Goal: Use online tool/utility: Use online tool/utility

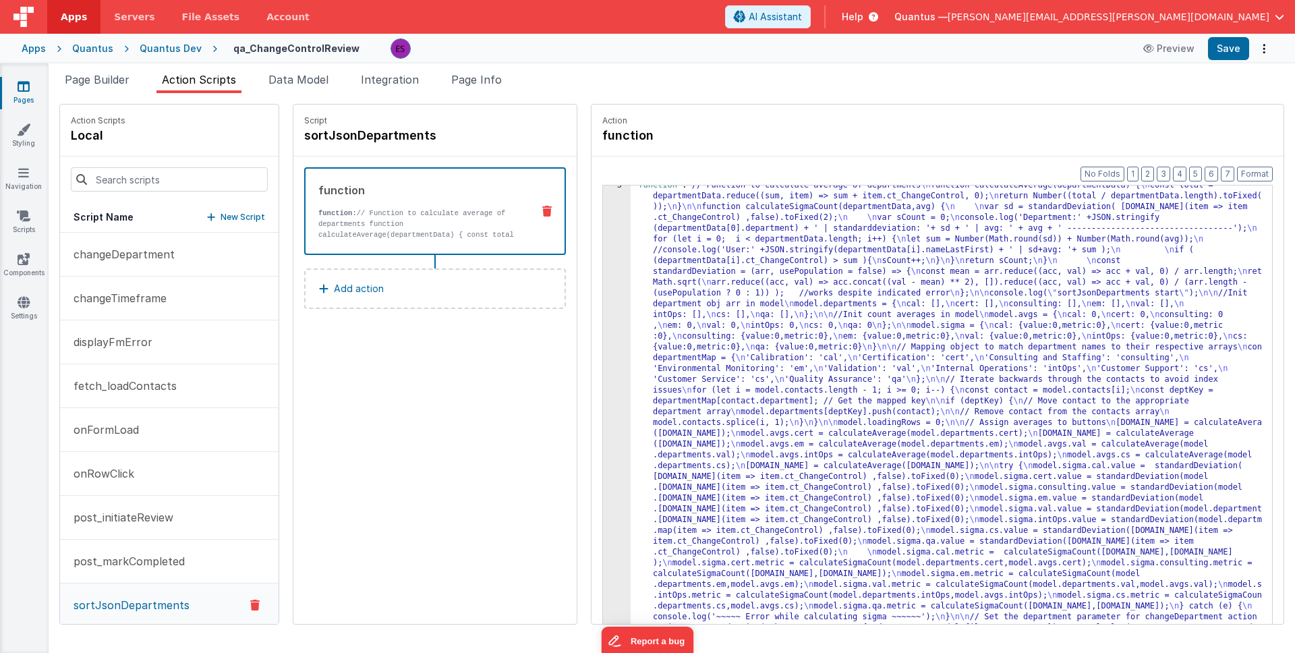
scroll to position [27, 0]
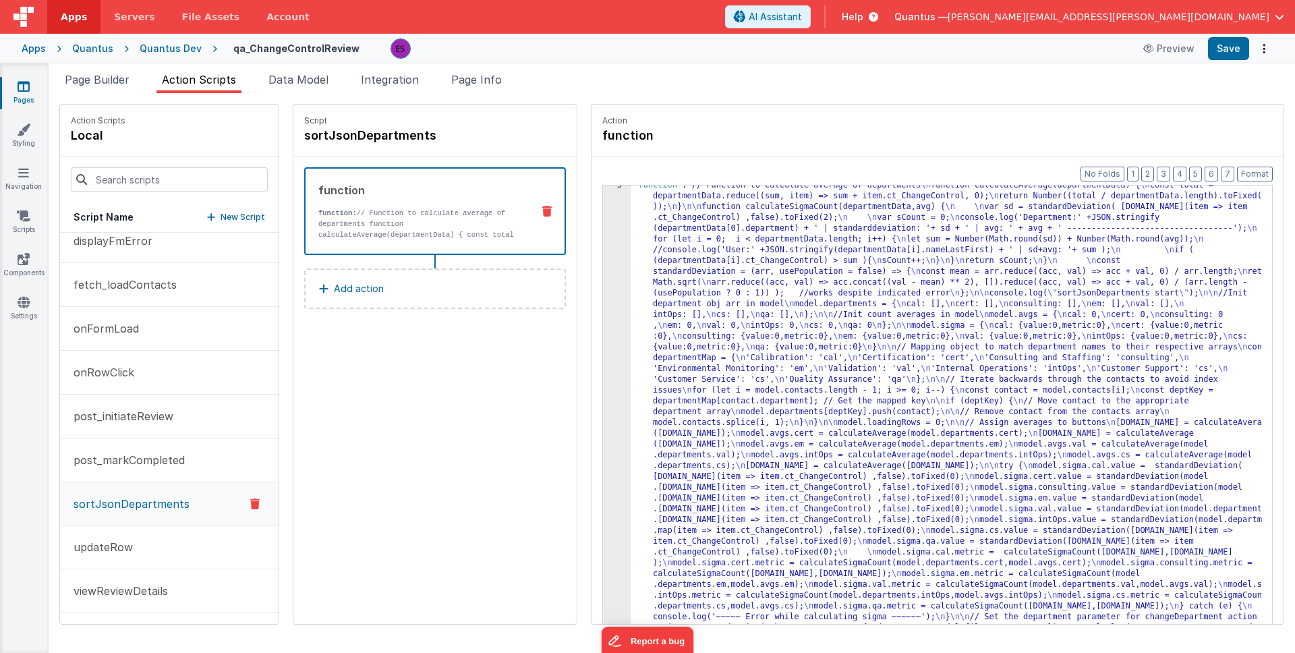
click at [630, 347] on div ""function" : "// Function to calculate average of departments \n function calcu…" at bounding box center [963, 663] width 666 height 966
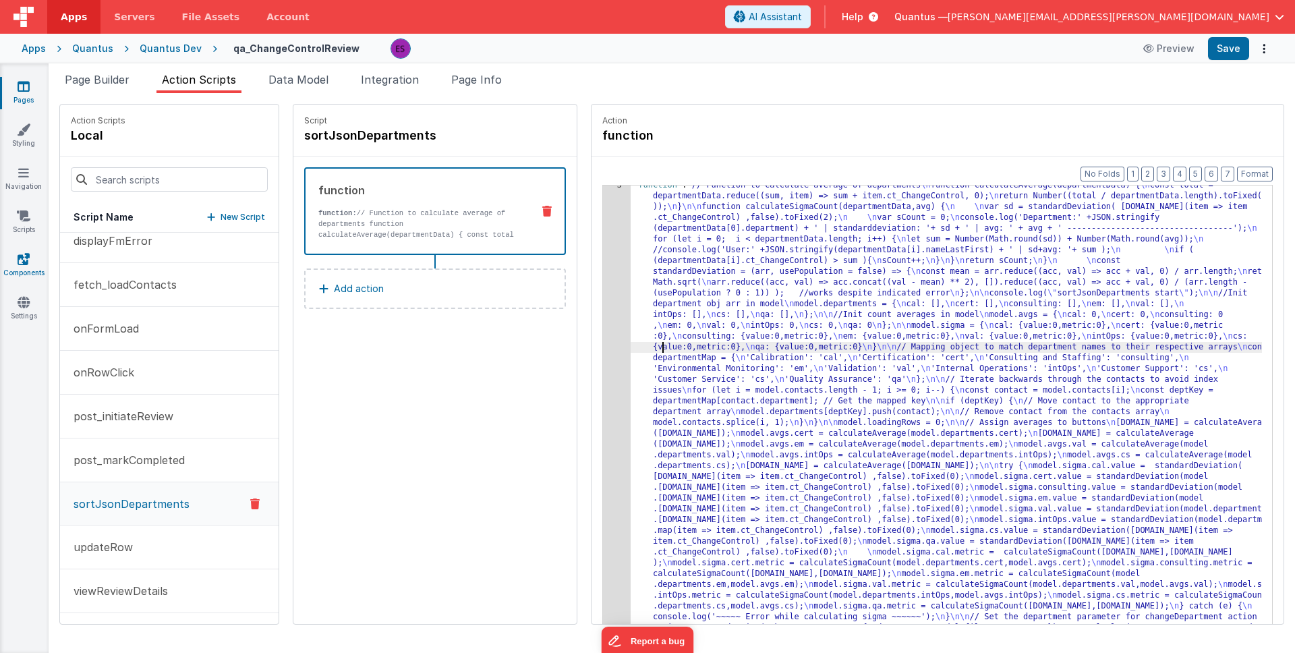
click at [24, 261] on icon at bounding box center [24, 258] width 12 height 13
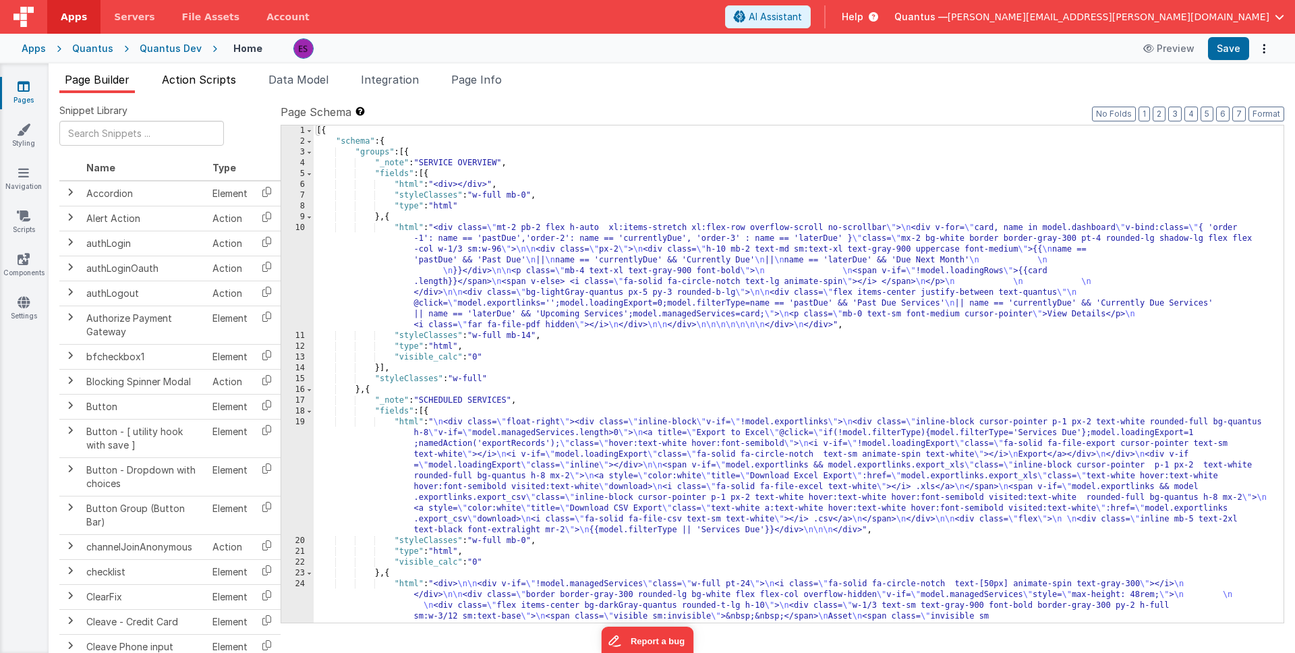
click at [214, 83] on span "Action Scripts" at bounding box center [199, 79] width 74 height 13
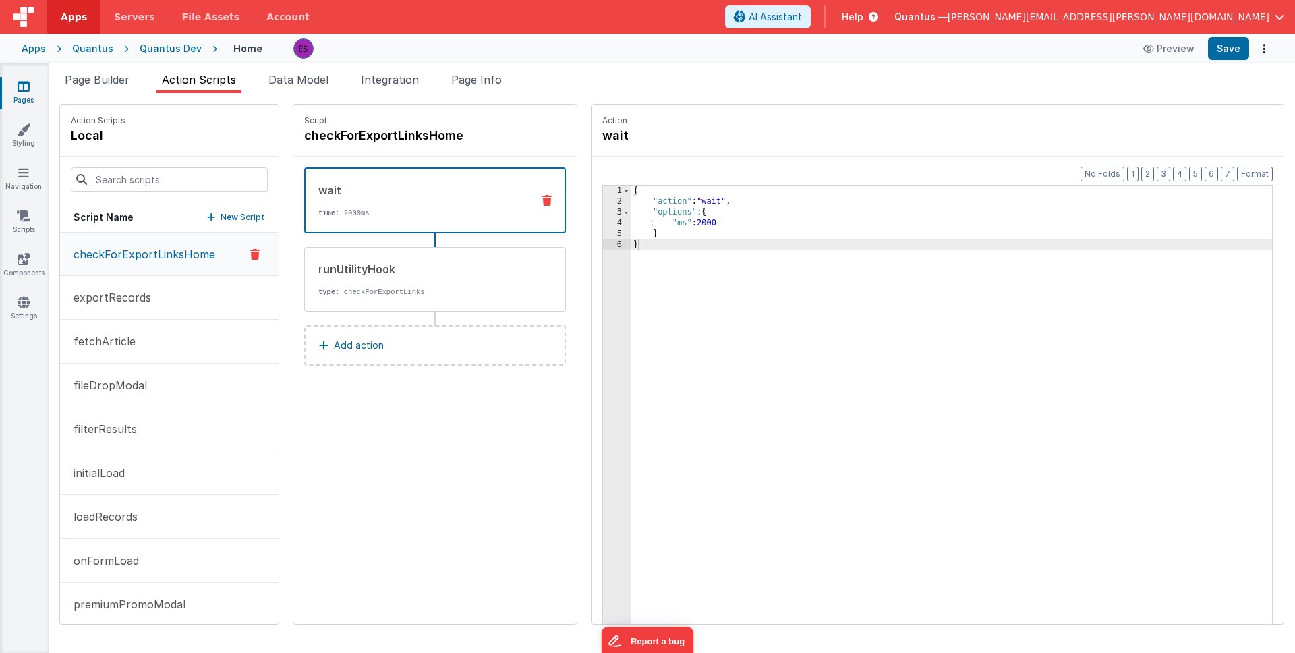
click at [177, 53] on div "Quantus Dev" at bounding box center [171, 48] width 62 height 13
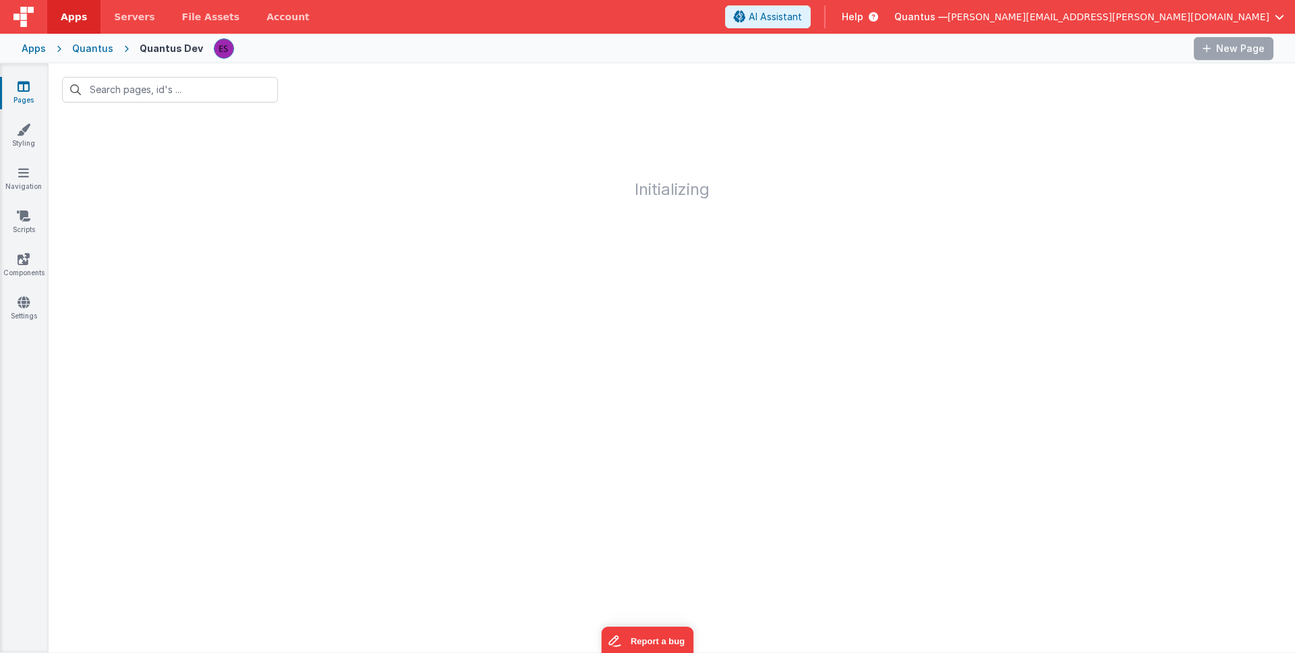
click at [98, 50] on div "Quantus" at bounding box center [92, 48] width 41 height 13
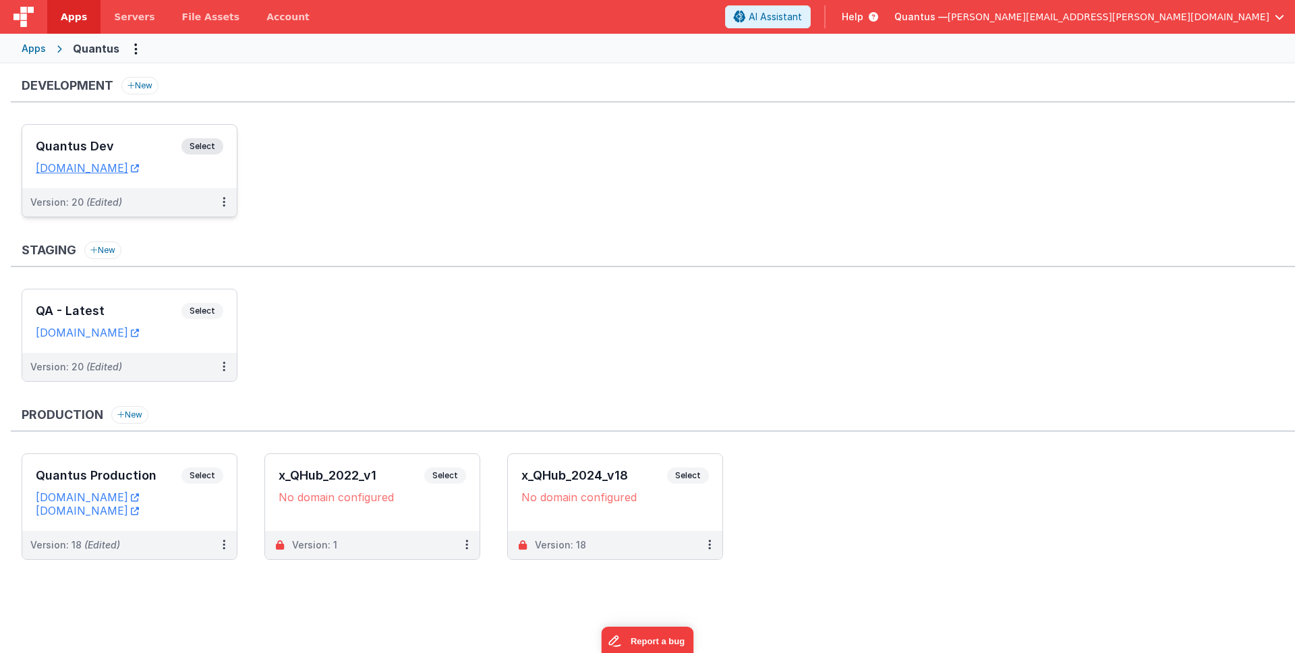
click at [146, 145] on h3 "Quantus Dev" at bounding box center [109, 146] width 146 height 13
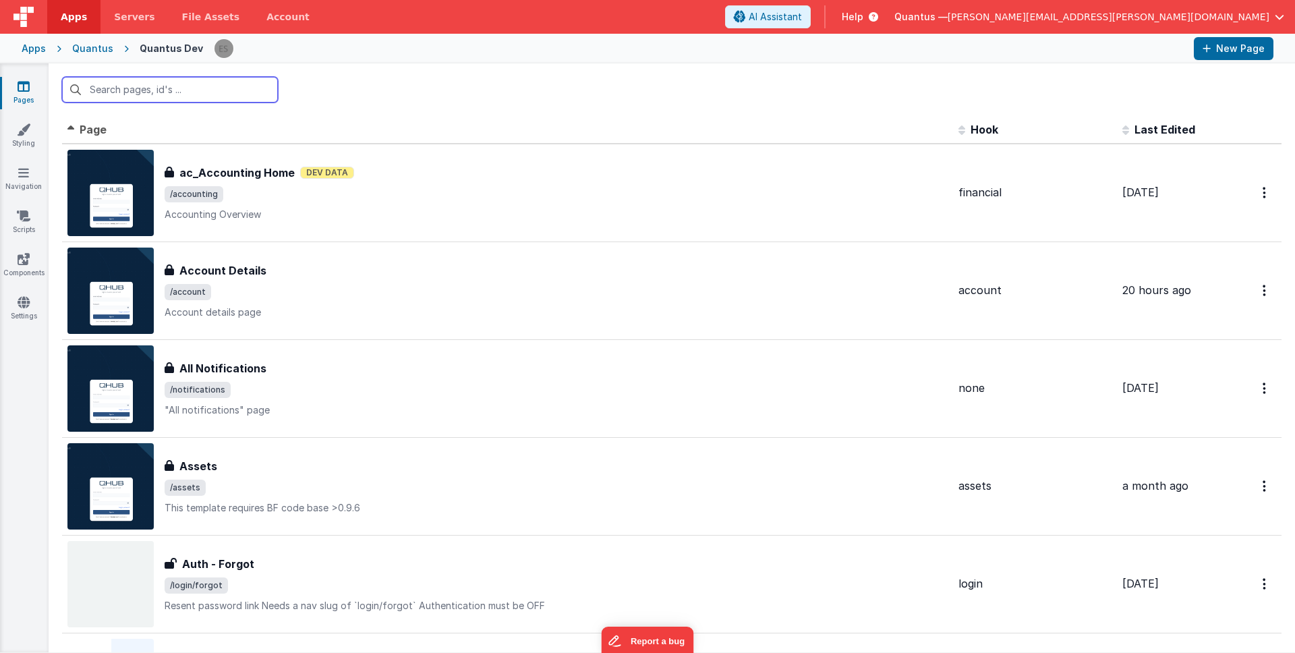
click at [179, 95] on input "text" at bounding box center [170, 90] width 216 height 26
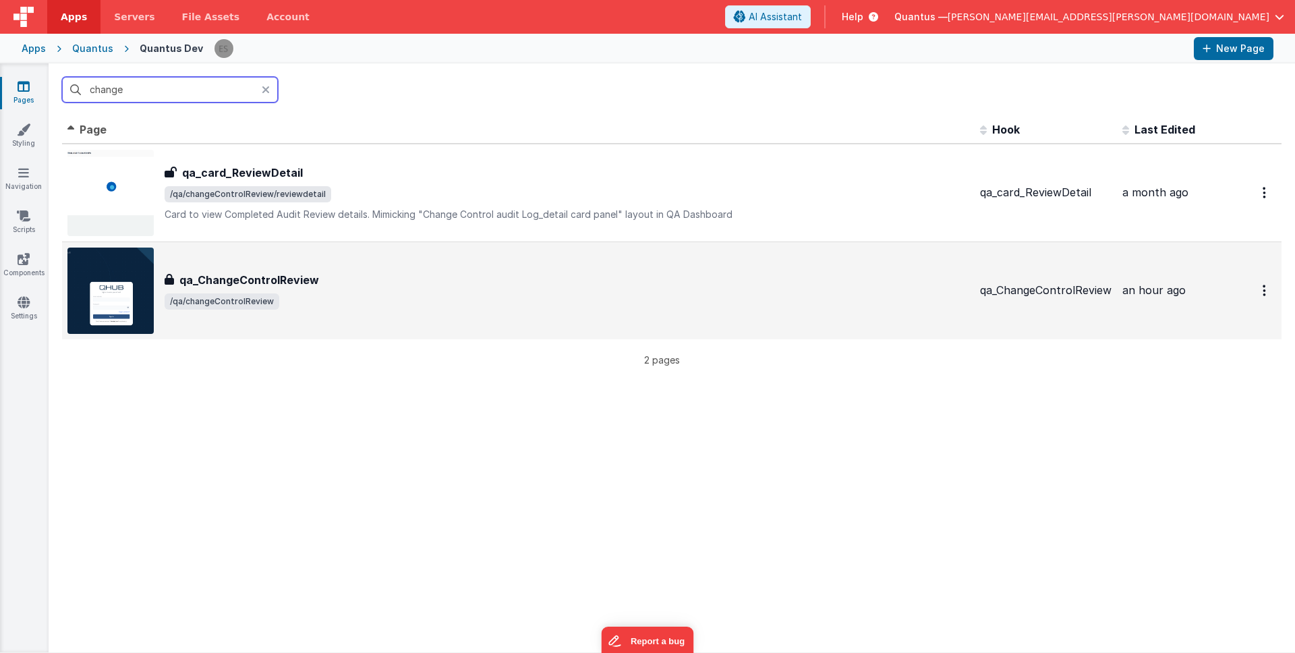
type input "change"
click at [359, 278] on div "qa_ChangeControlReview" at bounding box center [567, 280] width 804 height 16
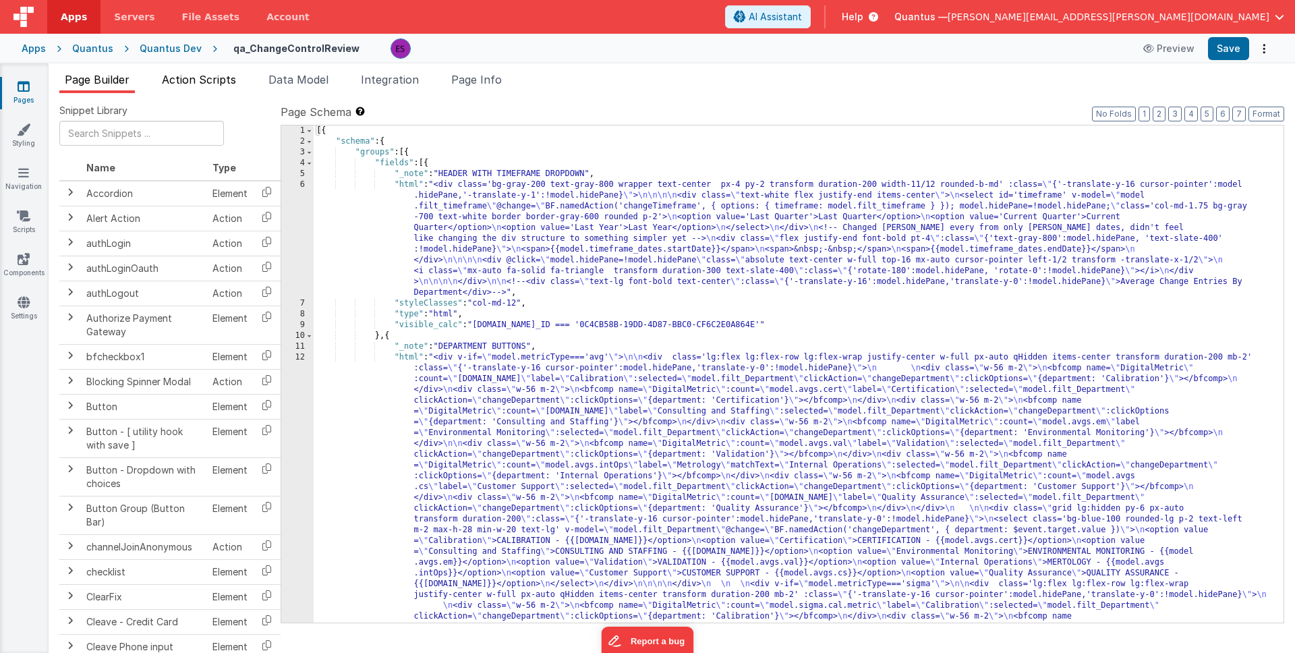
click at [204, 77] on span "Action Scripts" at bounding box center [199, 79] width 74 height 13
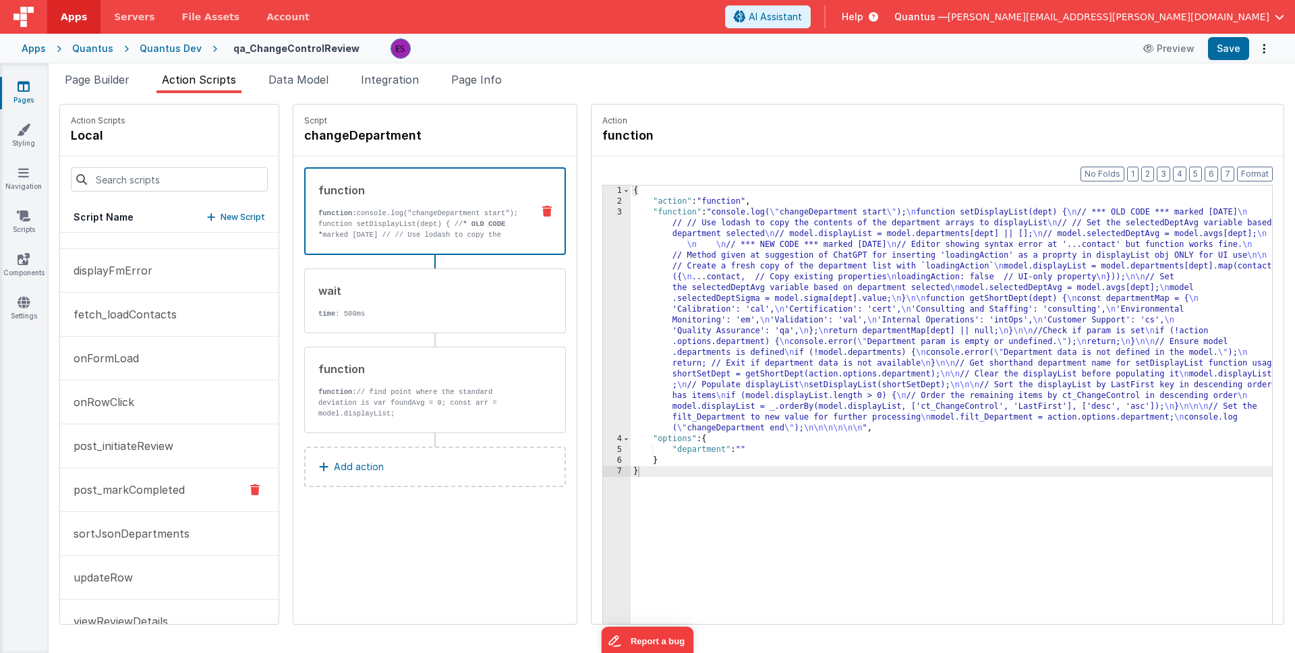
scroll to position [101, 0]
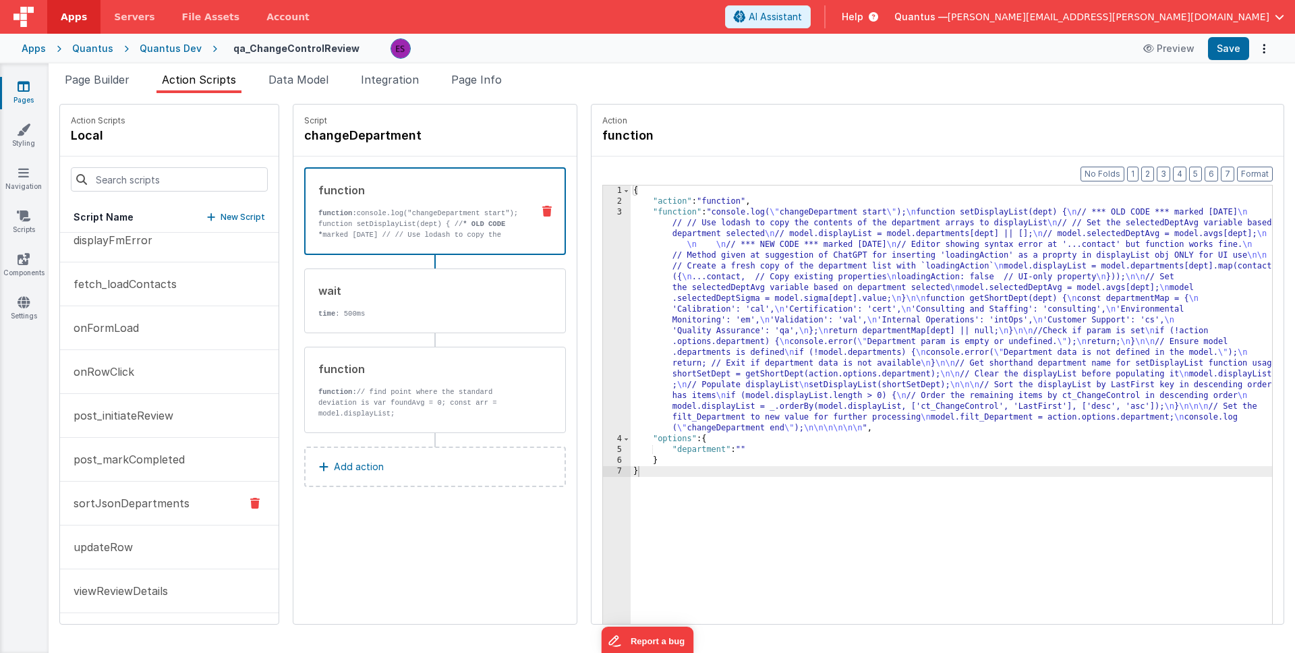
click at [144, 506] on p "sortJsonDepartments" at bounding box center [127, 503] width 124 height 16
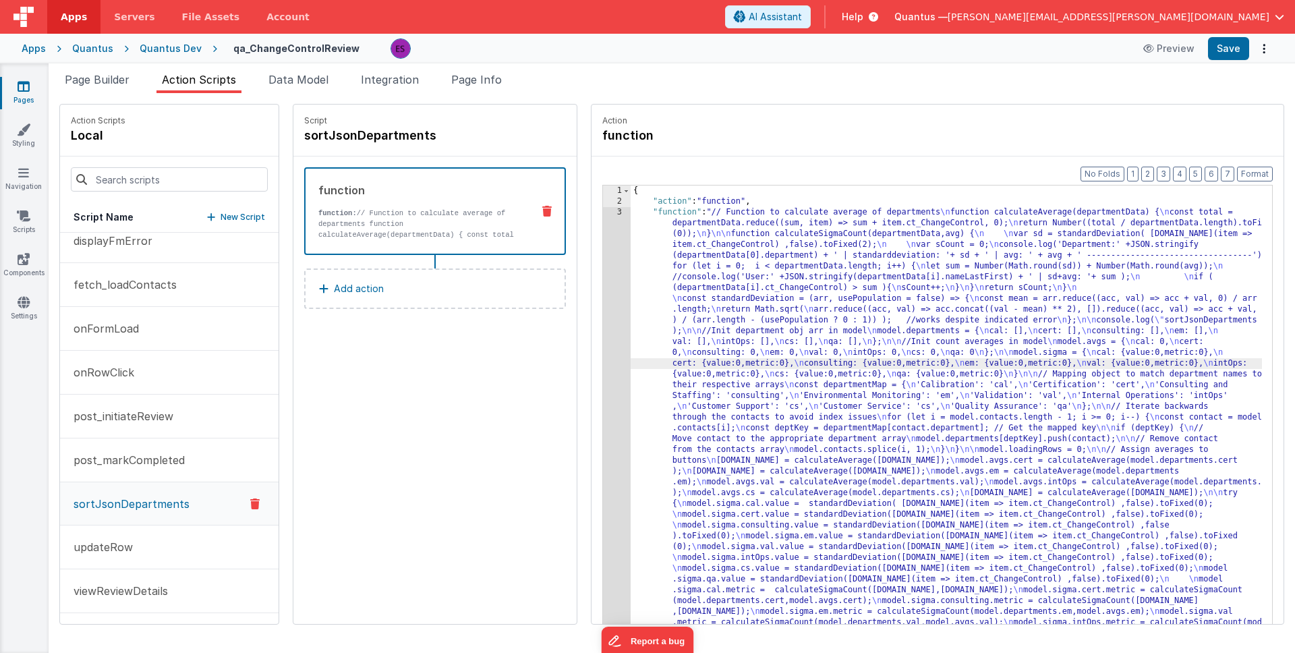
scroll to position [38, 0]
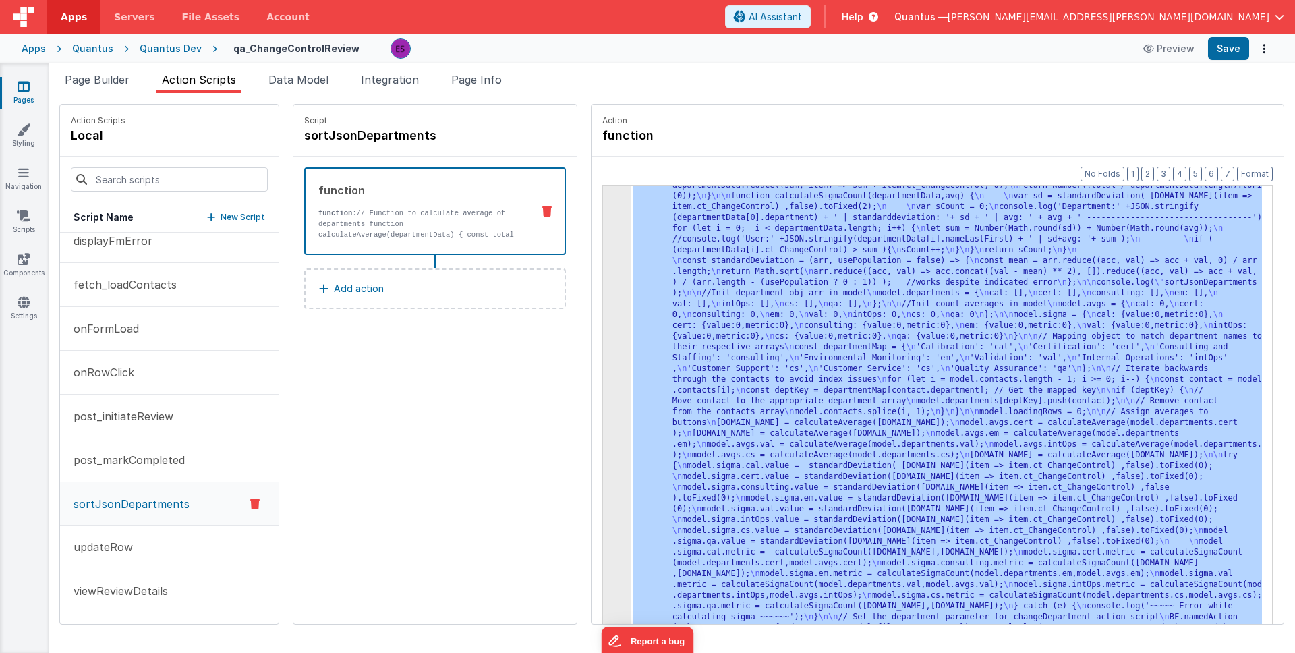
click at [630, 358] on div ""function" : "// Function to calculate average of departments \n function calcu…" at bounding box center [963, 657] width 666 height 976
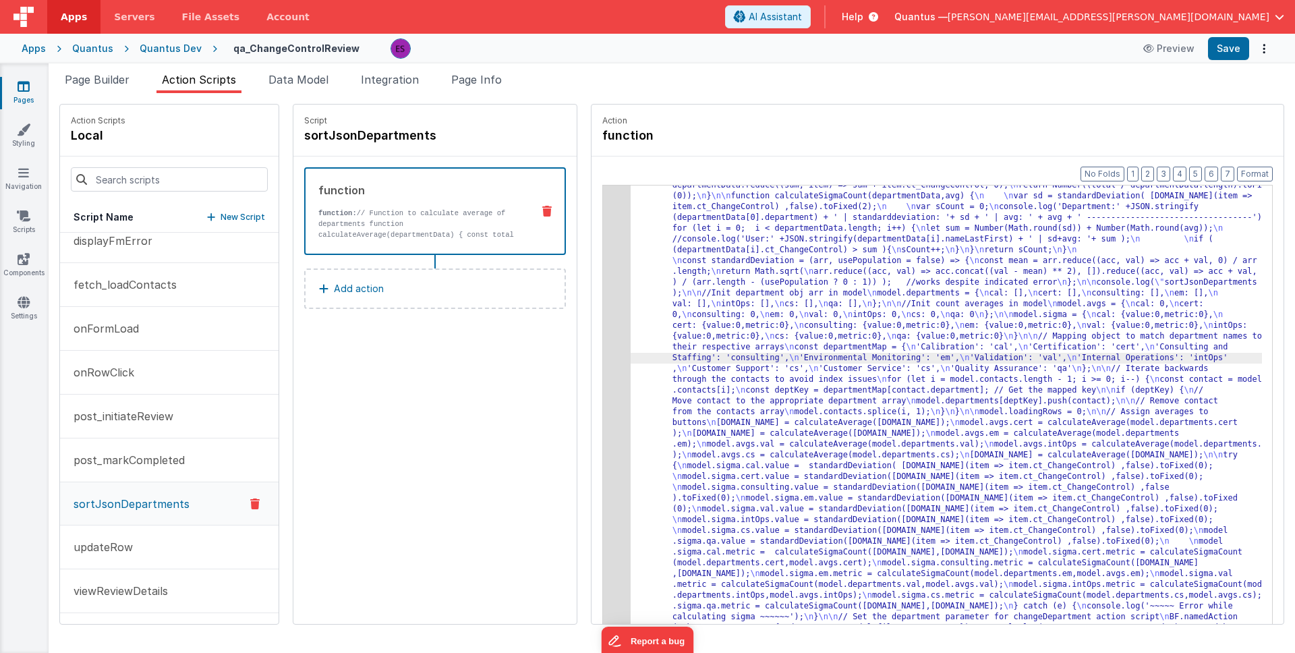
click at [603, 367] on div "3" at bounding box center [617, 411] width 28 height 485
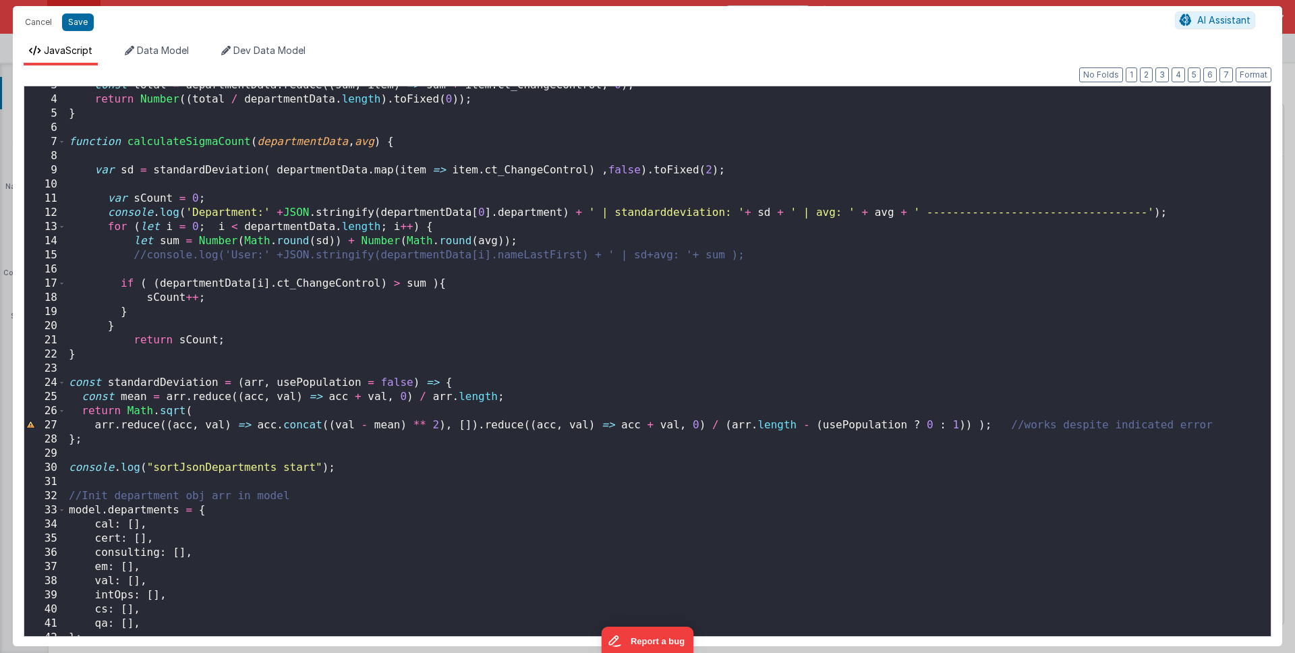
scroll to position [0, 0]
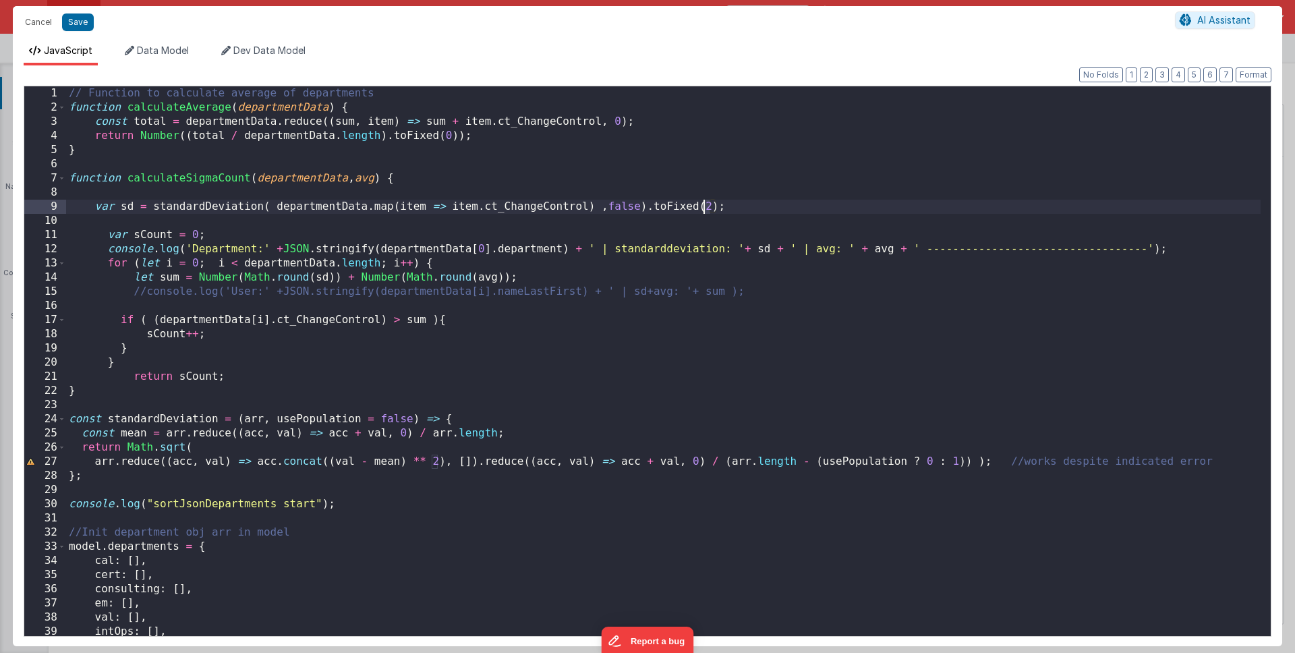
click at [704, 204] on div "// Function to calculate average of departments function calculateAverage ( dep…" at bounding box center [663, 375] width 1194 height 578
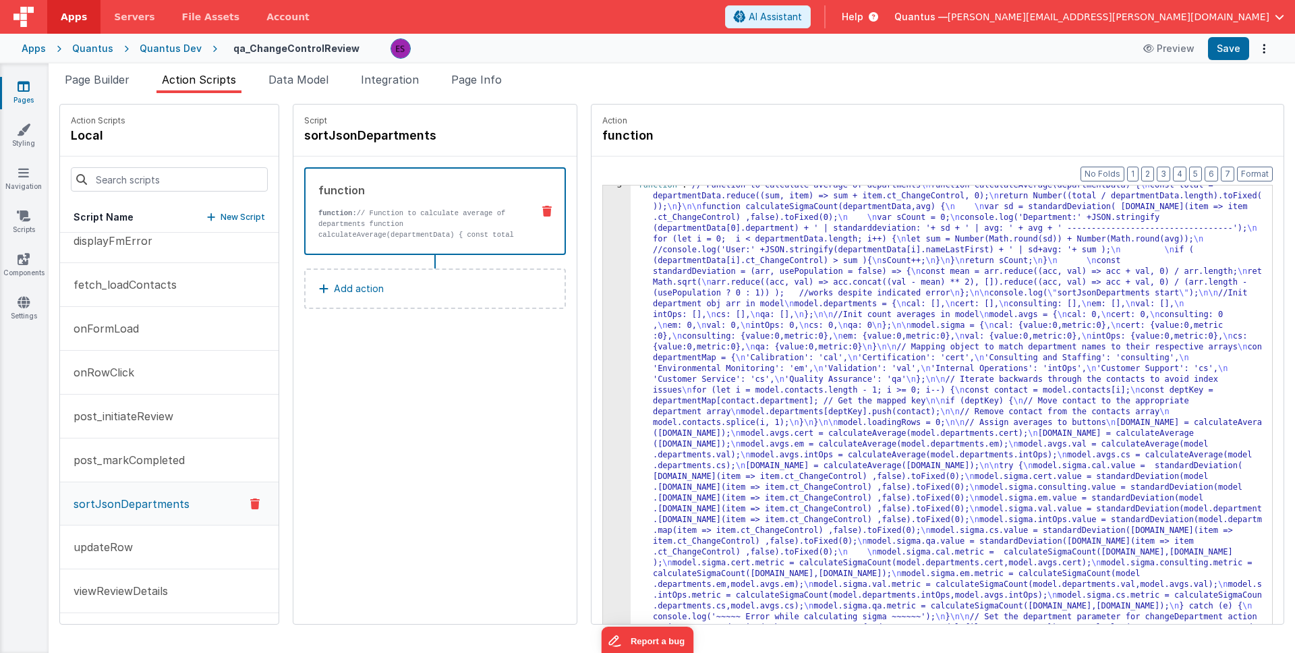
scroll to position [27, 0]
click at [740, 317] on div ""function" : "// Function to calculate average of departments \n function calcu…" at bounding box center [963, 663] width 666 height 966
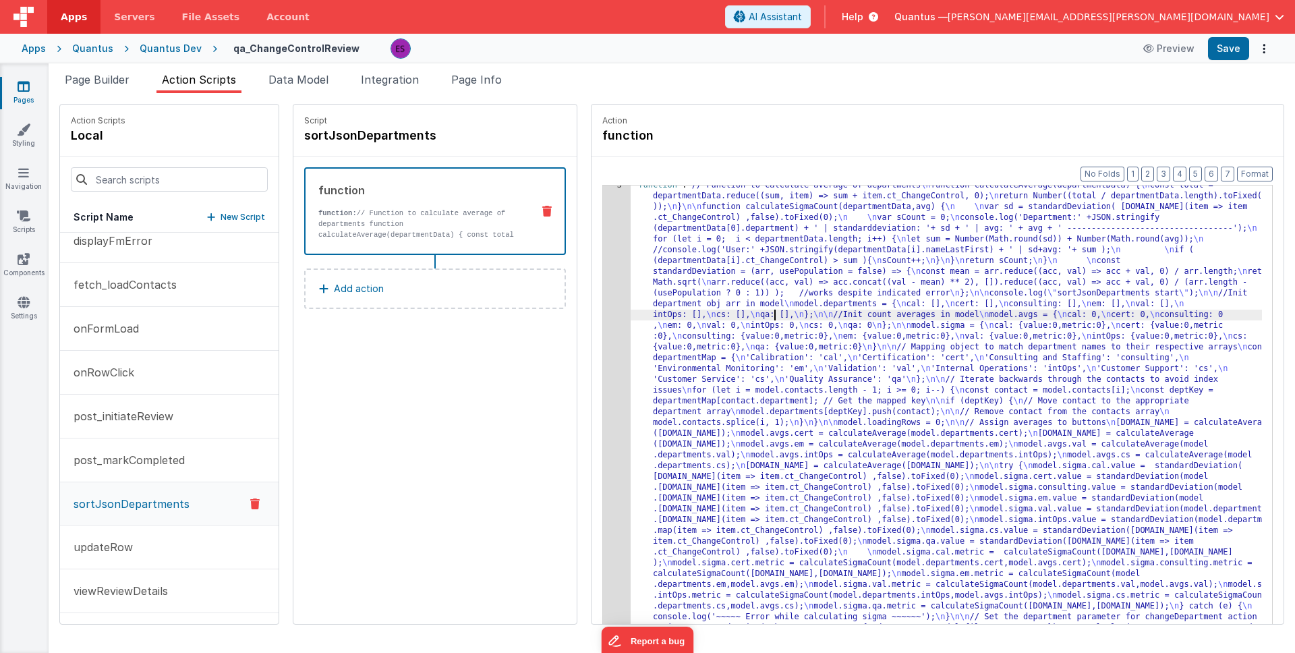
click at [603, 344] on div "3" at bounding box center [617, 417] width 28 height 475
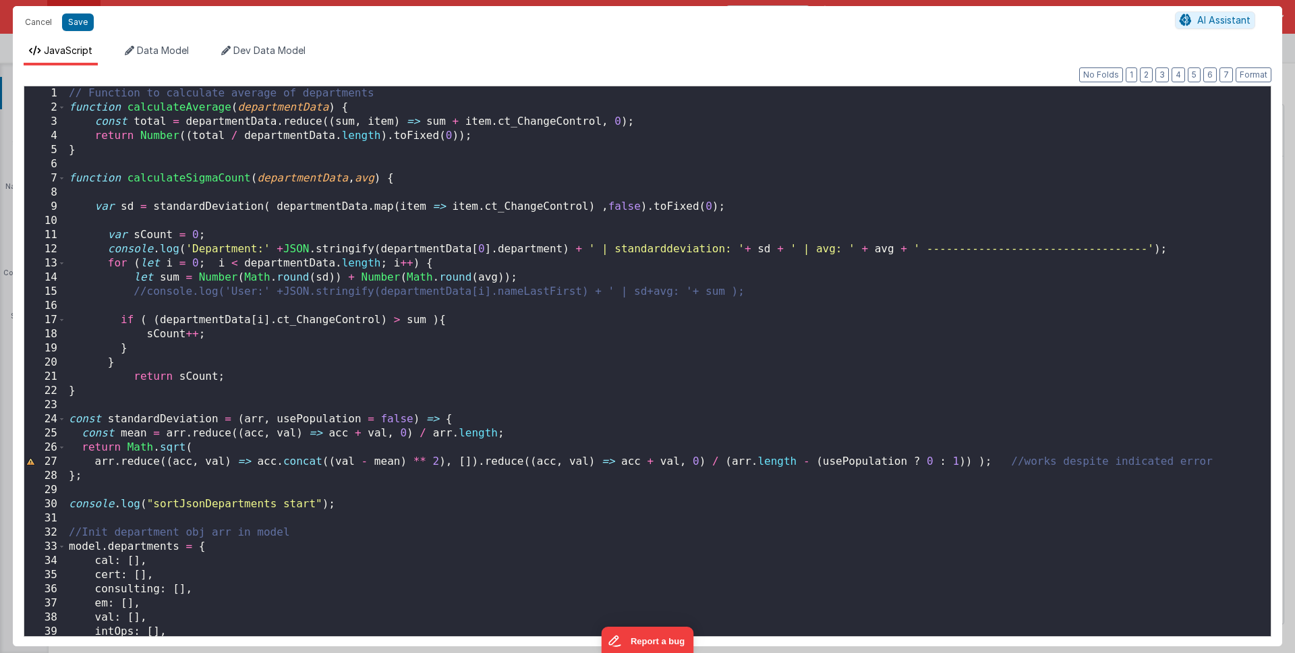
click at [397, 321] on div "// Function to calculate average of departments function calculateAverage ( dep…" at bounding box center [663, 375] width 1194 height 578
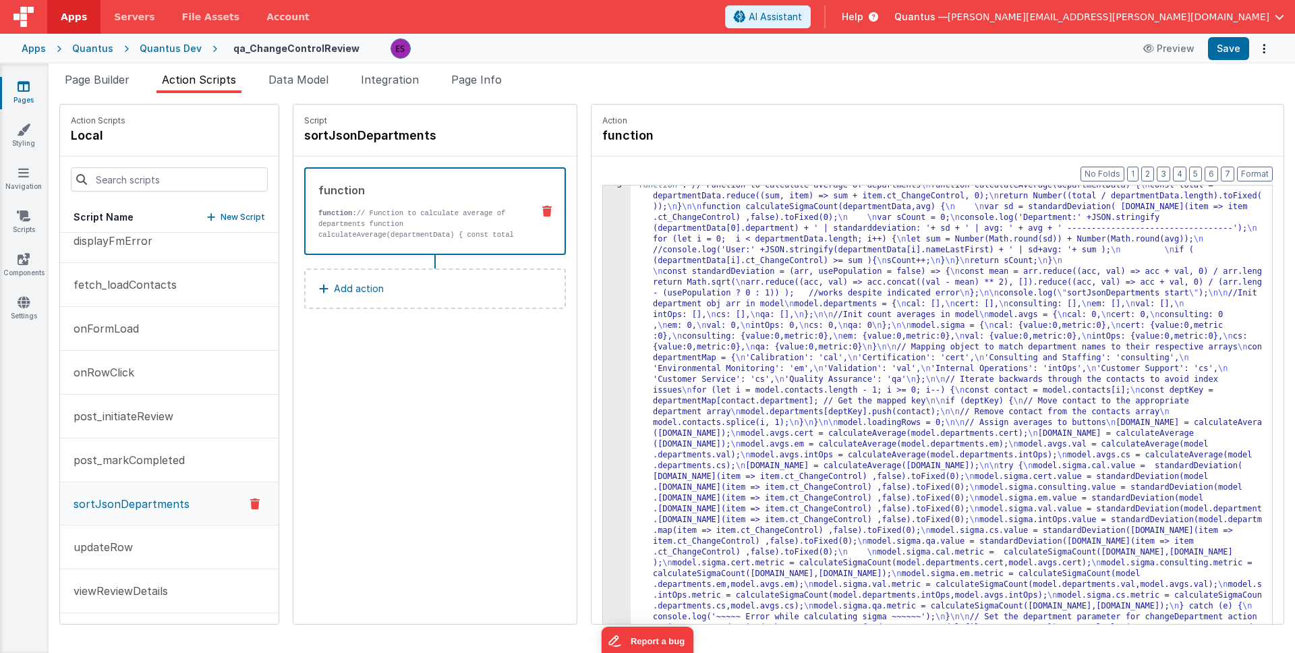
click at [679, 276] on div ""function" : "// Function to calculate average of departments \n function calcu…" at bounding box center [963, 663] width 666 height 966
click at [603, 311] on div "3" at bounding box center [617, 417] width 28 height 475
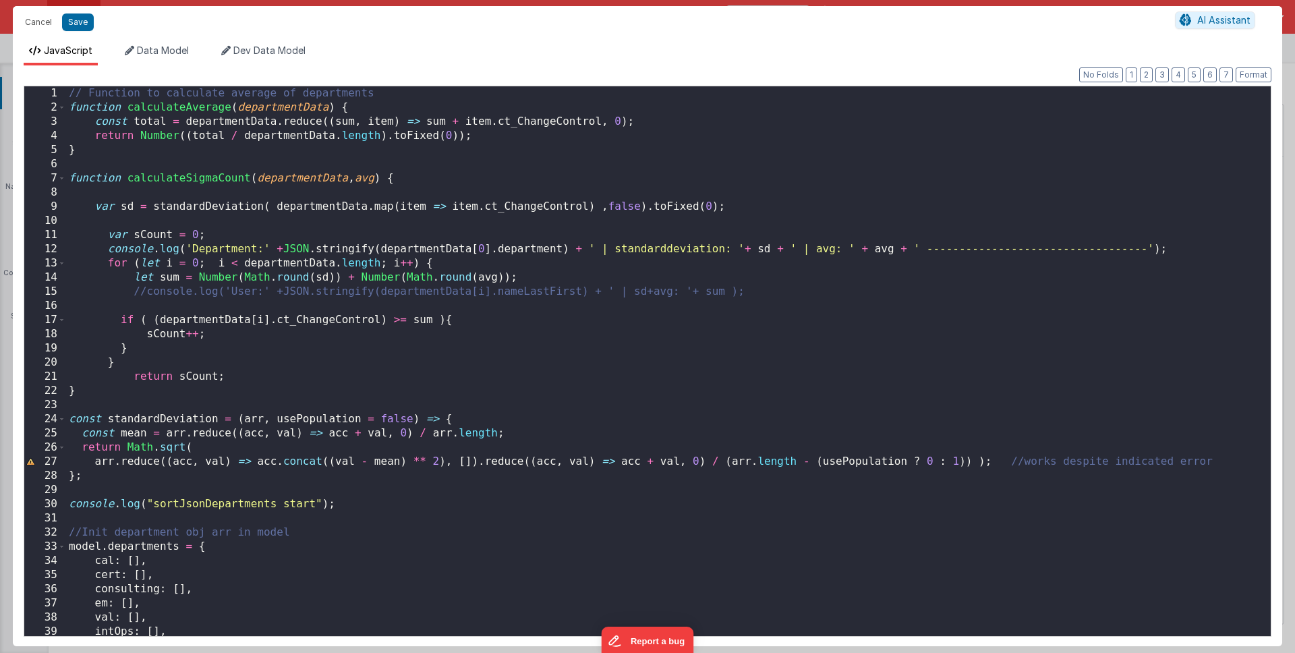
click at [148, 292] on div "// Function to calculate average of departments function calculateAverage ( dep…" at bounding box center [663, 375] width 1194 height 578
click at [154, 207] on div "// Function to calculate average of departments function calculateAverage ( dep…" at bounding box center [663, 375] width 1194 height 578
drag, startPoint x: 647, startPoint y: 206, endPoint x: 718, endPoint y: 205, distance: 70.8
click at [718, 205] on div "// Function to calculate average of departments function calculateAverage ( dep…" at bounding box center [663, 375] width 1194 height 578
click at [177, 191] on div "// Function to calculate average of departments function calculateAverage ( dep…" at bounding box center [663, 375] width 1194 height 578
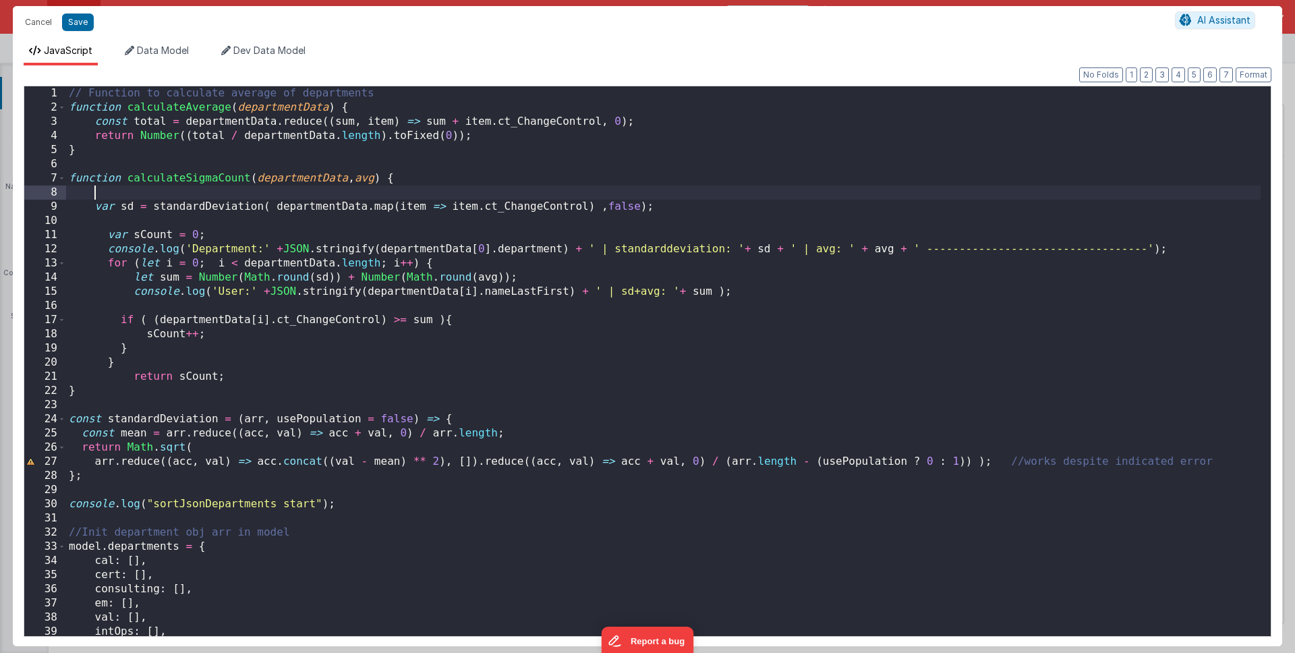
click at [153, 206] on div "// Function to calculate average of departments function calculateAverage ( dep…" at bounding box center [663, 375] width 1194 height 578
click at [715, 205] on div "// Function to calculate average of departments function calculateAverage ( dep…" at bounding box center [663, 375] width 1194 height 578
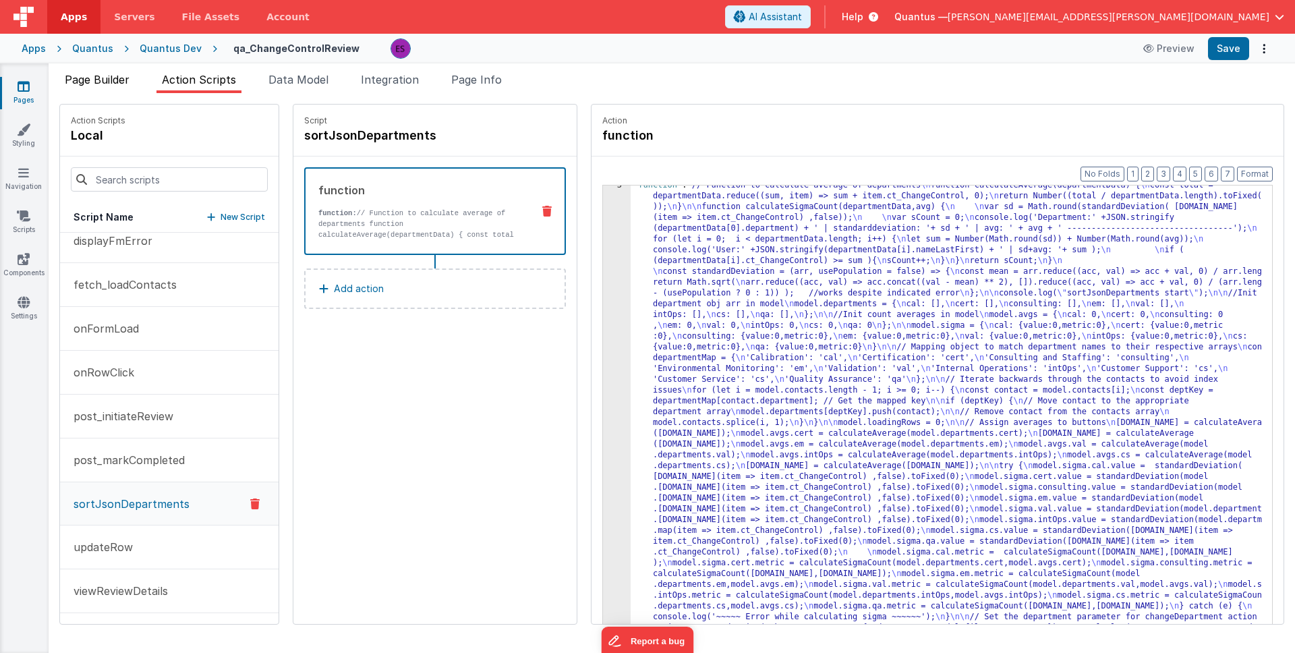
click at [103, 83] on span "Page Builder" at bounding box center [97, 79] width 65 height 13
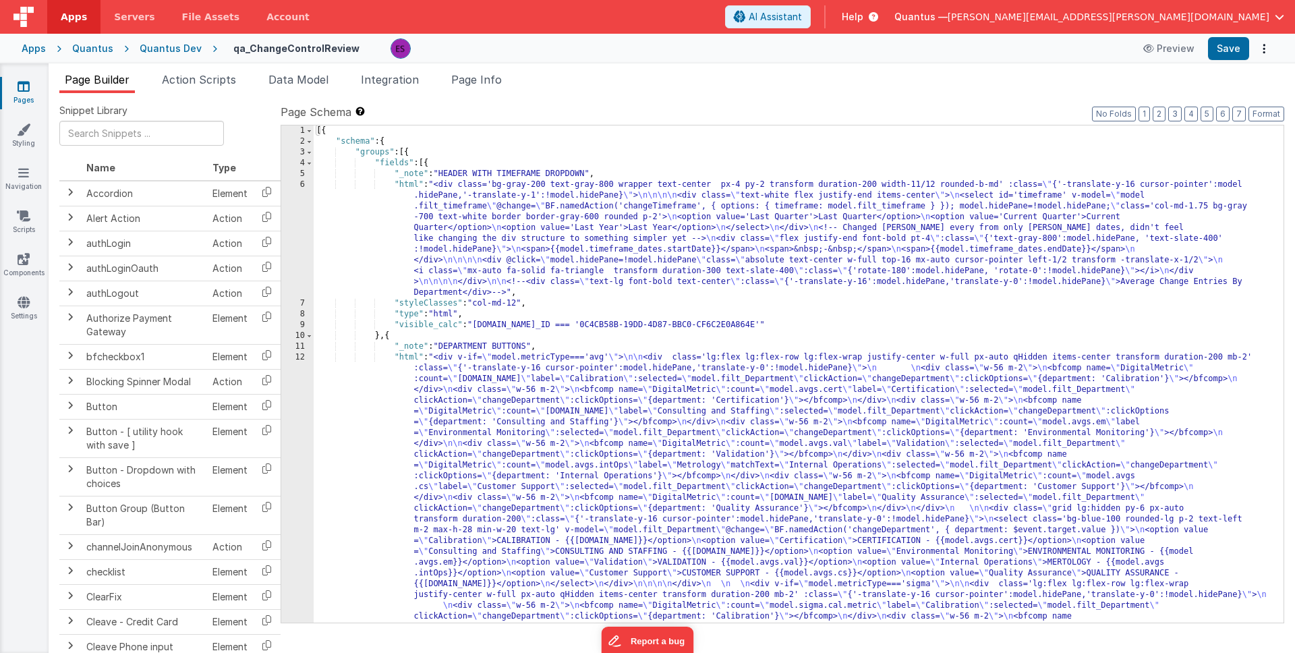
click at [373, 501] on div "[{ "schema" : { "groups" : [{ "fields" : [{ "_note" : "HEADER WITH TIMEFRAME DR…" at bounding box center [793, 632] width 959 height 1015
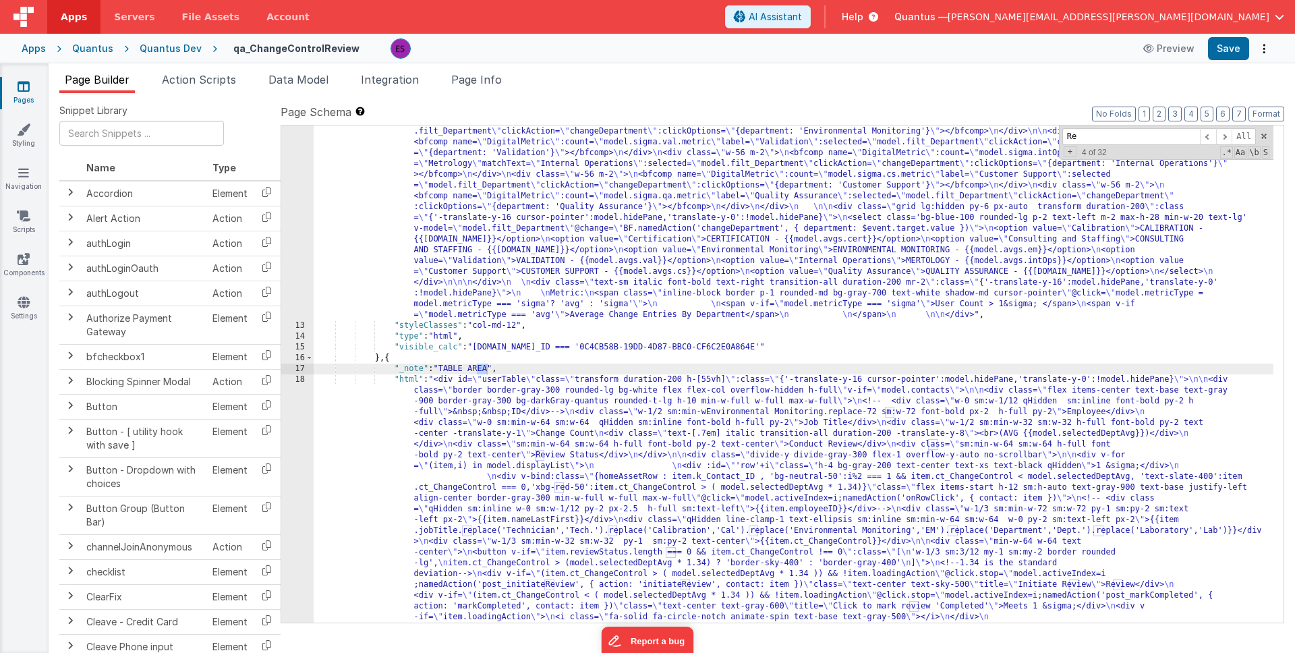
scroll to position [539, 0]
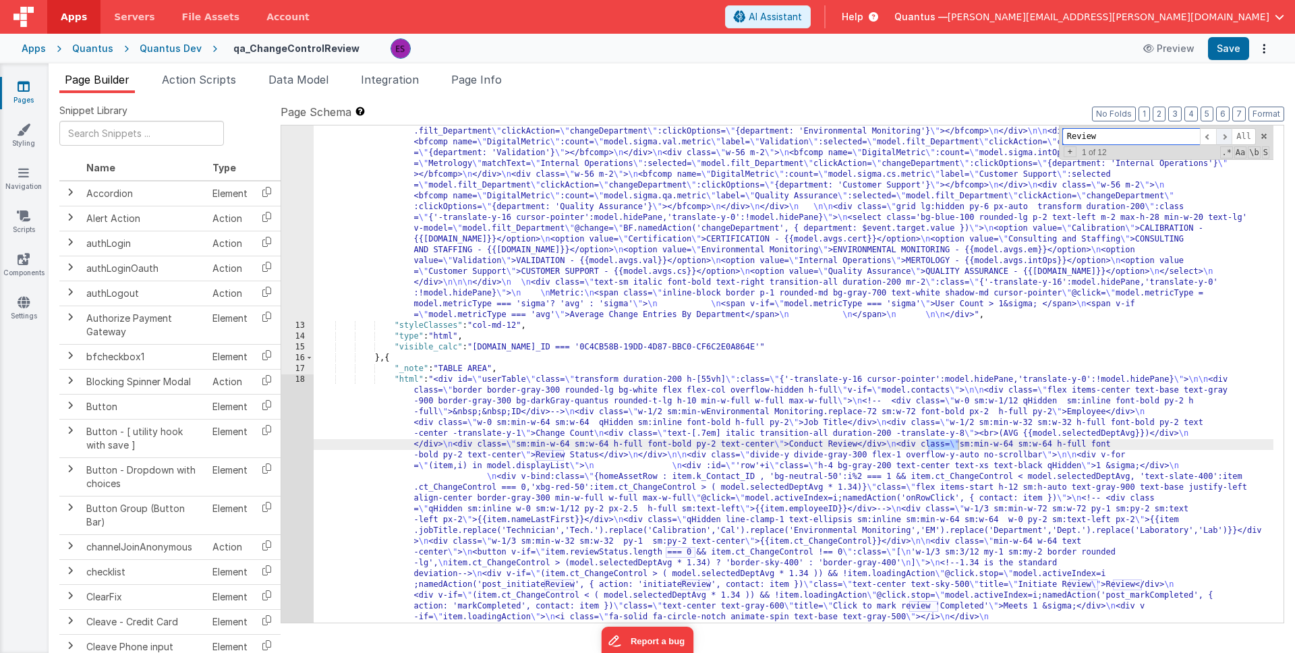
click at [1218, 140] on span at bounding box center [1224, 136] width 16 height 17
click at [1163, 140] on input "Review" at bounding box center [1131, 136] width 138 height 17
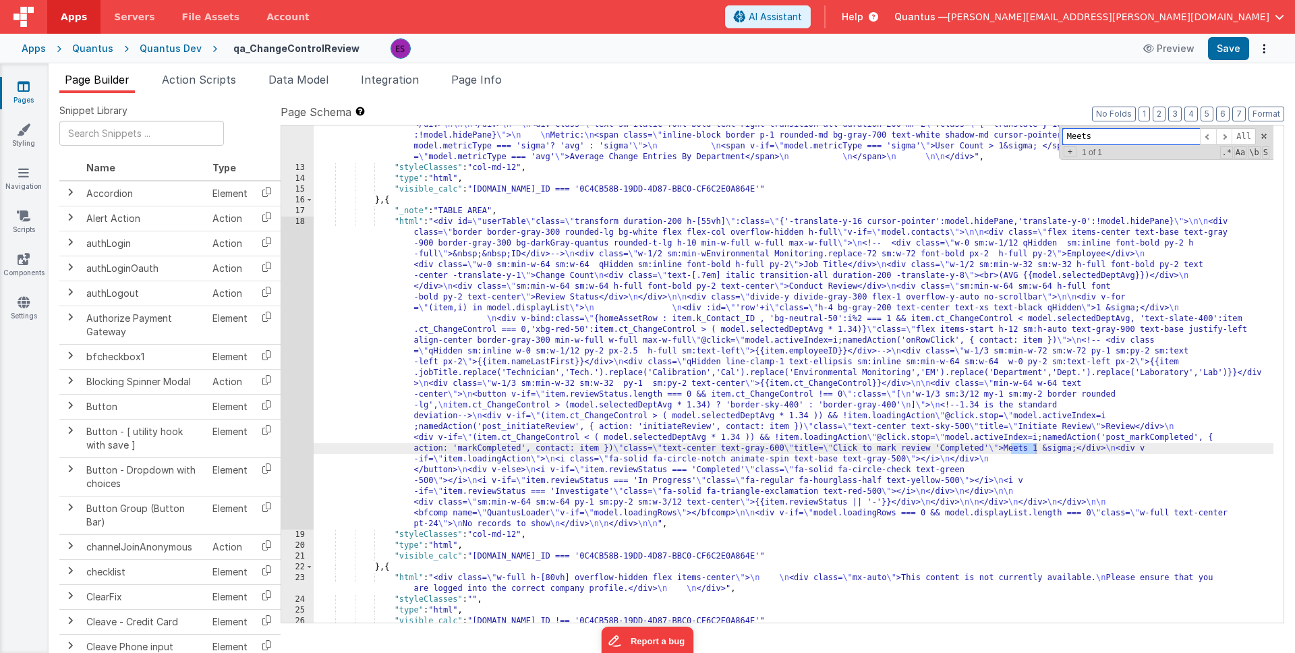
scroll to position [697, 0]
type input "Meets"
click at [624, 415] on div ""html" : "<div v-if= \" model.metricType==='avg' \" > \n\n <div class='lg:flex …" at bounding box center [793, 162] width 959 height 1015
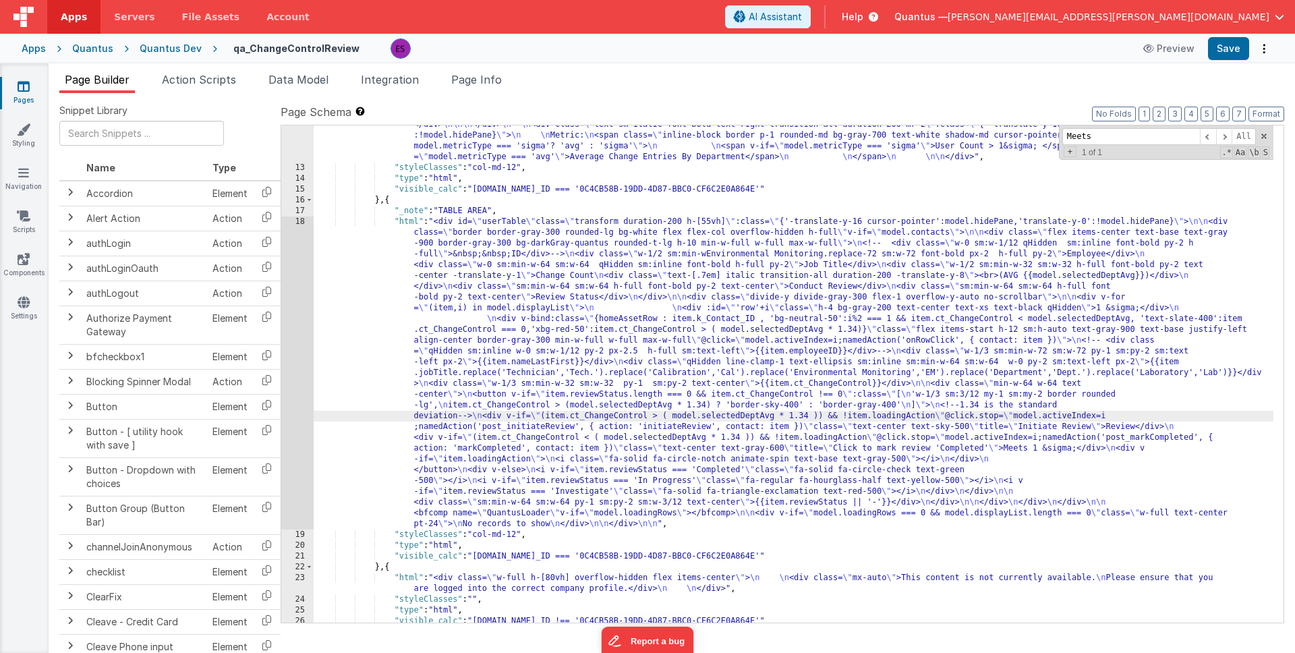
click at [296, 443] on div "18" at bounding box center [297, 372] width 32 height 313
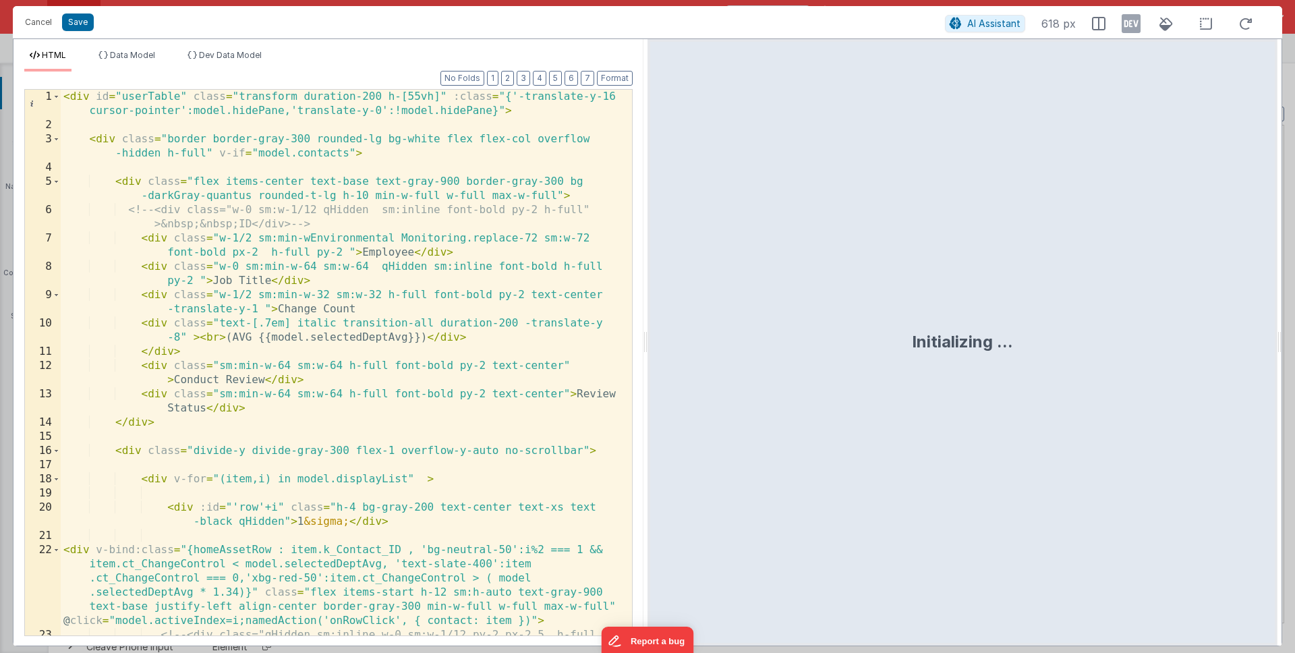
click at [285, 455] on div "< div id = "userTable" class = "transform duration-200 h-[55vh]" :class = "{'-t…" at bounding box center [341, 391] width 561 height 602
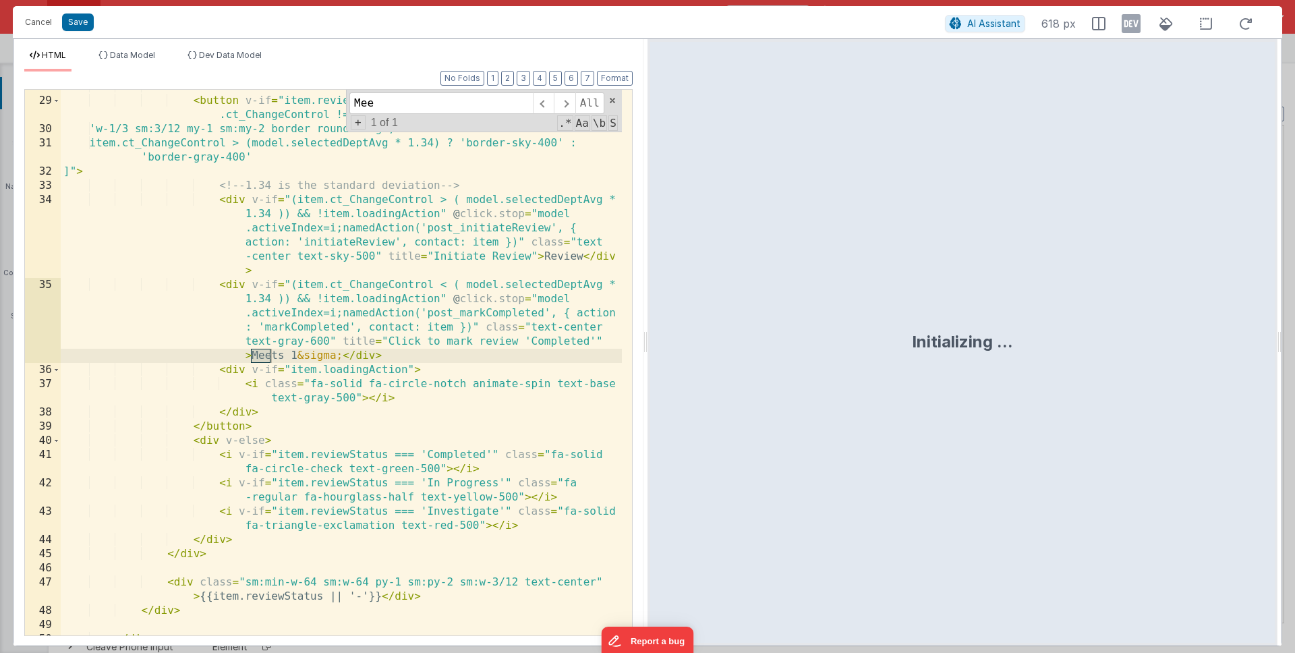
scroll to position [719, 0]
type input "Meets"
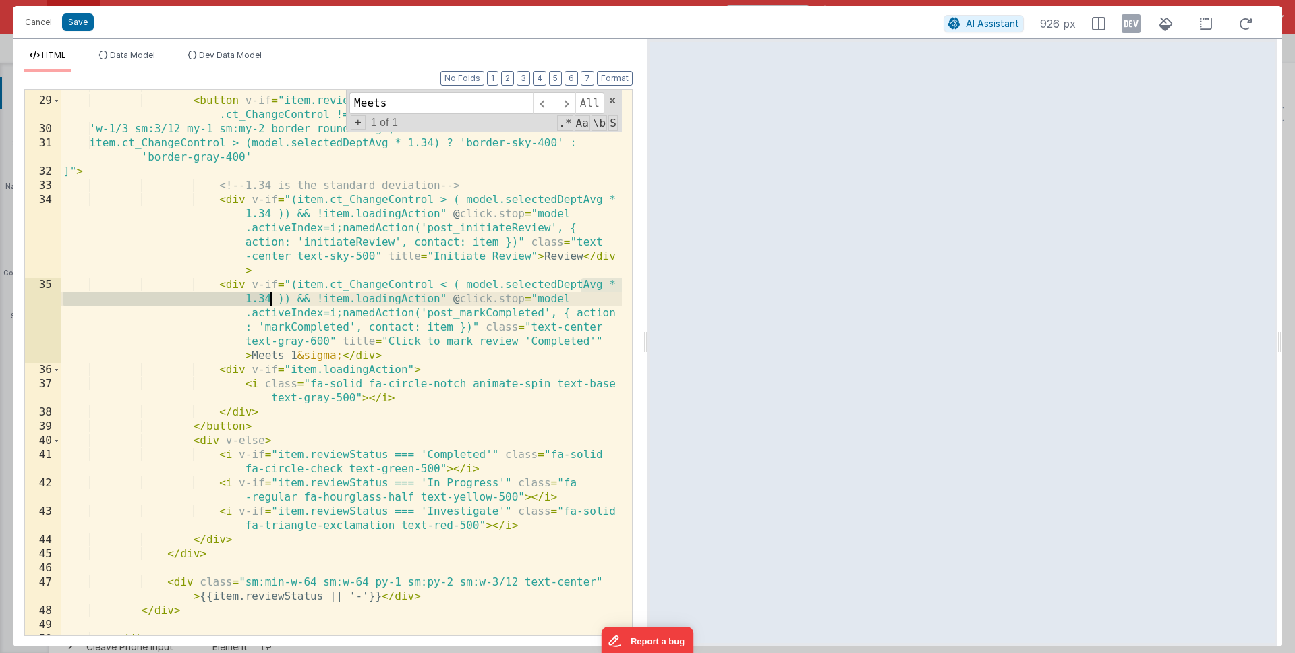
drag, startPoint x: 580, startPoint y: 285, endPoint x: 273, endPoint y: 300, distance: 307.2
click at [273, 300] on div "< div class = "min-w-64 w-64 text-center" > < button v-if = "item.reviewStatus.…" at bounding box center [341, 367] width 561 height 574
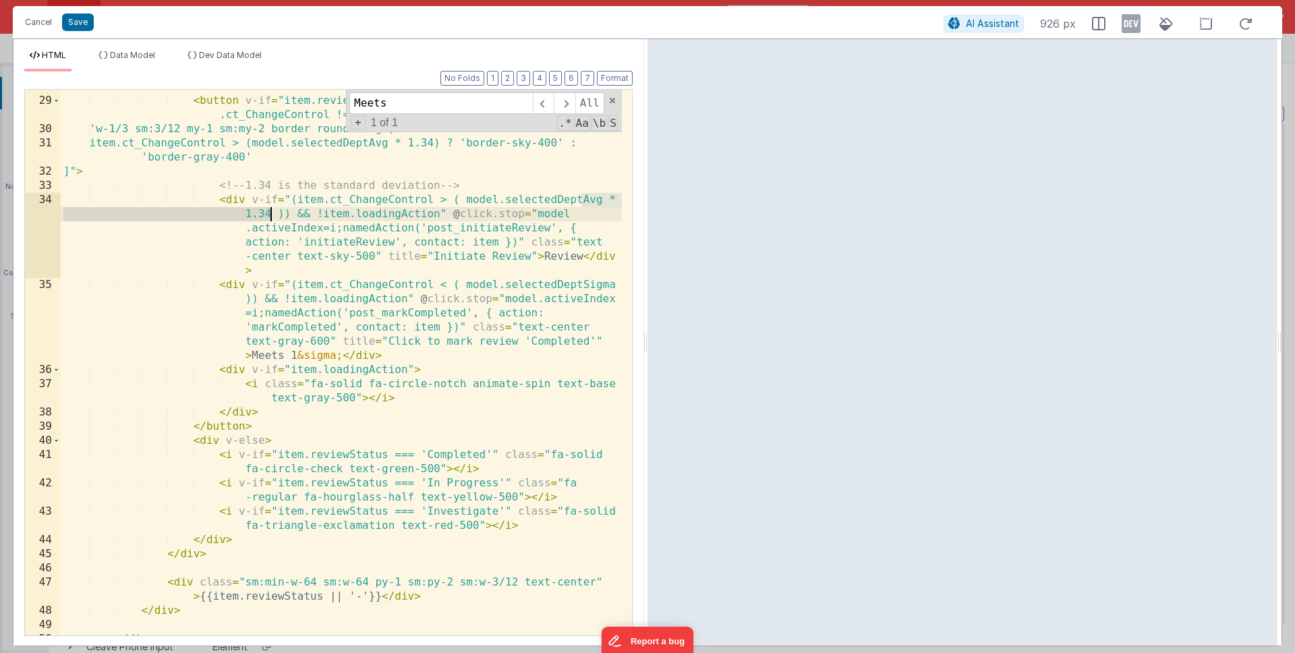
drag, startPoint x: 580, startPoint y: 198, endPoint x: 268, endPoint y: 215, distance: 312.0
click at [268, 215] on div "< div class = "min-w-64 w-64 text-center" > < button v-if = "item.reviewStatus.…" at bounding box center [341, 367] width 561 height 574
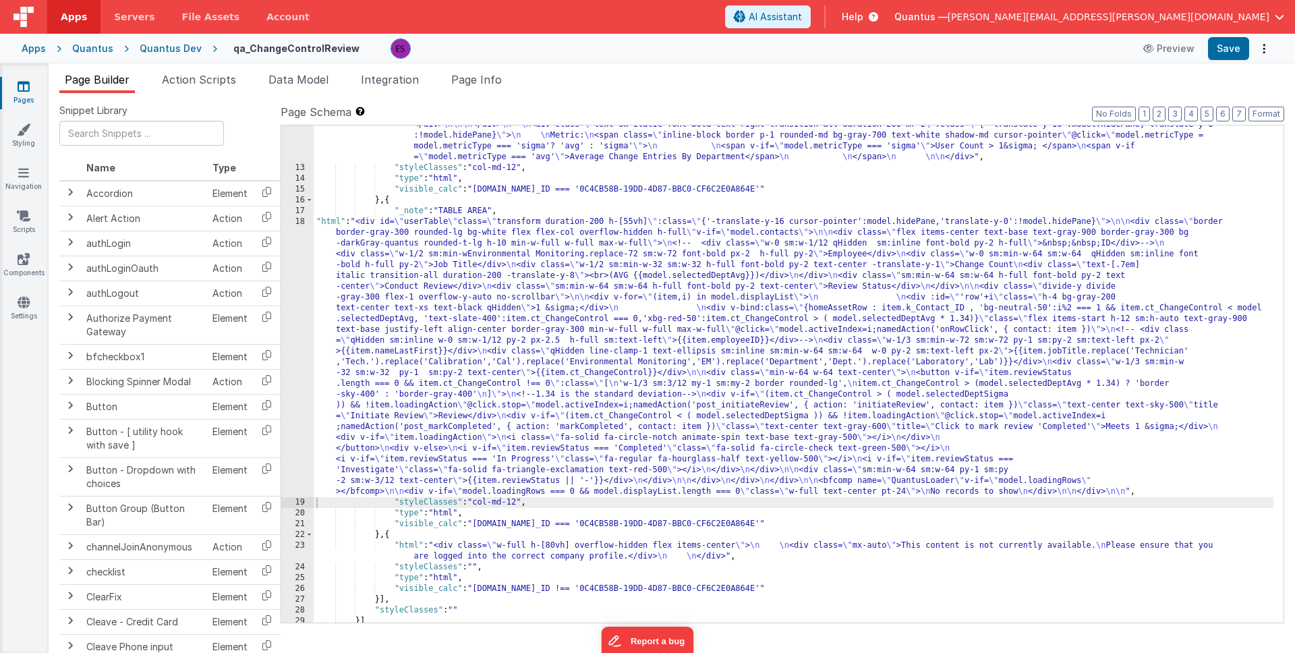
click at [521, 309] on div ""html" : "<div v-if= \" model.metricType==='avg' \" > \n\n <div class='lg:flex …" at bounding box center [793, 162] width 959 height 1015
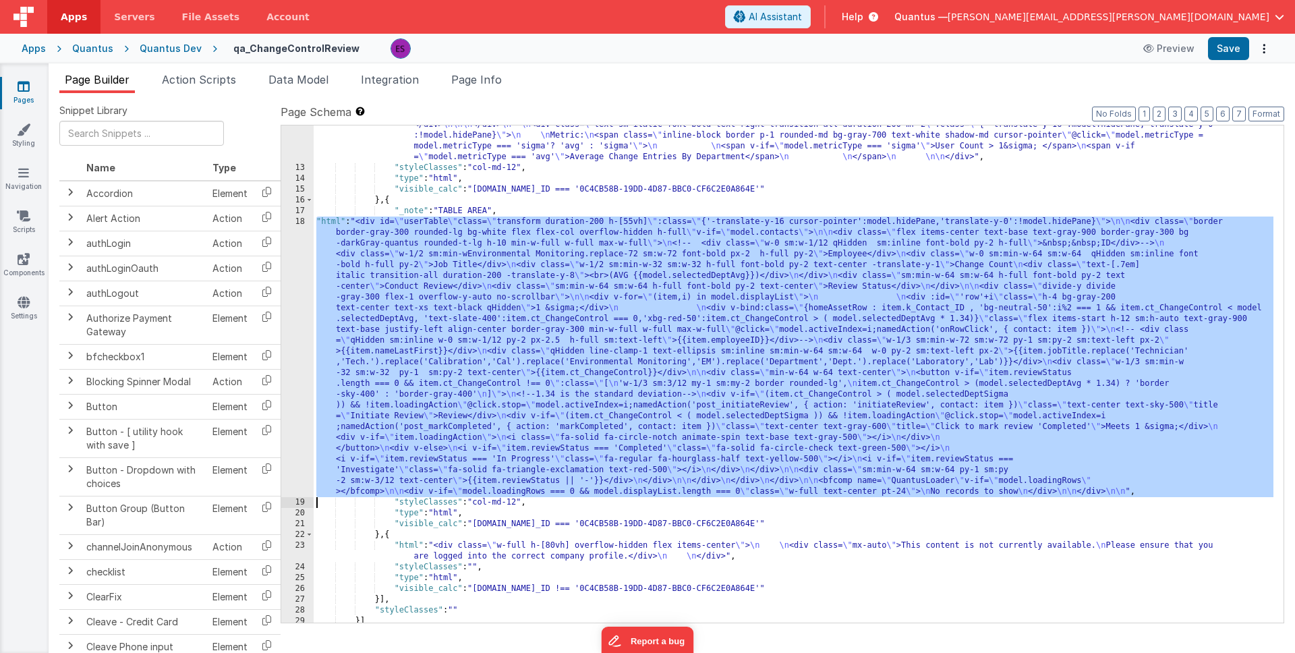
click at [292, 357] on div "18" at bounding box center [297, 356] width 32 height 280
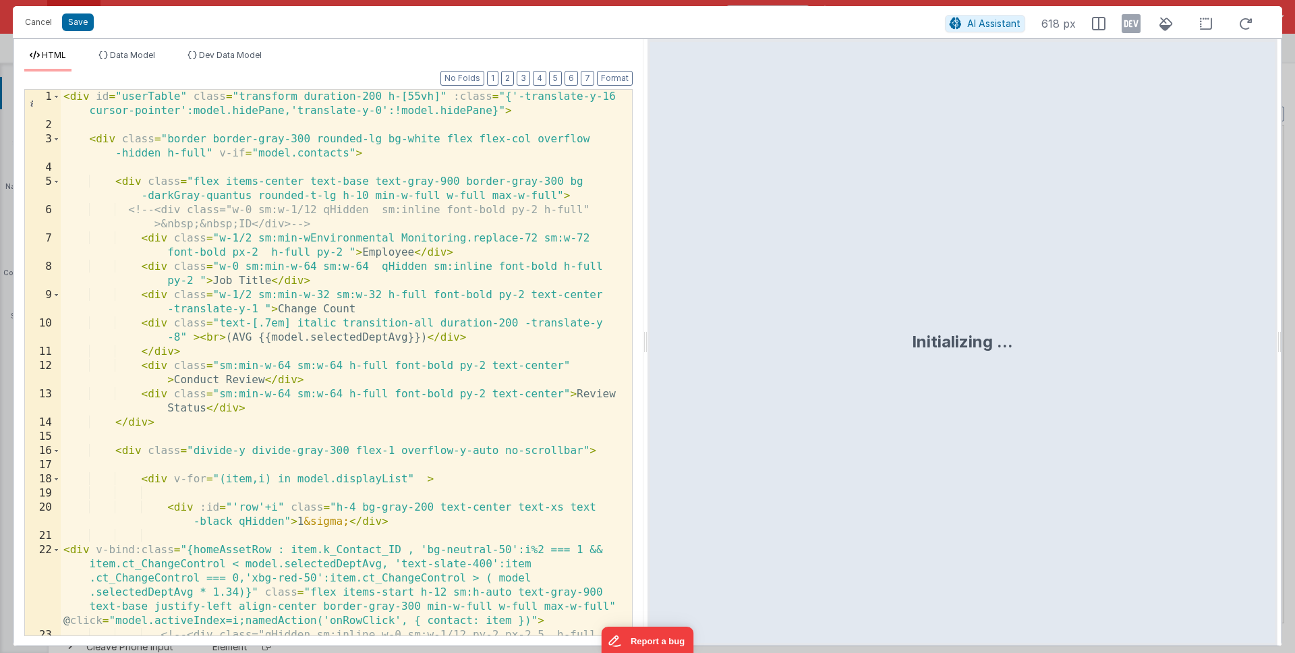
click at [293, 356] on div "< div id = "userTable" class = "transform duration-200 h-[55vh]" :class = "{'-t…" at bounding box center [341, 391] width 561 height 602
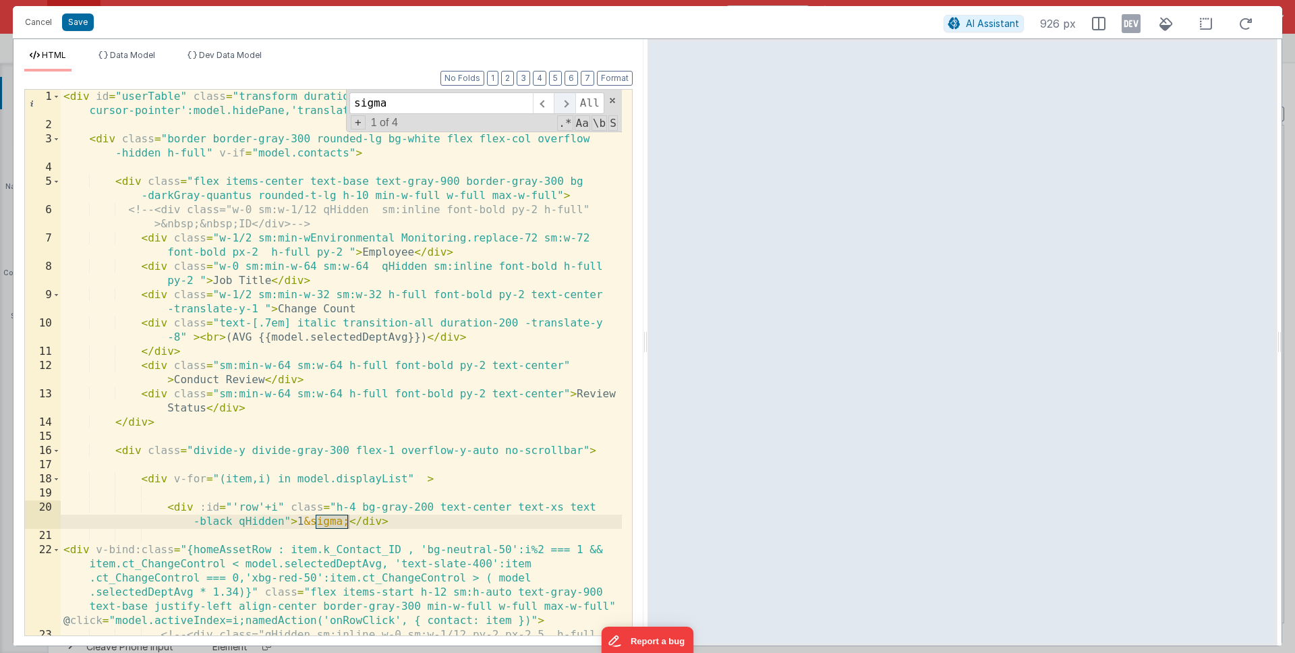
type input "sigma"
click at [560, 111] on span at bounding box center [564, 103] width 21 height 22
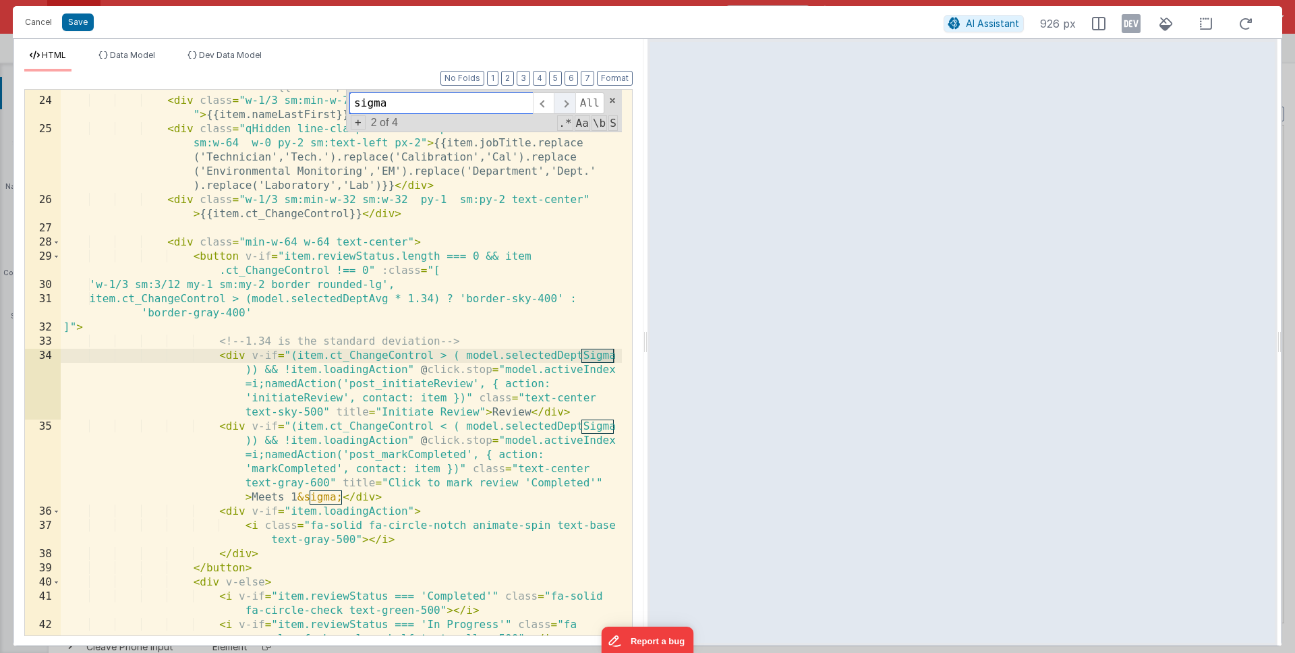
scroll to position [563, 0]
click at [560, 111] on span at bounding box center [564, 103] width 21 height 22
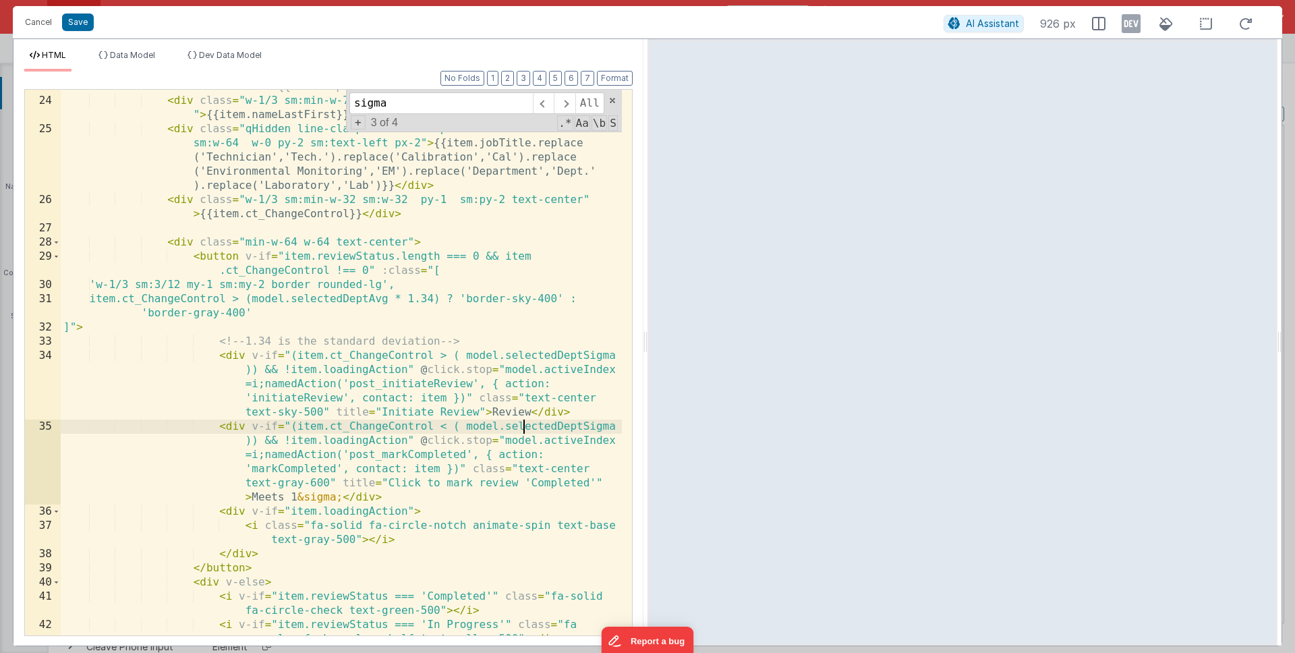
click at [522, 425] on div "<!-- <div class="qHidden sm:inline w-0 sm:w-1/12 py-2 px-2.5 h-full sm:text-lef…" at bounding box center [341, 366] width 561 height 602
click at [460, 358] on div "<!-- <div class="qHidden sm:inline w-0 sm:w-1/12 py-2 px-2.5 h-full sm:text-lef…" at bounding box center [341, 366] width 561 height 602
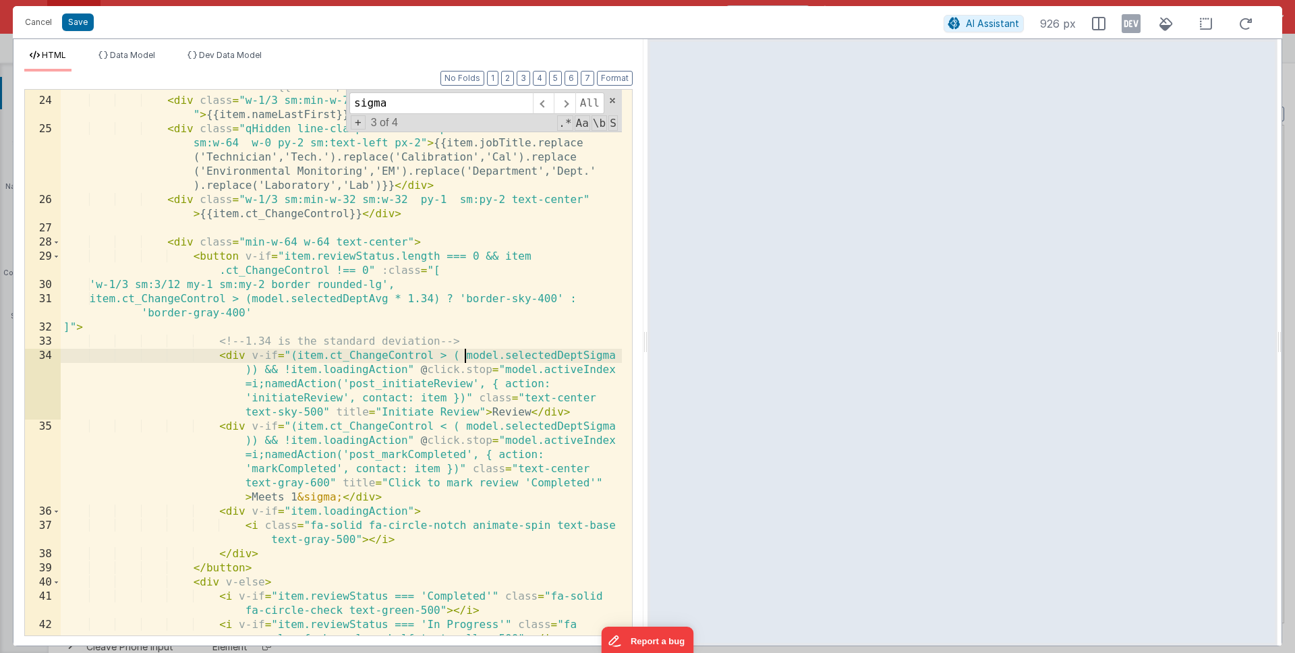
click at [464, 360] on div "<!-- <div class="qHidden sm:inline w-0 sm:w-1/12 py-2 px-2.5 h-full sm:text-lef…" at bounding box center [341, 366] width 561 height 602
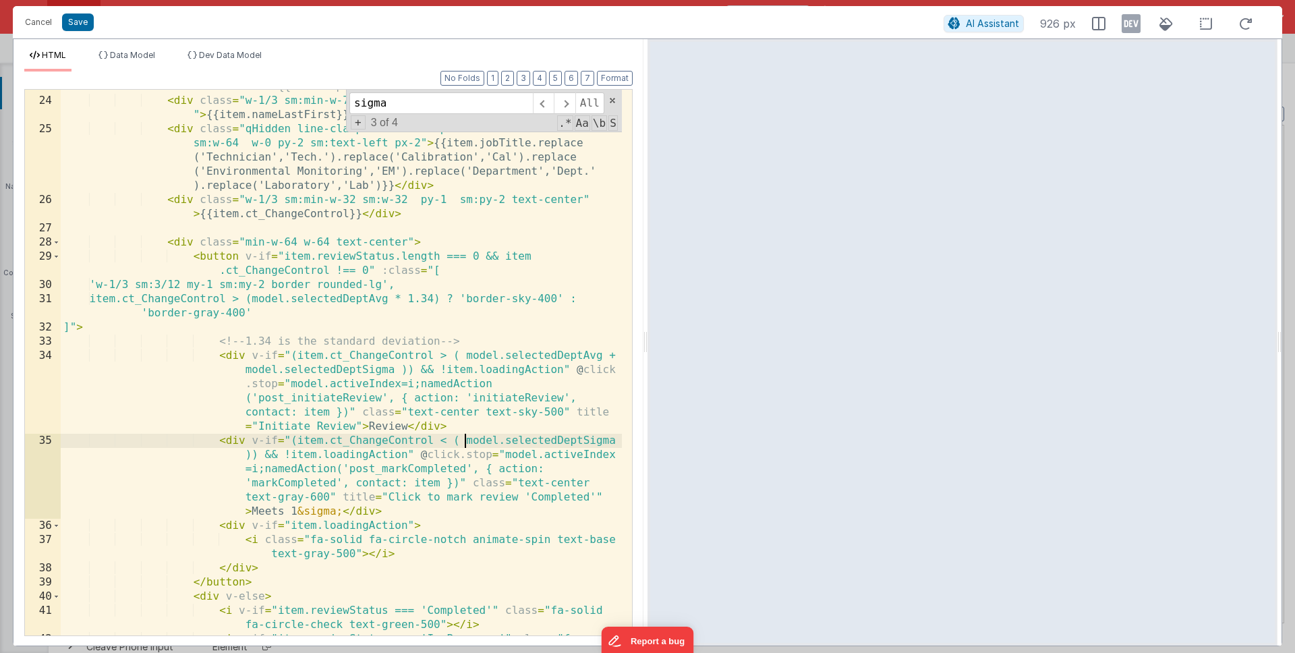
click at [464, 440] on div "<!-- <div class="qHidden sm:inline w-0 sm:w-1/12 py-2 px-2.5 h-full sm:text-lef…" at bounding box center [341, 366] width 561 height 602
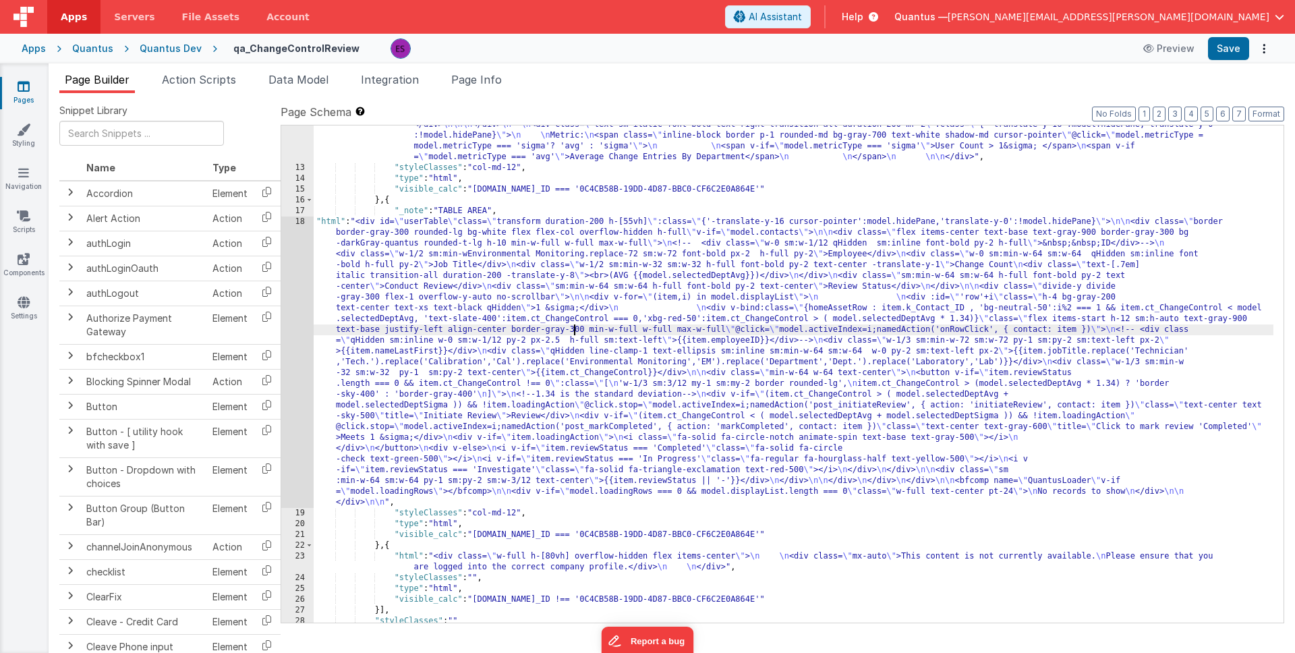
click at [574, 329] on div ""html" : "<div v-if= \" model.metricType==='avg' \" > \n\n <div class='lg:flex …" at bounding box center [793, 162] width 959 height 1015
click at [293, 383] on div "18" at bounding box center [297, 361] width 32 height 291
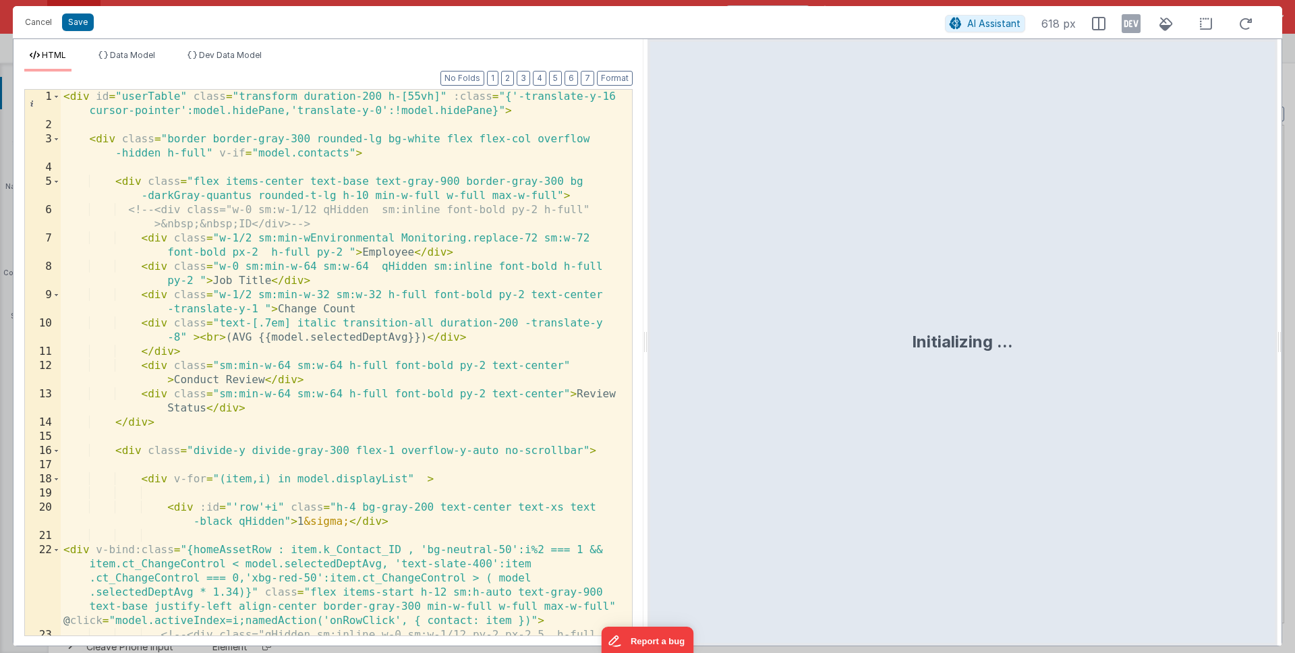
click at [302, 403] on div "< div id = "userTable" class = "transform duration-200 h-[55vh]" :class = "{'-t…" at bounding box center [341, 391] width 561 height 602
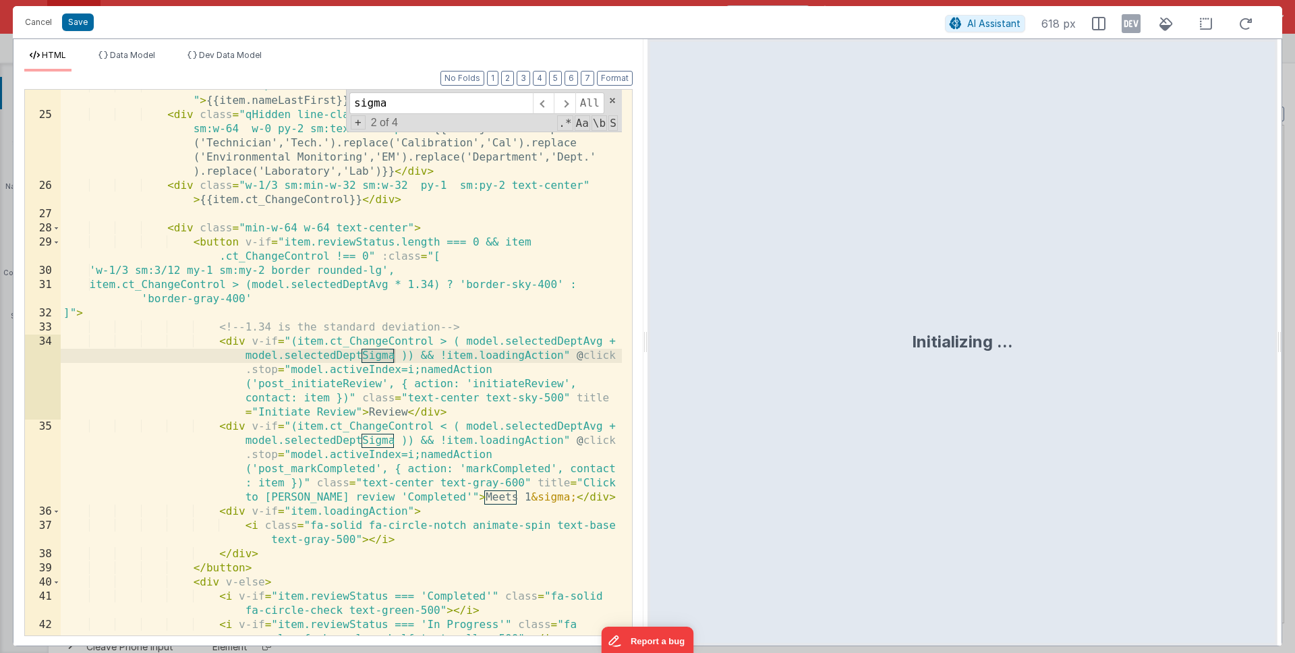
scroll to position [577, 0]
type input "sigma"
click at [380, 378] on div "< div class = "w-1/3 sm:min-w-72 sm:w-72 py-1 sm:py-2 sm:text-left px-2 " > {{i…" at bounding box center [341, 381] width 561 height 602
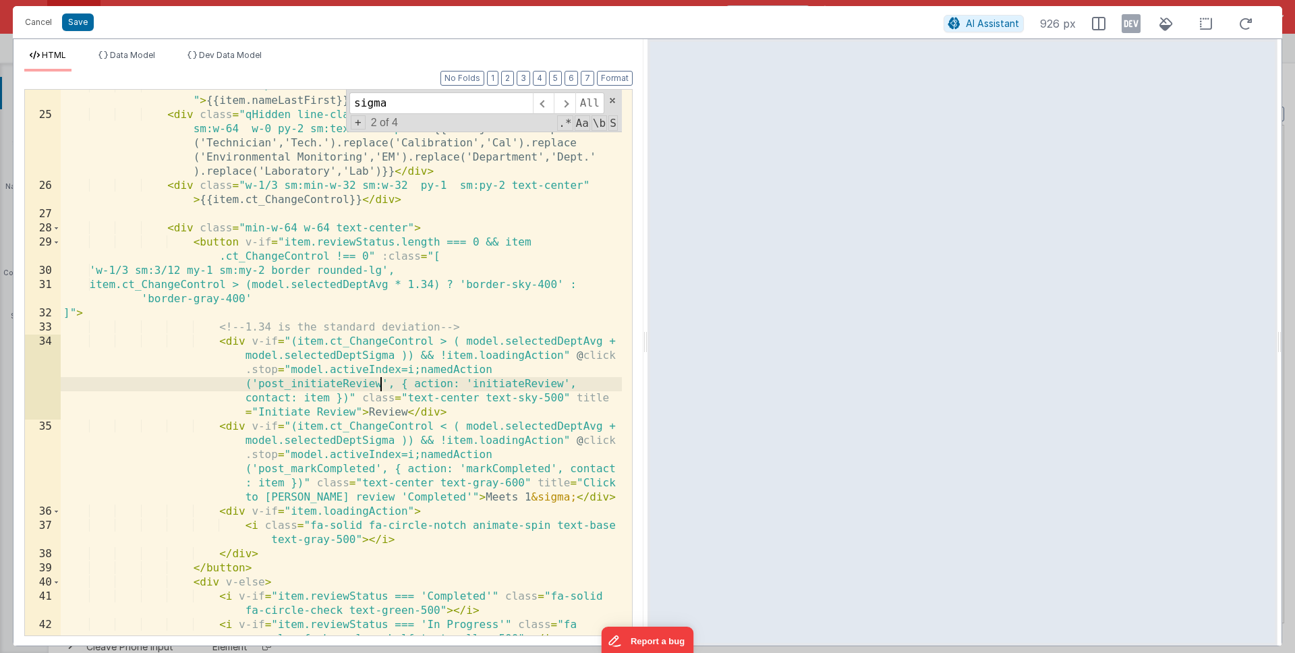
click at [464, 340] on div "< div class = "w-1/3 sm:min-w-72 sm:w-72 py-1 sm:py-2 sm:text-left px-2 " > {{i…" at bounding box center [341, 381] width 561 height 602
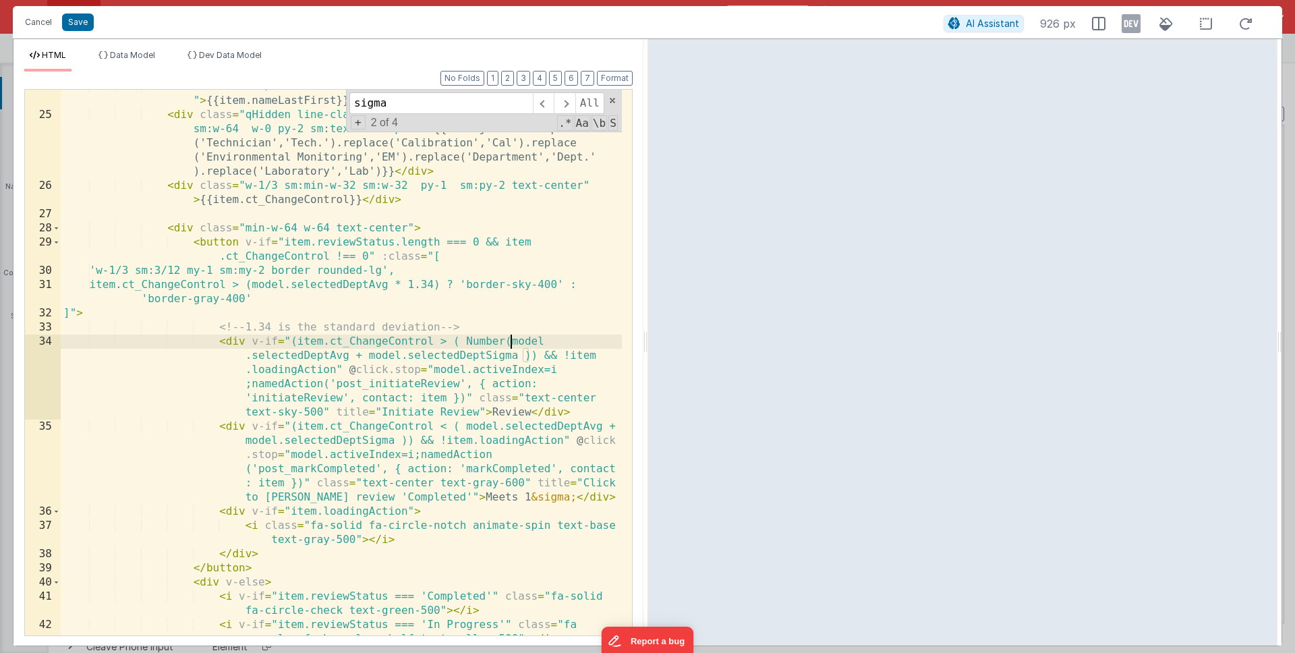
click at [348, 356] on div "< div class = "w-1/3 sm:min-w-72 sm:w-72 py-1 sm:py-2 sm:text-left px-2 " > {{i…" at bounding box center [341, 381] width 561 height 602
click at [376, 355] on div "< div class = "w-1/3 sm:min-w-72 sm:w-72 py-1 sm:py-2 sm:text-left px-2 " > {{i…" at bounding box center [341, 381] width 561 height 602
click at [566, 354] on div "< div class = "w-1/3 sm:min-w-72 sm:w-72 py-1 sm:py-2 sm:text-left px-2 " > {{i…" at bounding box center [341, 381] width 561 height 602
drag, startPoint x: 467, startPoint y: 340, endPoint x: 578, endPoint y: 356, distance: 112.3
click at [578, 356] on div "< div class = "w-1/3 sm:min-w-72 sm:w-72 py-1 sm:py-2 sm:text-left px-2 " > {{i…" at bounding box center [341, 381] width 561 height 602
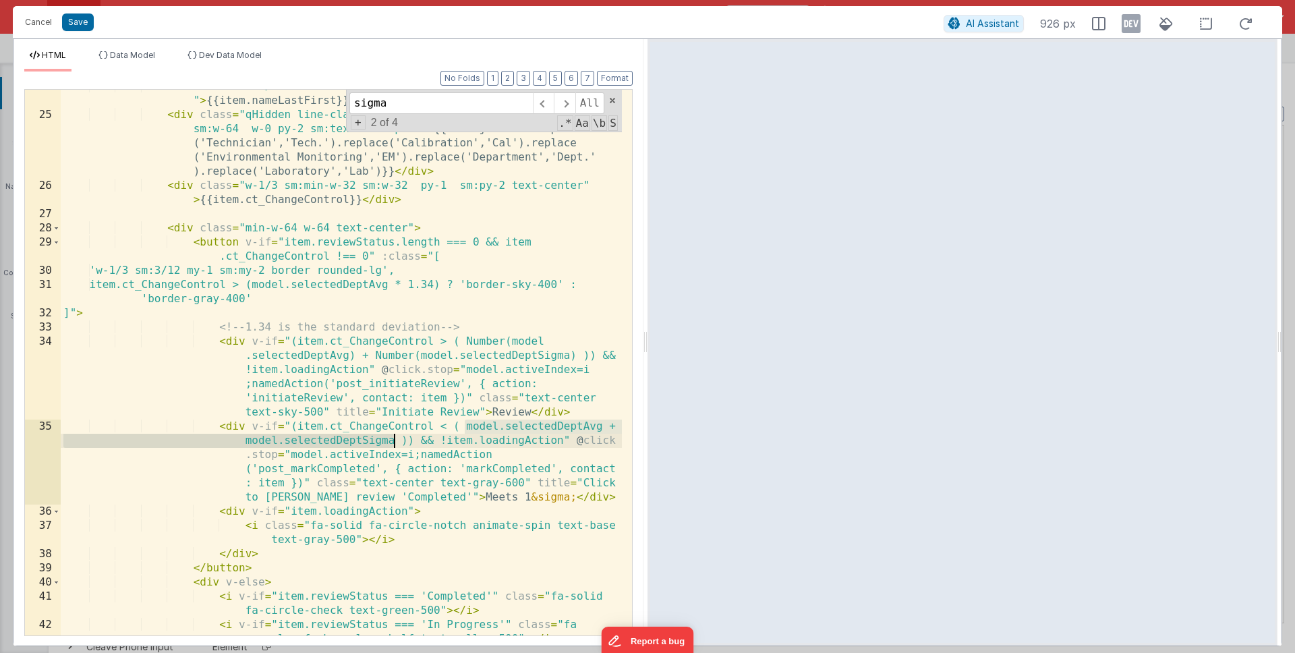
drag, startPoint x: 465, startPoint y: 427, endPoint x: 394, endPoint y: 440, distance: 71.4
click at [394, 440] on div "< div class = "w-1/3 sm:min-w-72 sm:w-72 py-1 sm:py-2 sm:text-left px-2 " > {{i…" at bounding box center [341, 381] width 561 height 602
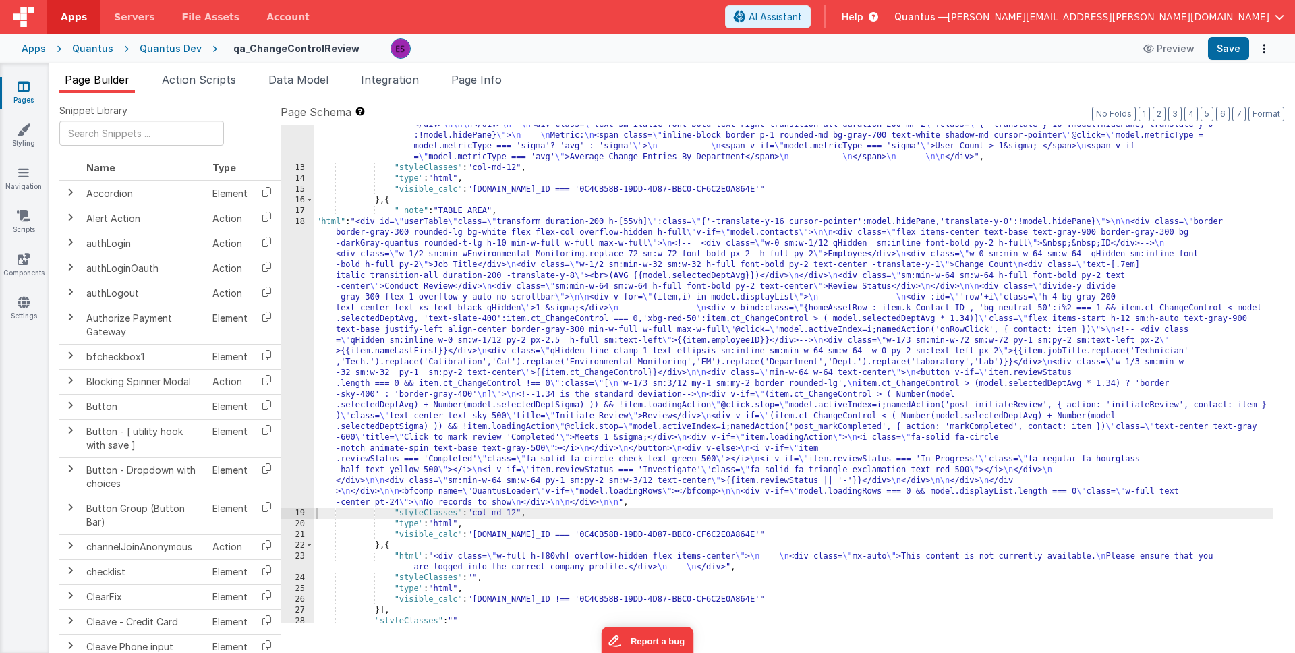
click at [505, 438] on div ""html" : "<div v-if= \" model.metricType==='avg' \" > \n\n <div class='lg:flex …" at bounding box center [793, 162] width 959 height 1015
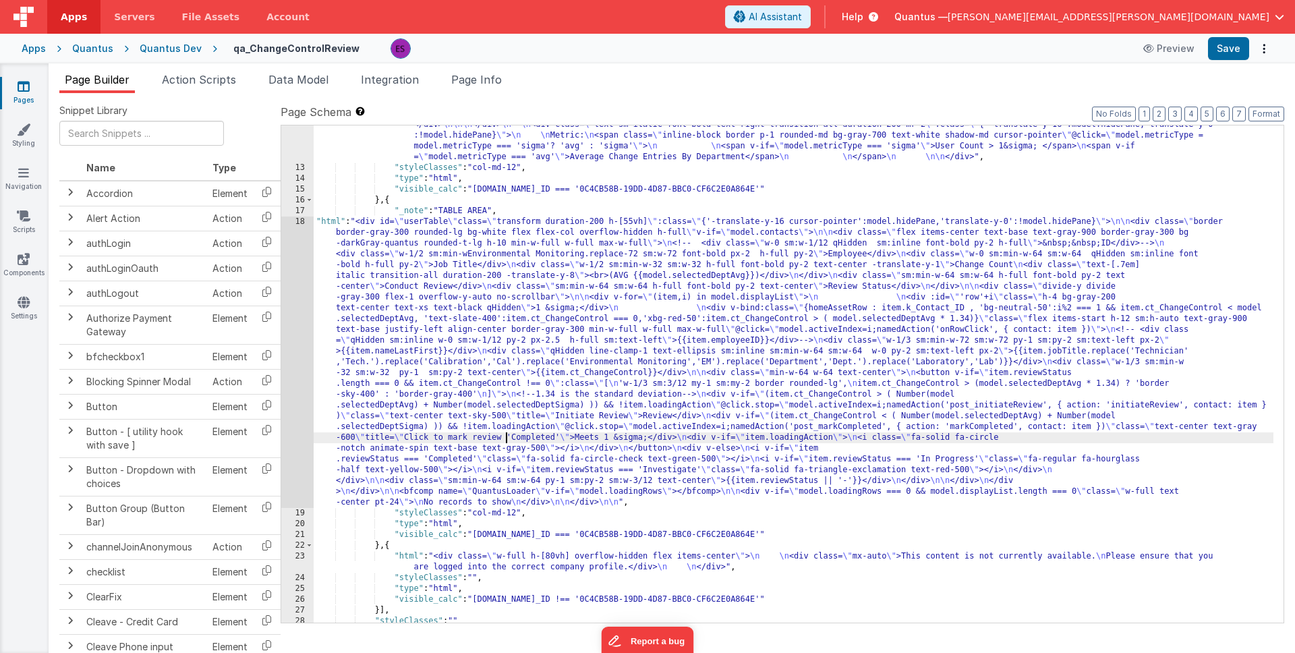
click at [383, 350] on div ""html" : "<div v-if= \" model.metricType==='avg' \" > \n\n <div class='lg:flex …" at bounding box center [793, 162] width 959 height 1015
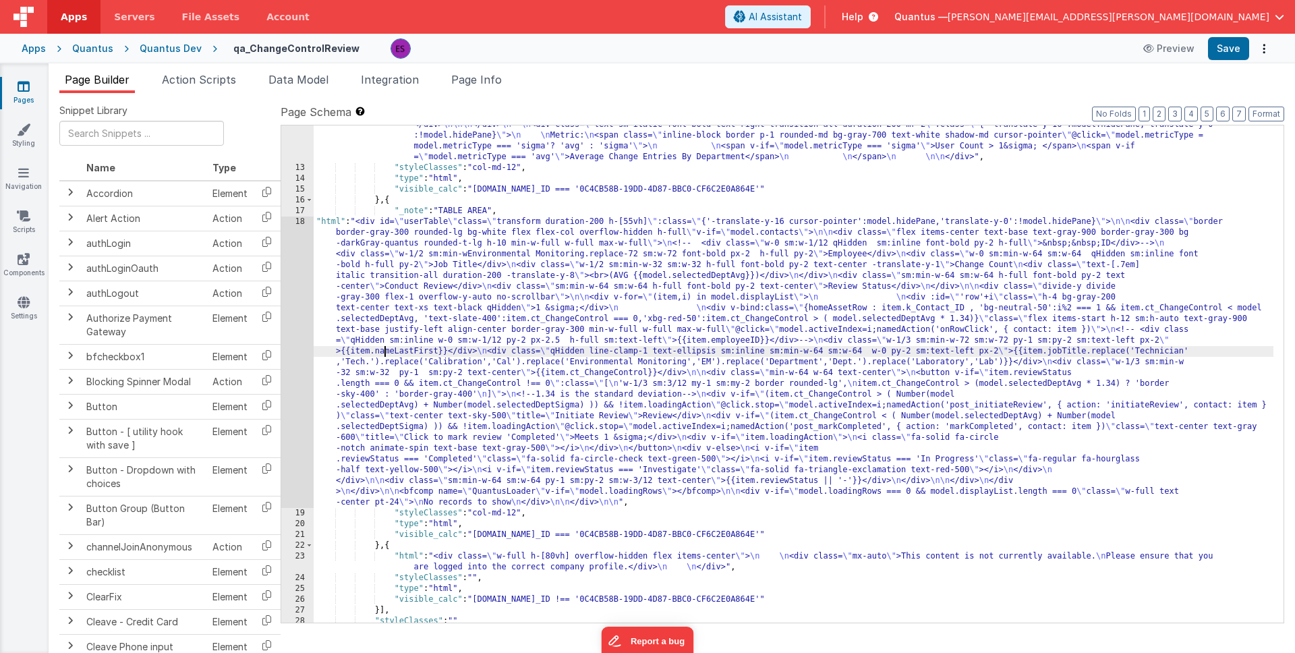
click at [337, 317] on div ""html" : "<div v-if= \" model.metricType==='avg' \" > \n\n <div class='lg:flex …" at bounding box center [793, 162] width 959 height 1015
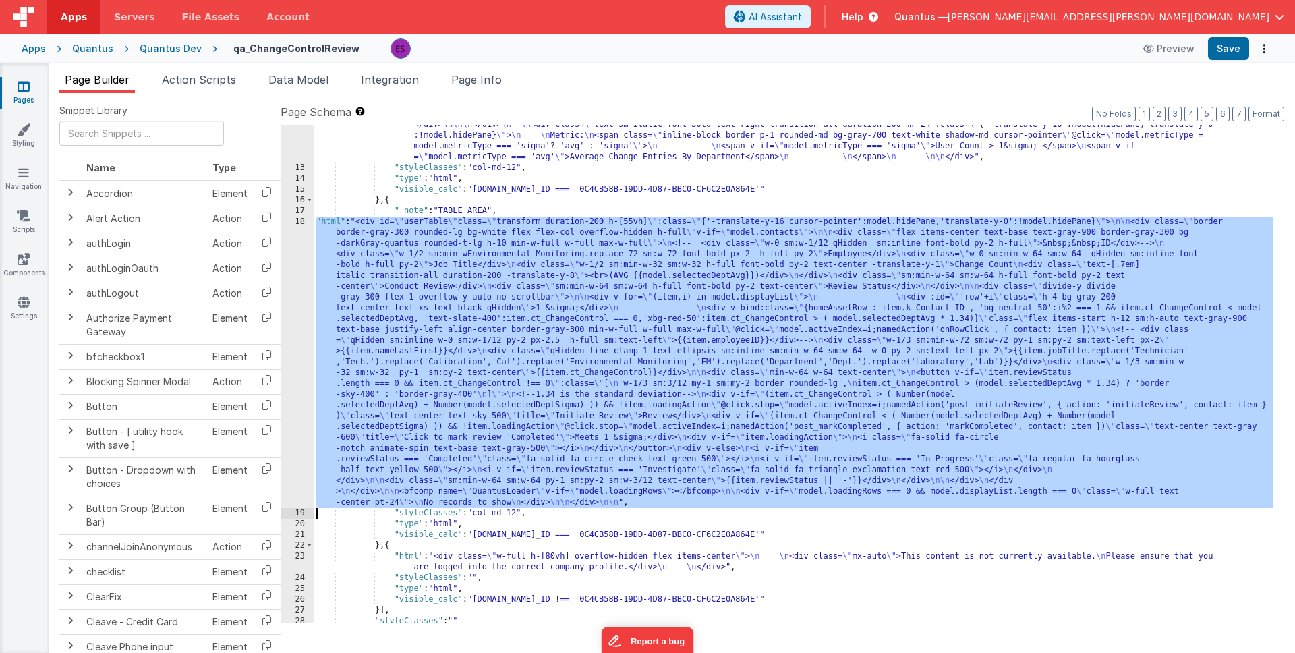
click at [296, 339] on div "18" at bounding box center [297, 361] width 32 height 291
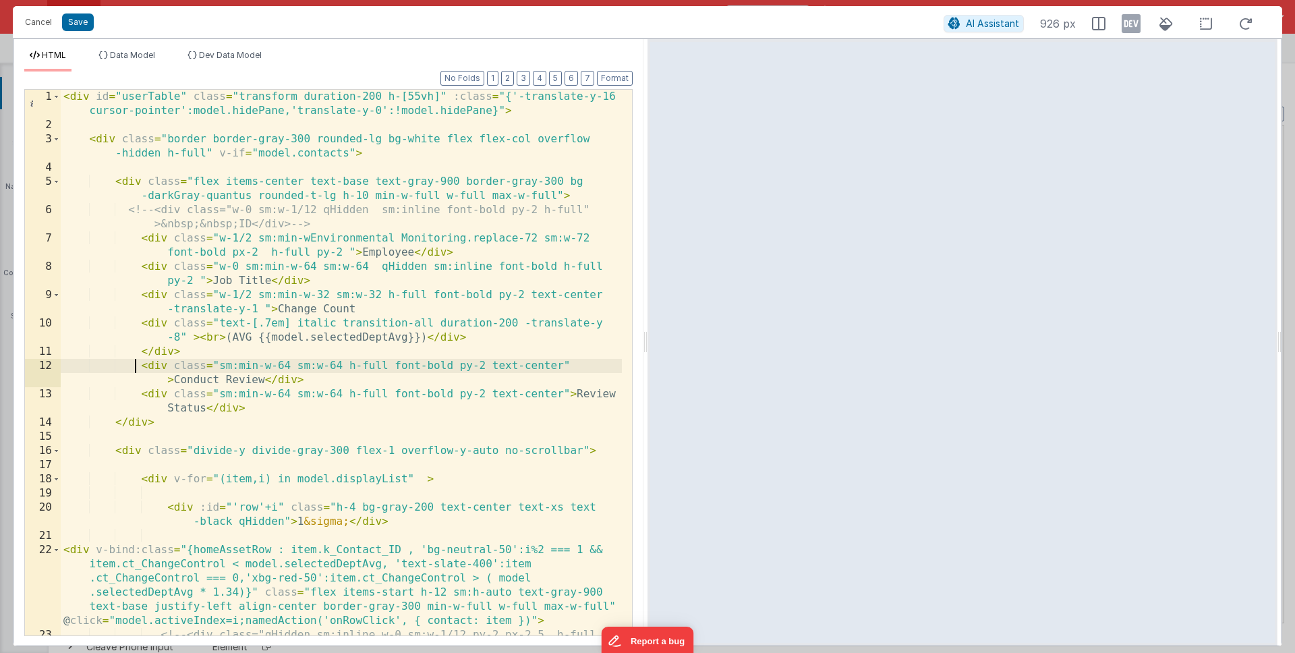
click at [132, 363] on div "< div id = "userTable" class = "transform duration-200 h-[55vh]" :class = "{'-t…" at bounding box center [341, 391] width 561 height 602
click at [176, 456] on div "< div id = "userTable" class = "transform duration-200 h-[55vh]" :class = "{'-t…" at bounding box center [341, 390] width 561 height 602
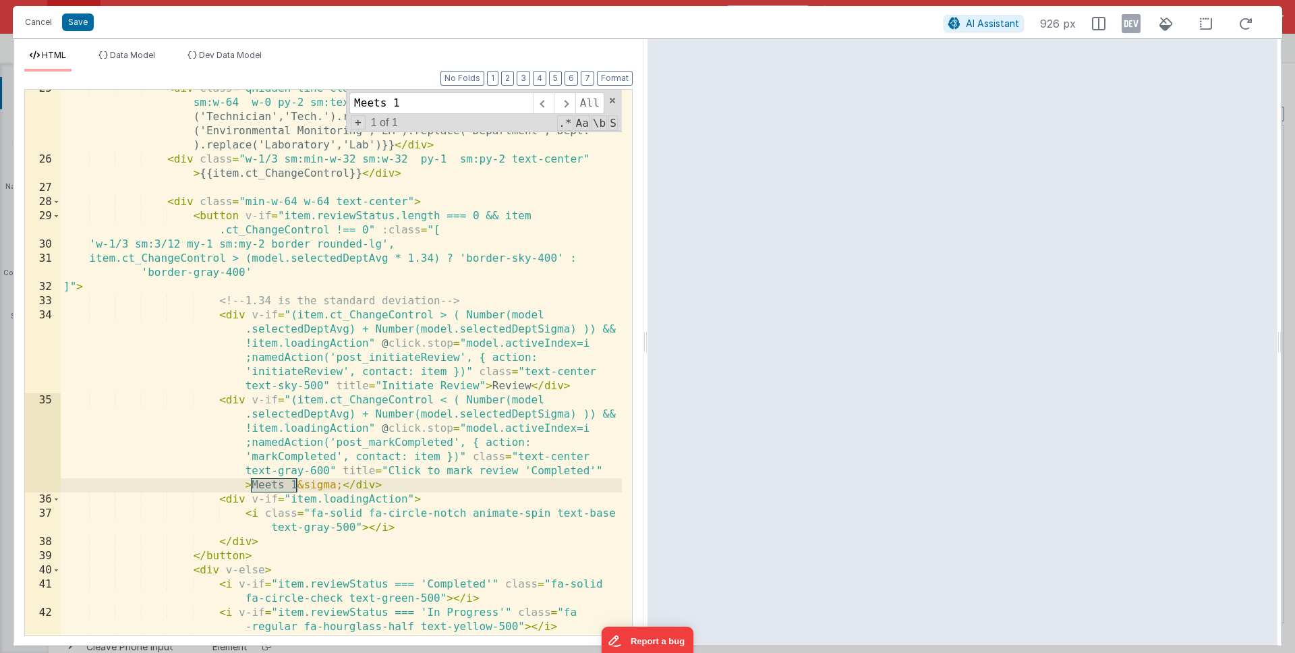
scroll to position [603, 0]
type input "Meets 1"
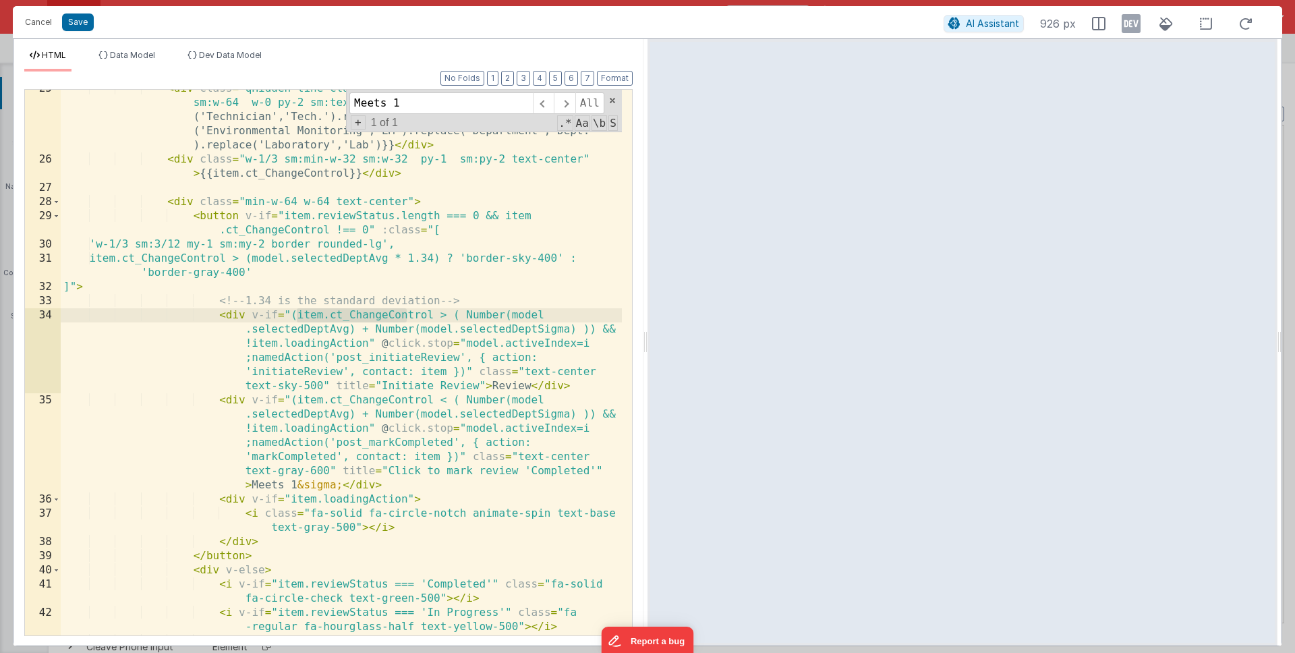
drag, startPoint x: 293, startPoint y: 315, endPoint x: 409, endPoint y: 320, distance: 115.4
click at [409, 320] on div "< div class = "qHidden line-clamp-1 text-ellipsis sm:inline sm:min-w-64 sm:w-64…" at bounding box center [341, 404] width 561 height 645
click at [451, 315] on div "< div class = "qHidden line-clamp-1 text-ellipsis sm:inline sm:min-w-64 sm:w-64…" at bounding box center [341, 404] width 561 height 645
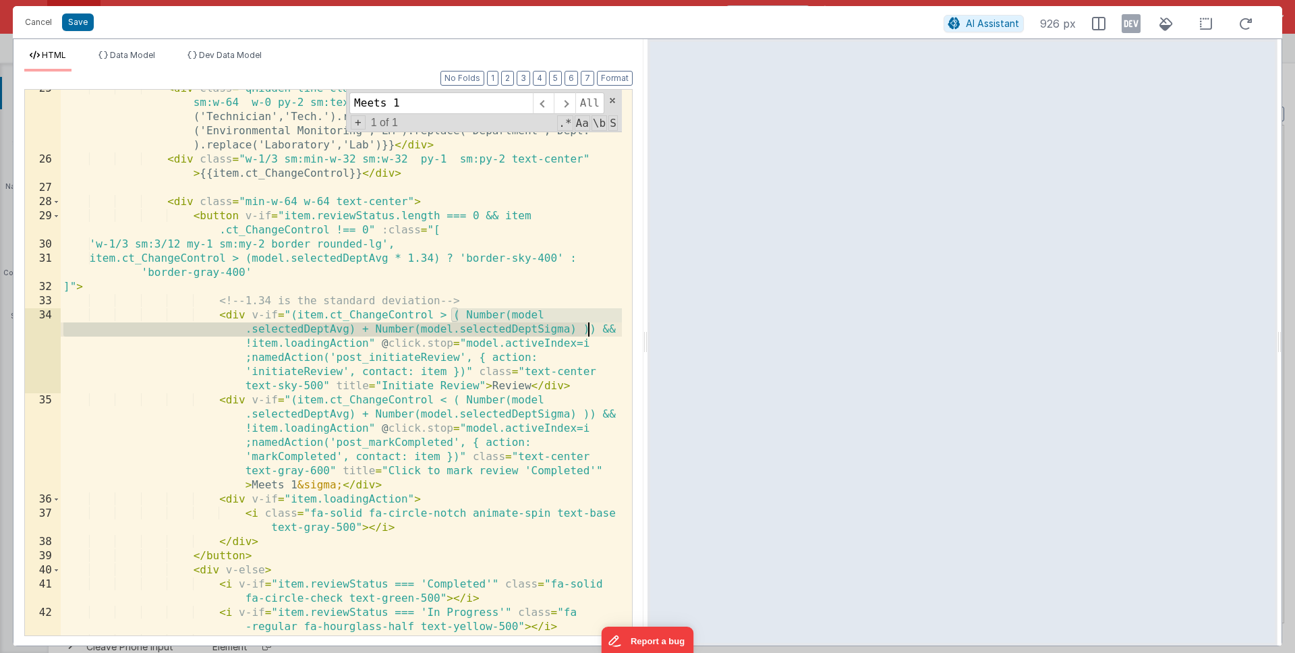
drag, startPoint x: 451, startPoint y: 315, endPoint x: 586, endPoint y: 327, distance: 135.4
click at [586, 327] on div "< div class = "qHidden line-clamp-1 text-ellipsis sm:inline sm:min-w-64 sm:w-64…" at bounding box center [341, 404] width 561 height 645
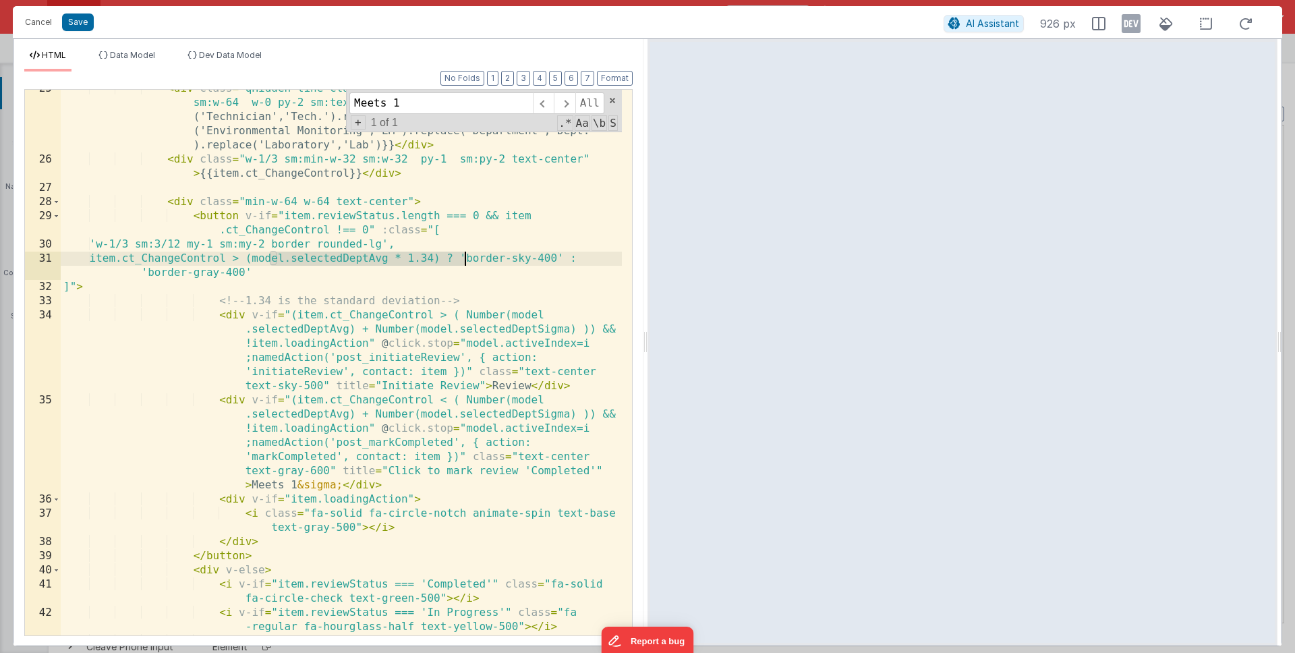
drag, startPoint x: 270, startPoint y: 258, endPoint x: 464, endPoint y: 259, distance: 194.2
click at [464, 259] on div "< div class = "qHidden line-clamp-1 text-ellipsis sm:inline sm:min-w-64 sm:w-64…" at bounding box center [341, 404] width 561 height 645
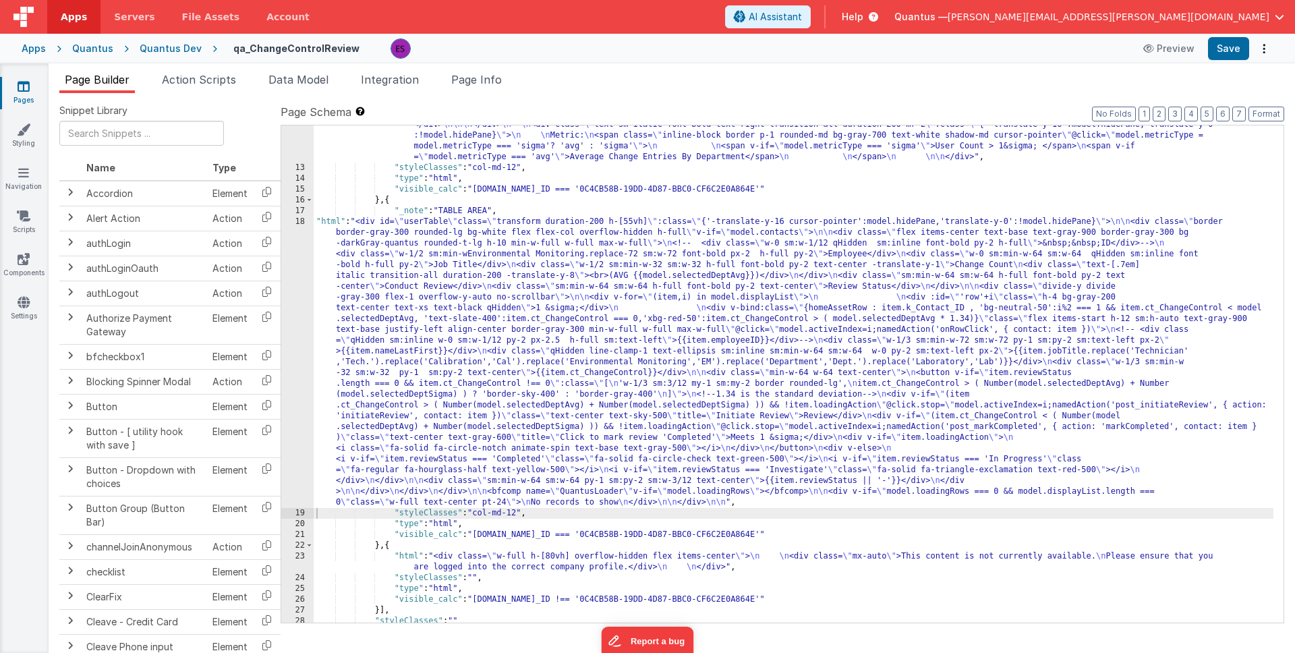
click at [285, 374] on div "18" at bounding box center [297, 361] width 32 height 291
click at [376, 345] on div ""html" : "<div v-if= \" model.metricType==='avg' \" > \n\n <div class='lg:flex …" at bounding box center [793, 162] width 959 height 1015
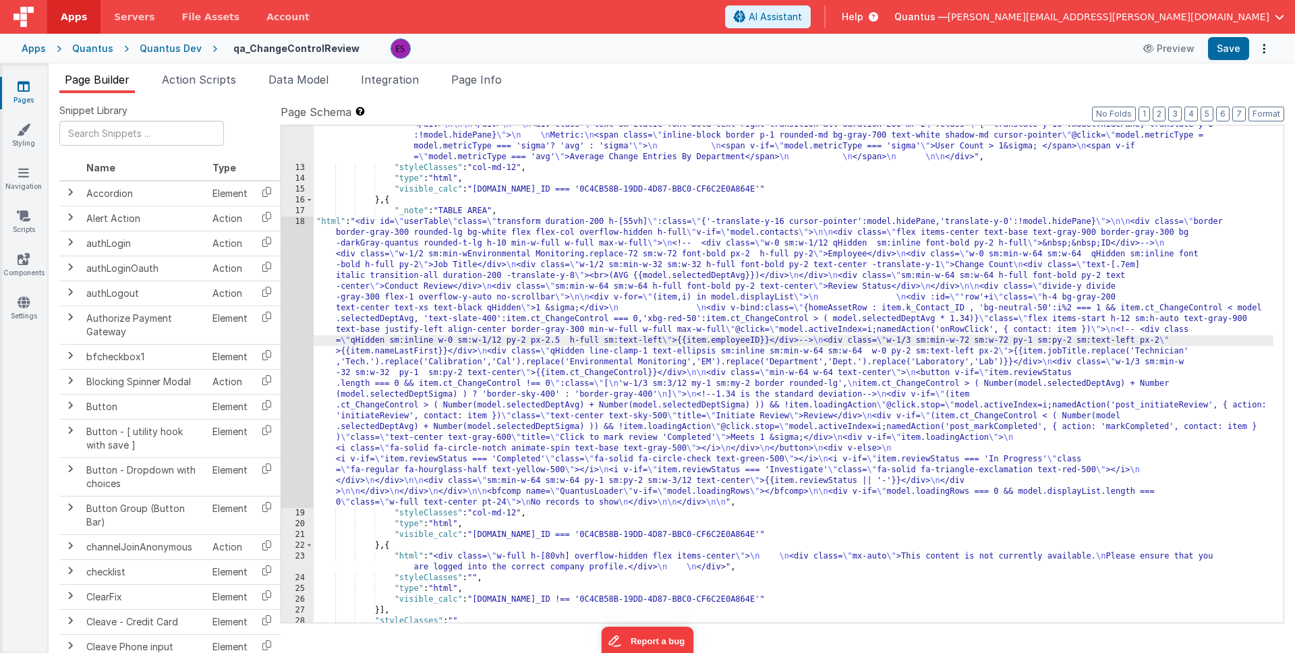
click at [295, 382] on div "18" at bounding box center [297, 361] width 32 height 291
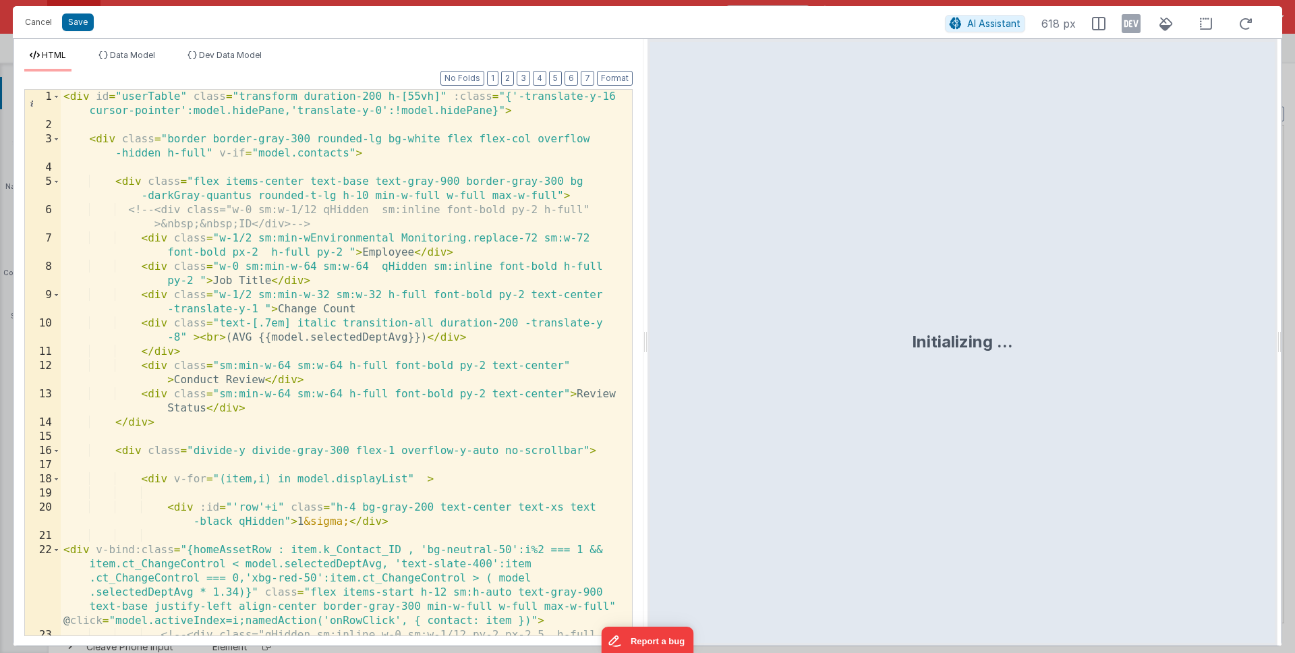
click at [323, 419] on div "< div id = "userTable" class = "transform duration-200 h-[55vh]" :class = "{'-t…" at bounding box center [341, 391] width 561 height 602
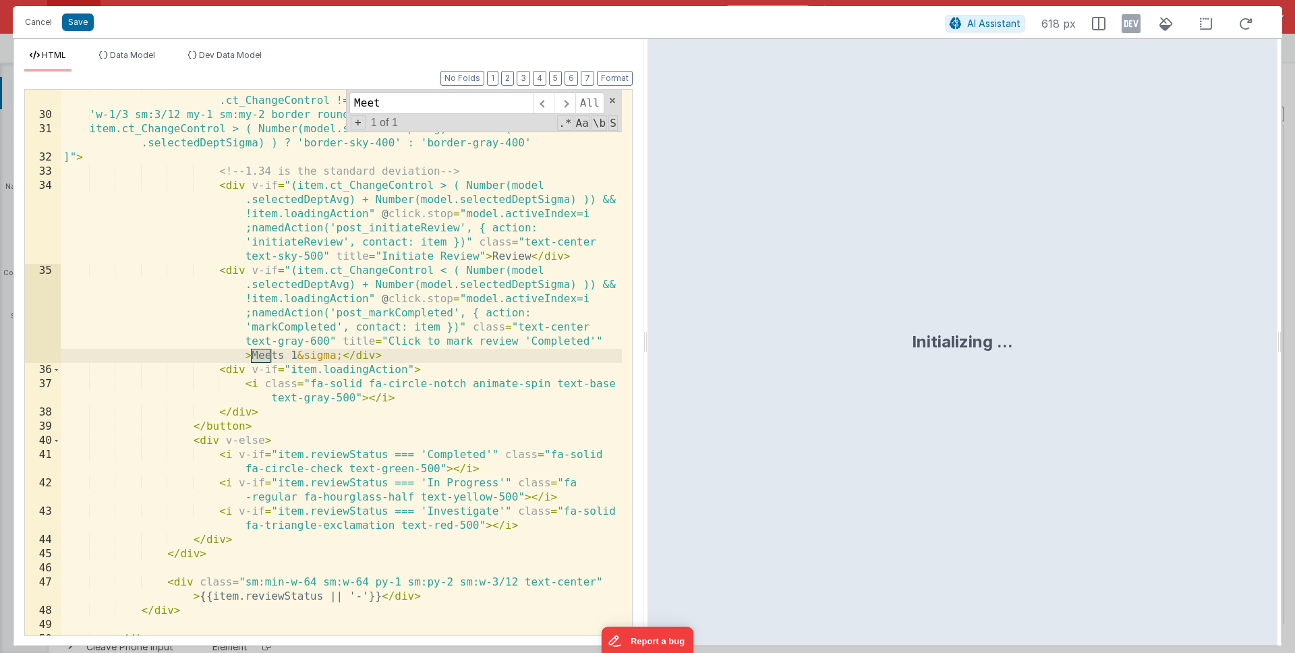
scroll to position [733, 0]
type input "Meets"
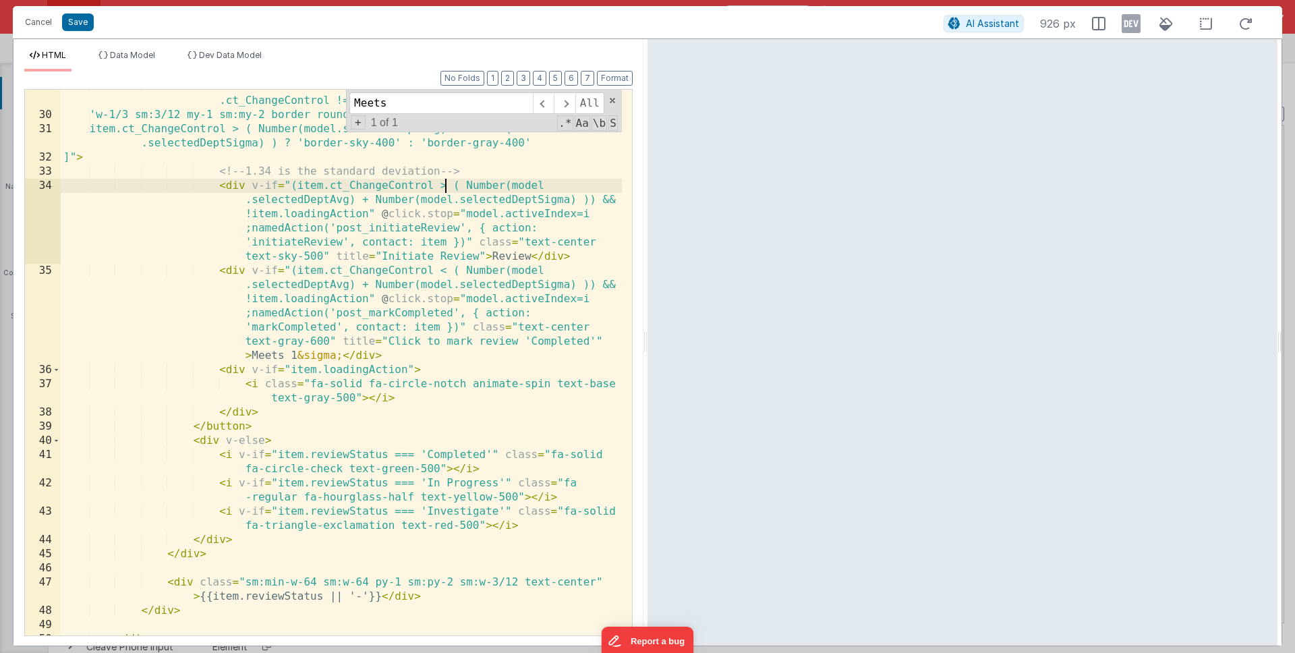
click at [445, 186] on div "< button v-if = "item.reviewStatus.length === 0 && item .ct_ChangeControl !== 0…" at bounding box center [341, 374] width 561 height 588
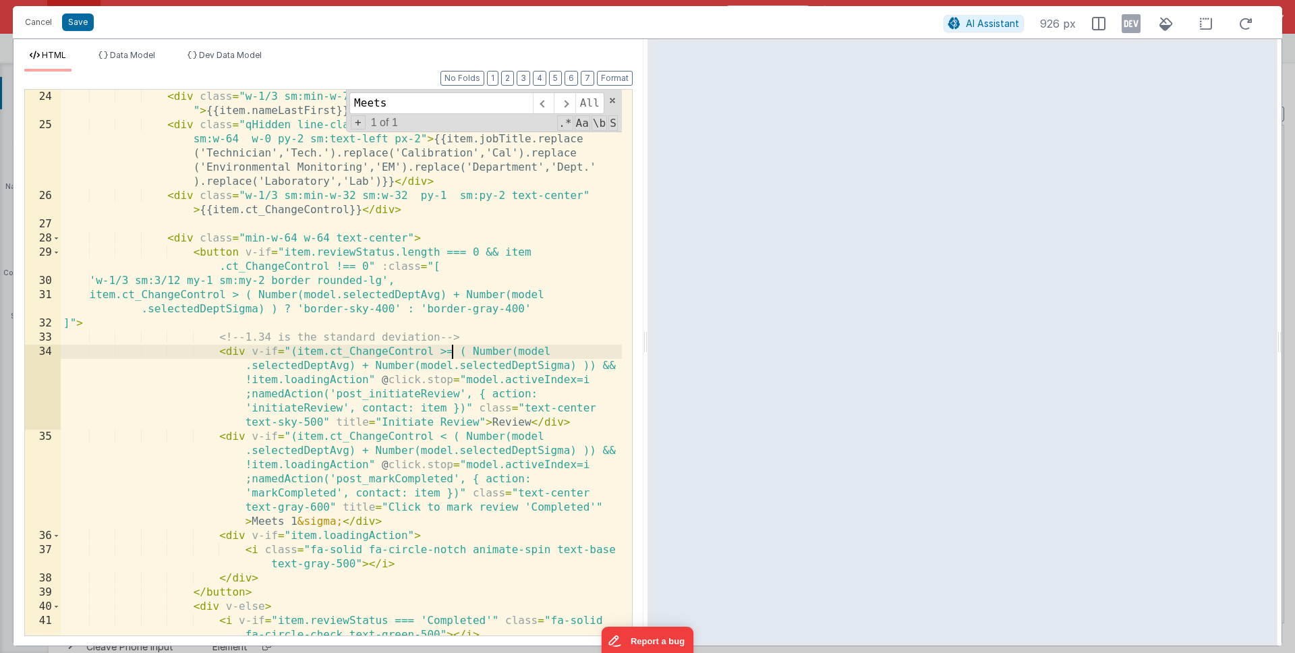
scroll to position [561, 0]
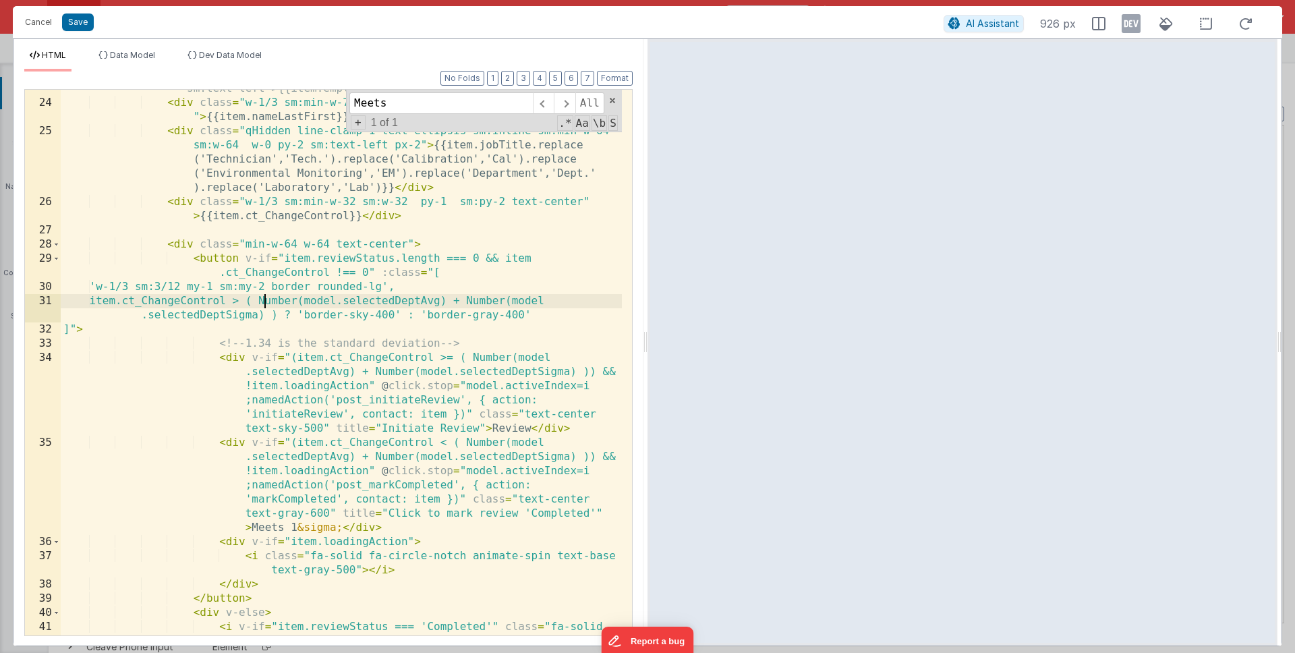
click at [264, 303] on div "<!-- <div class="qHidden sm:inline w-0 sm:w-1/12 py-2 px-2.5 h-full sm:text-lef…" at bounding box center [341, 368] width 561 height 602
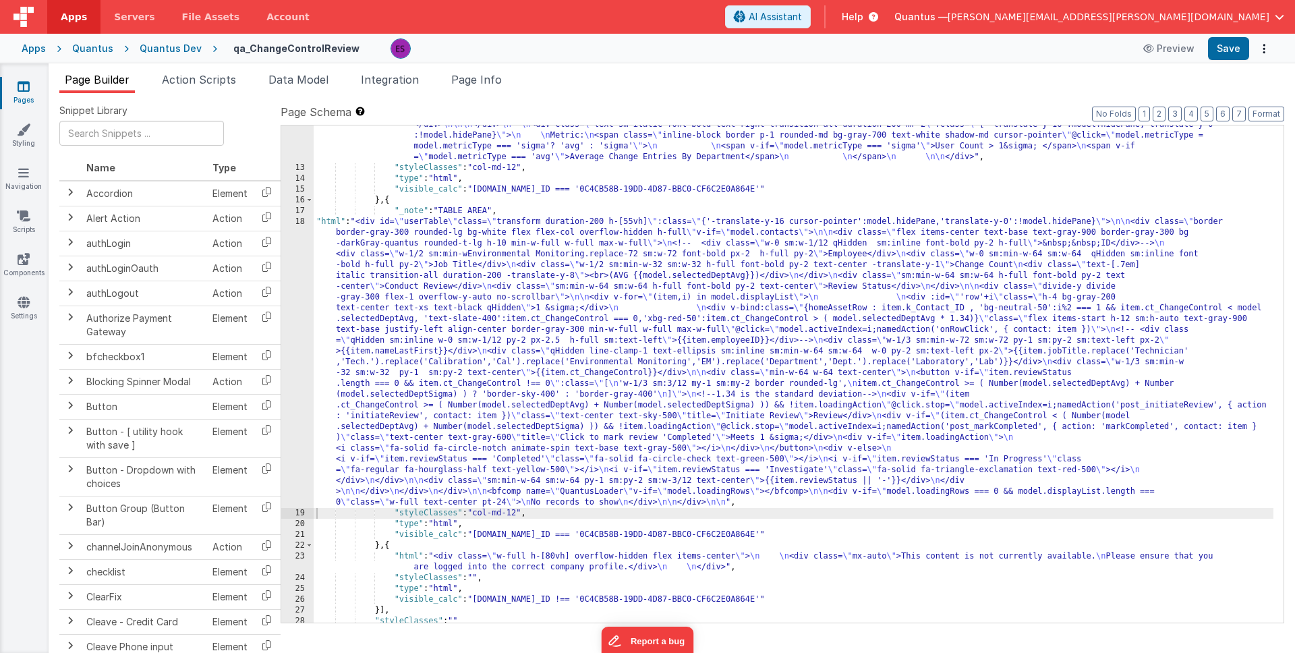
click at [440, 302] on div ""html" : "<div v-if= \" model.metricType==='avg' \" > \n\n <div class='lg:flex …" at bounding box center [793, 162] width 959 height 1015
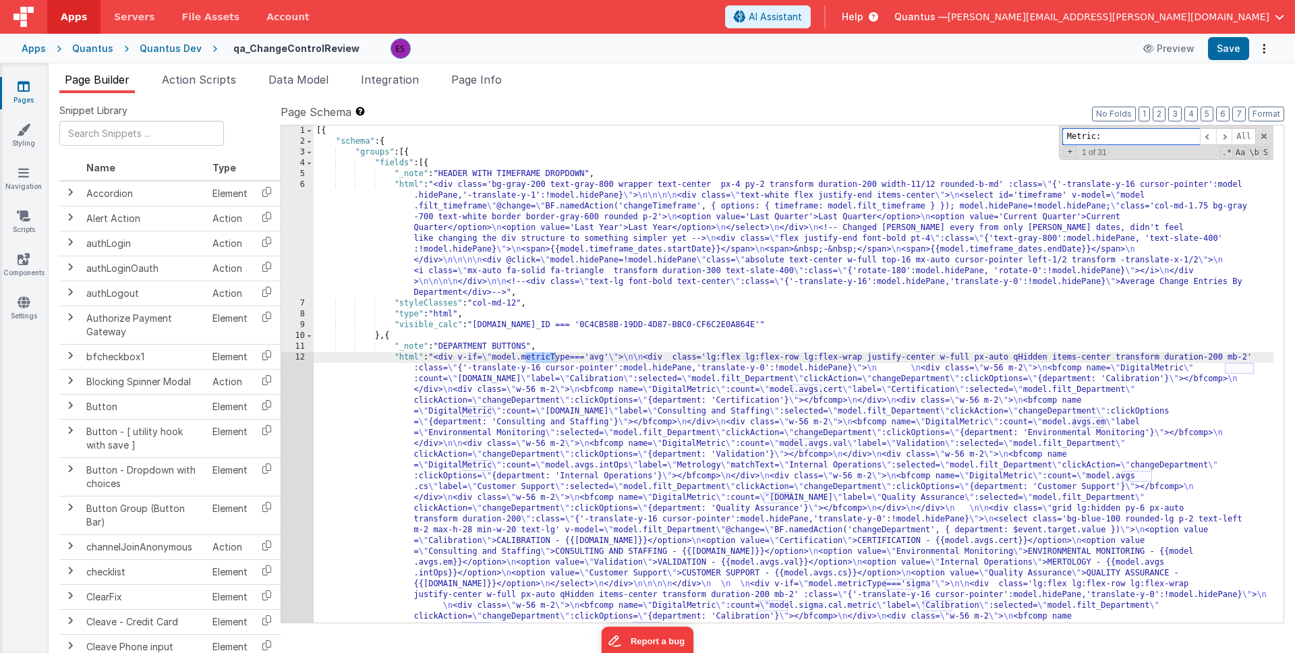
scroll to position [464, 0]
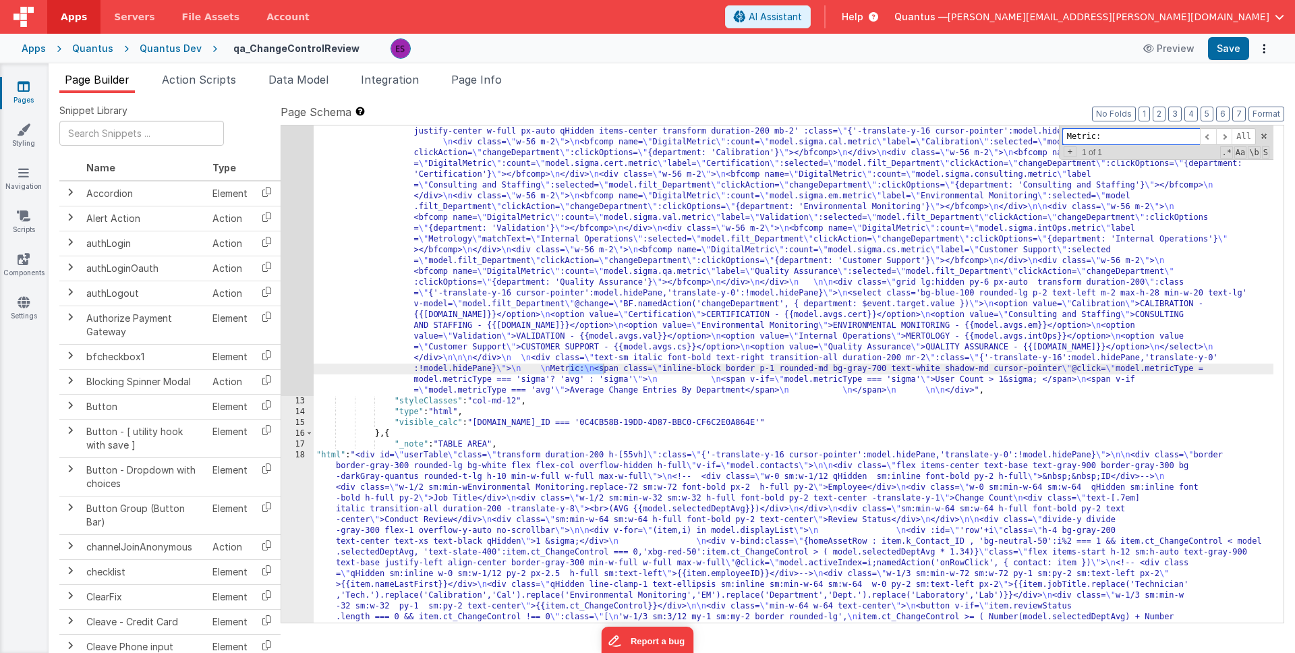
type input "Metric:"
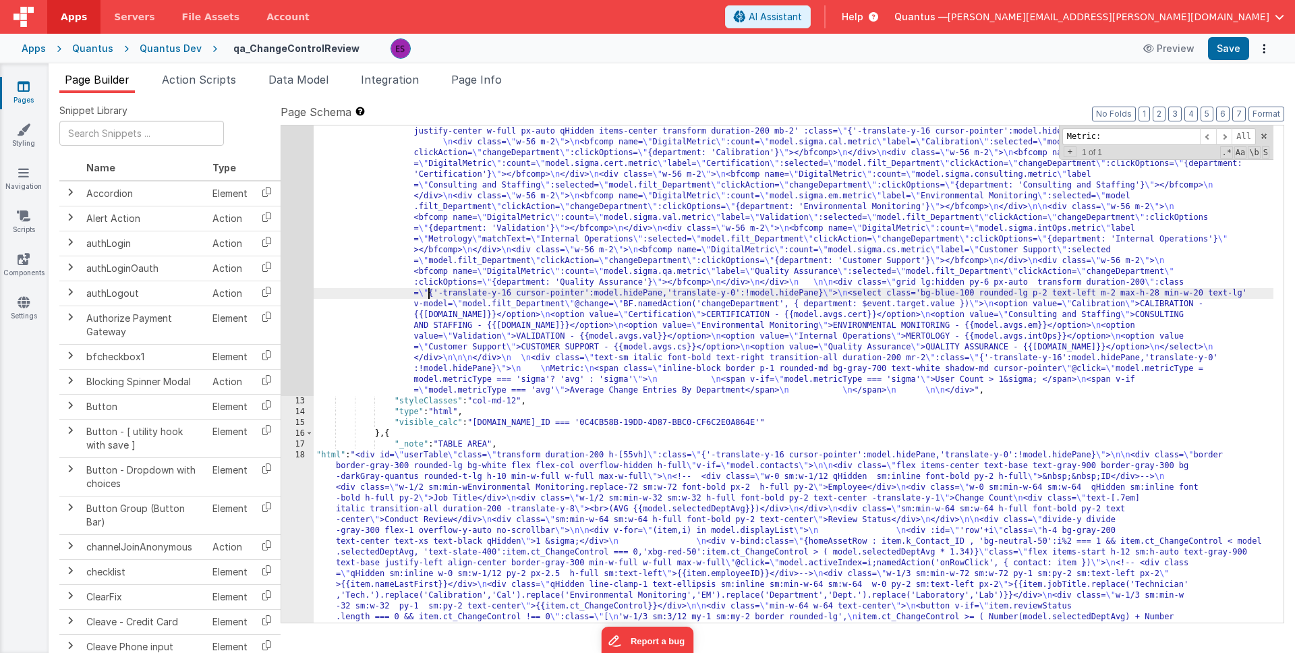
click at [426, 293] on div ""html" : "<div v-if= \" model.metricType==='avg' \" > \n\n <div class='lg:flex …" at bounding box center [793, 536] width 959 height 1295
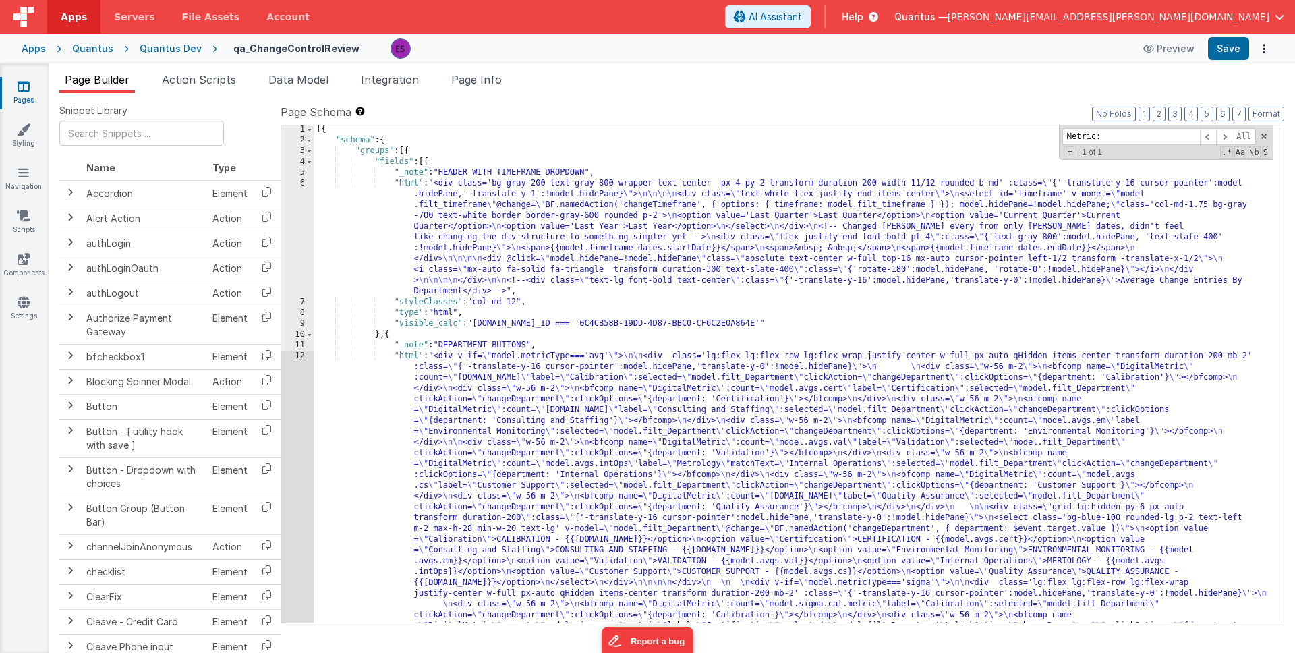
scroll to position [247, 0]
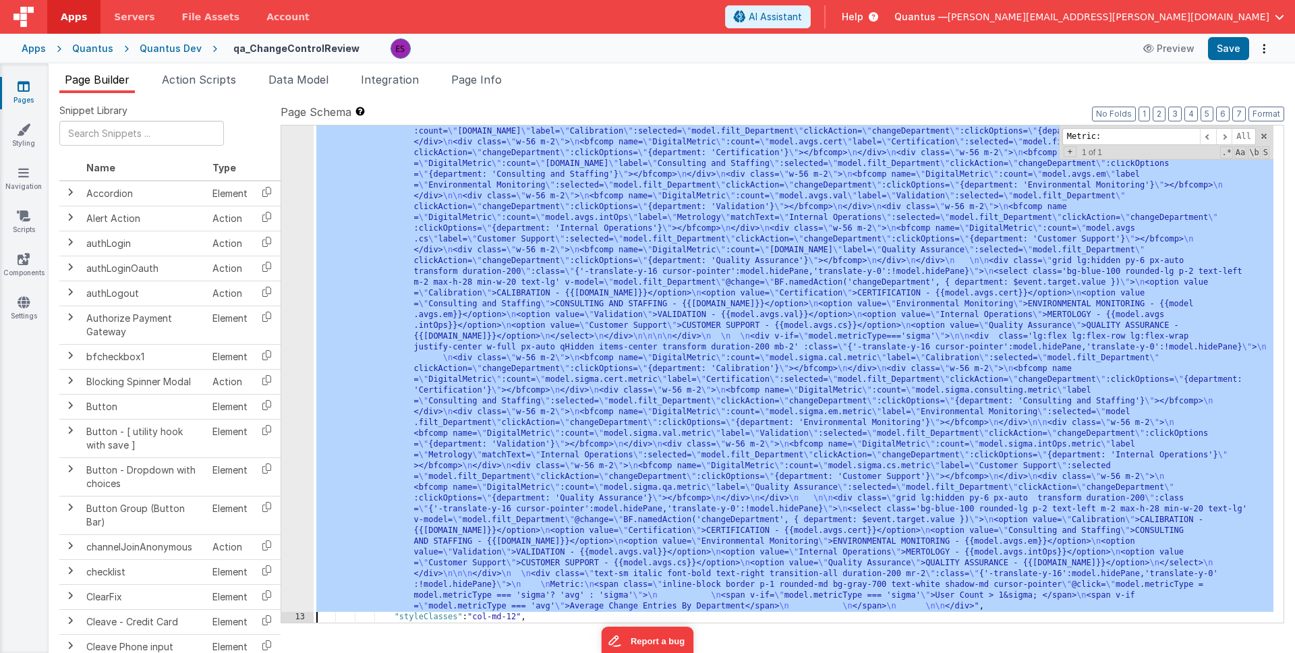
click at [295, 419] on div "12" at bounding box center [297, 358] width 32 height 507
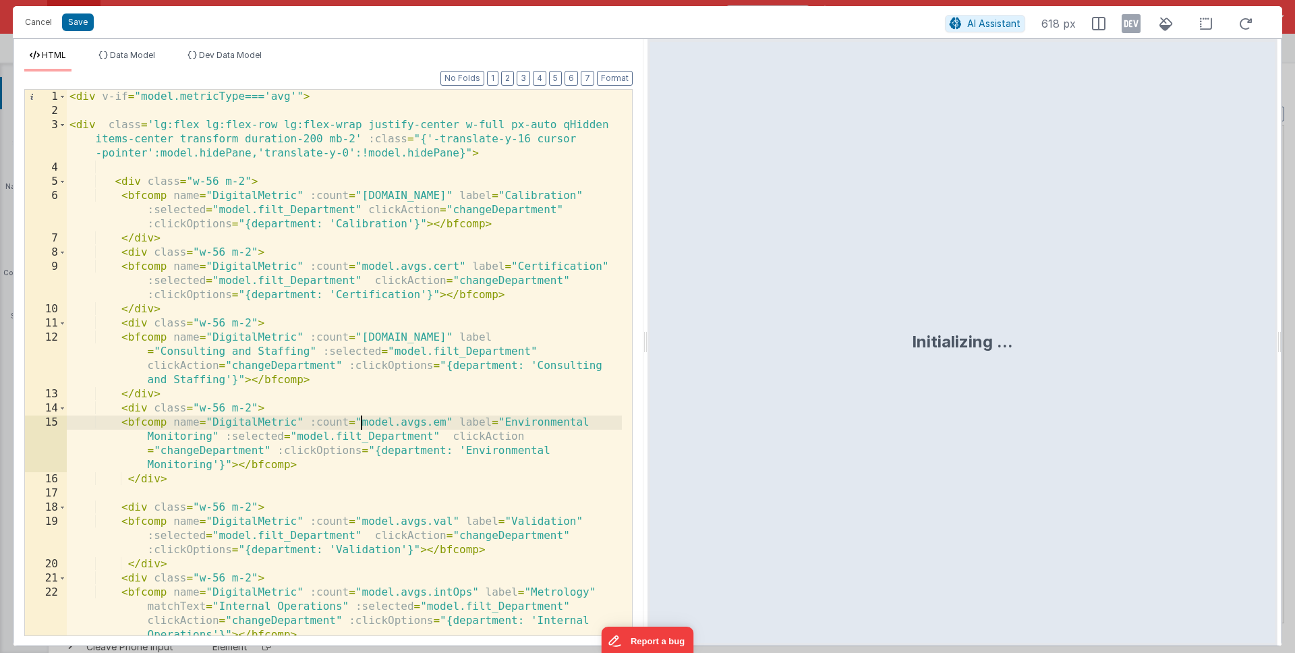
click at [363, 416] on div "< div v-if = "model.metricType==='avg'" > < div class = 'lg:flex lg:flex-row lg…" at bounding box center [344, 377] width 555 height 574
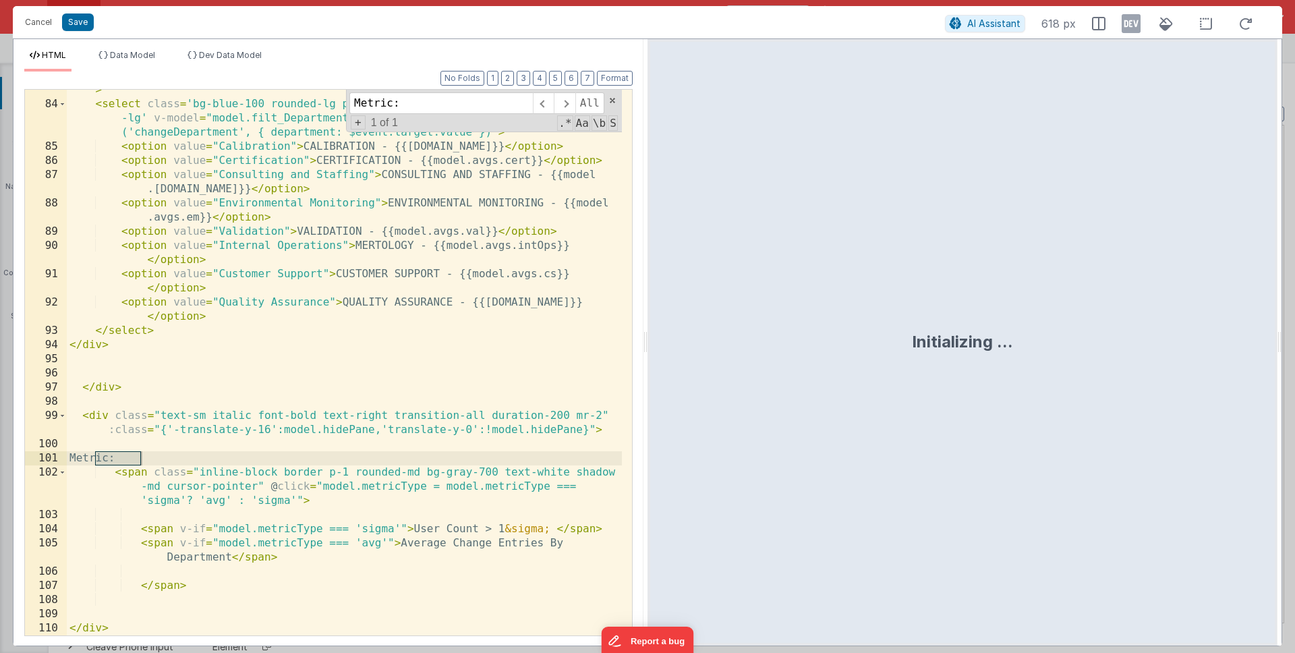
scroll to position [1989, 0]
type input "Metric:"
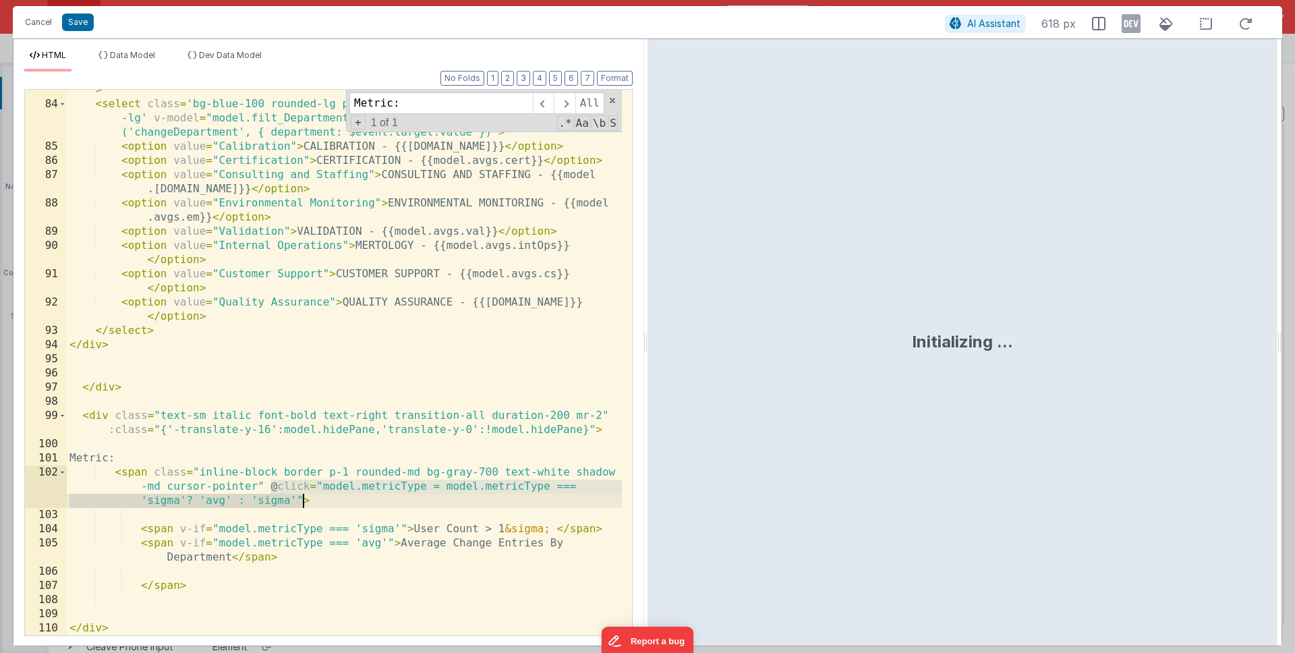
drag, startPoint x: 270, startPoint y: 486, endPoint x: 301, endPoint y: 498, distance: 33.7
click at [301, 498] on div "< div class = "grid lg:hidden py-6 px-auto transform duration-200 " :class = "{…" at bounding box center [344, 356] width 555 height 602
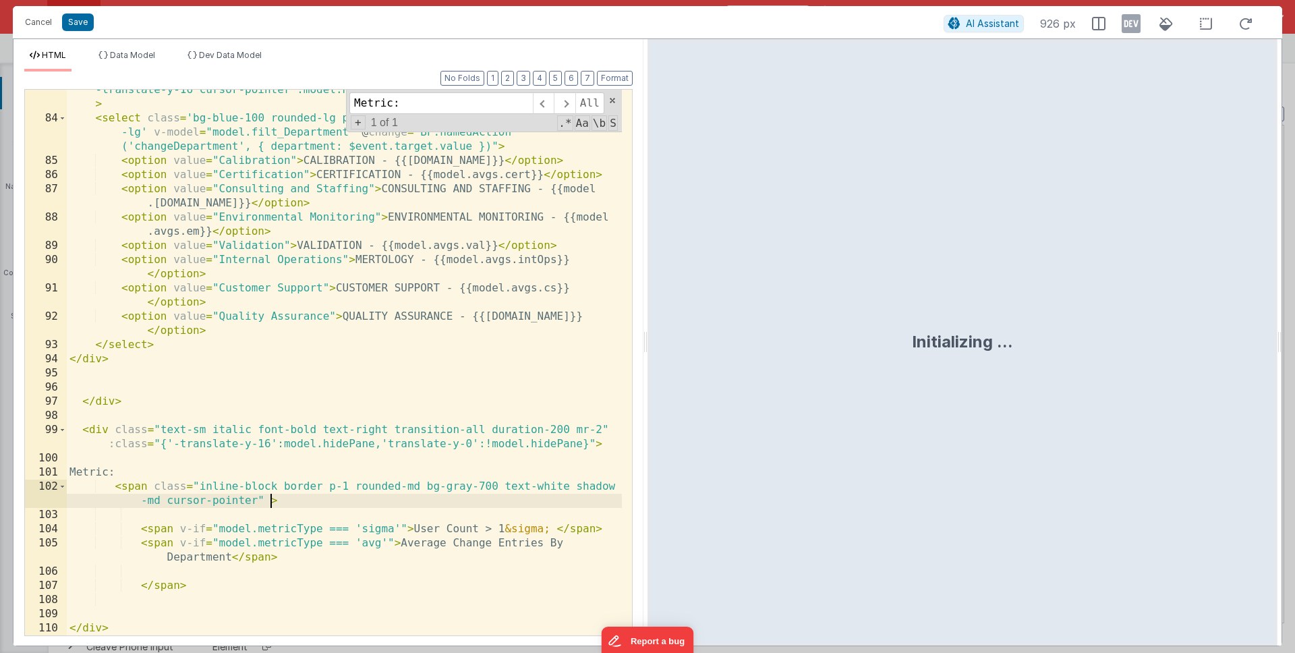
scroll to position [1975, 0]
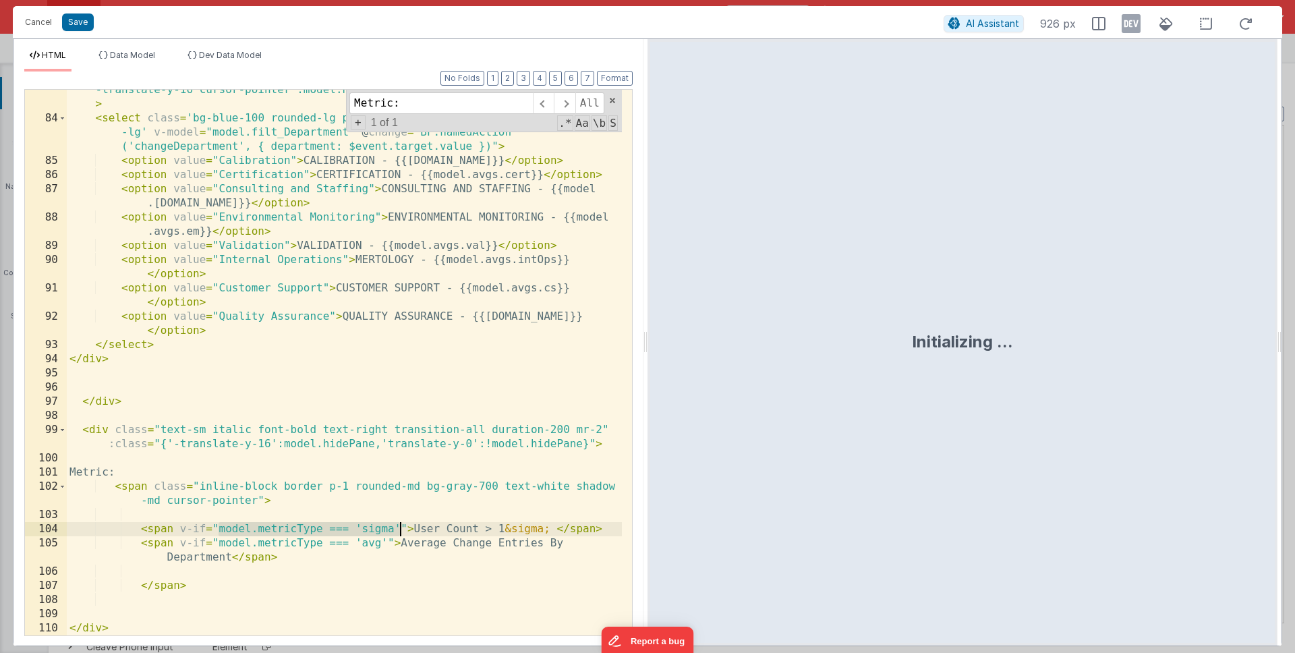
drag, startPoint x: 216, startPoint y: 527, endPoint x: 402, endPoint y: 529, distance: 186.1
click at [402, 529] on div "< div class = "grid lg:hidden py-6 px-auto transform duration-200 " :class = "{…" at bounding box center [344, 370] width 555 height 602
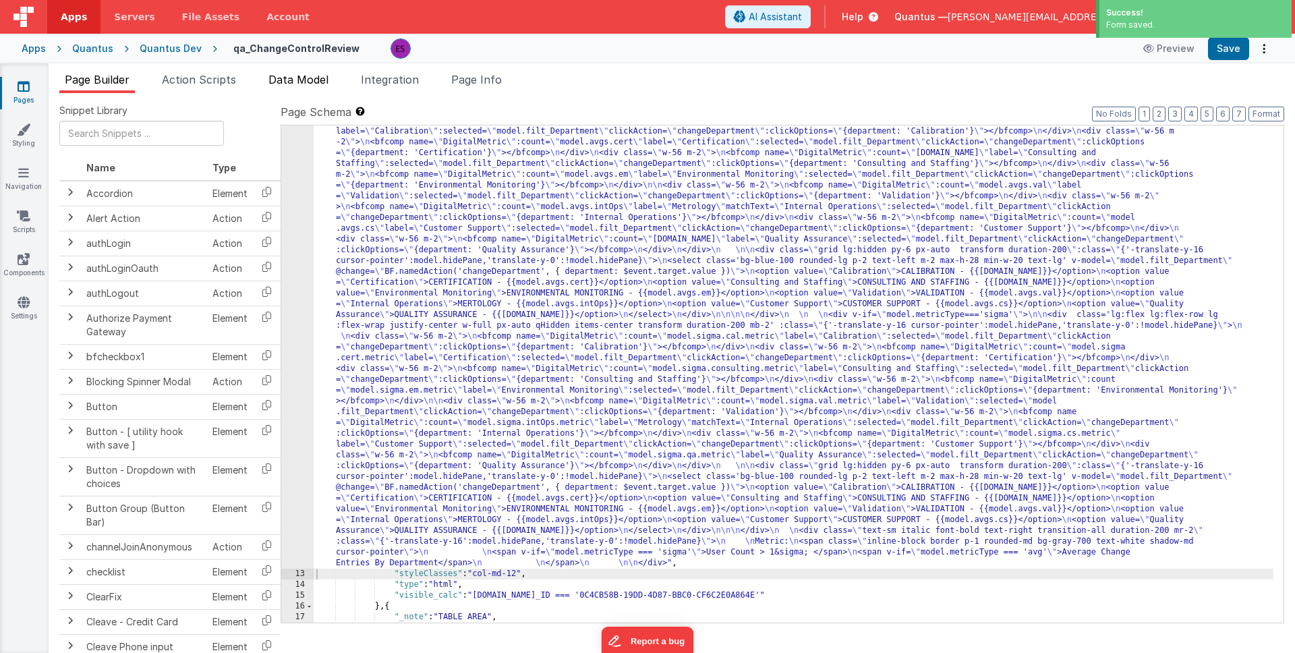
click at [295, 78] on span "Data Model" at bounding box center [298, 79] width 60 height 13
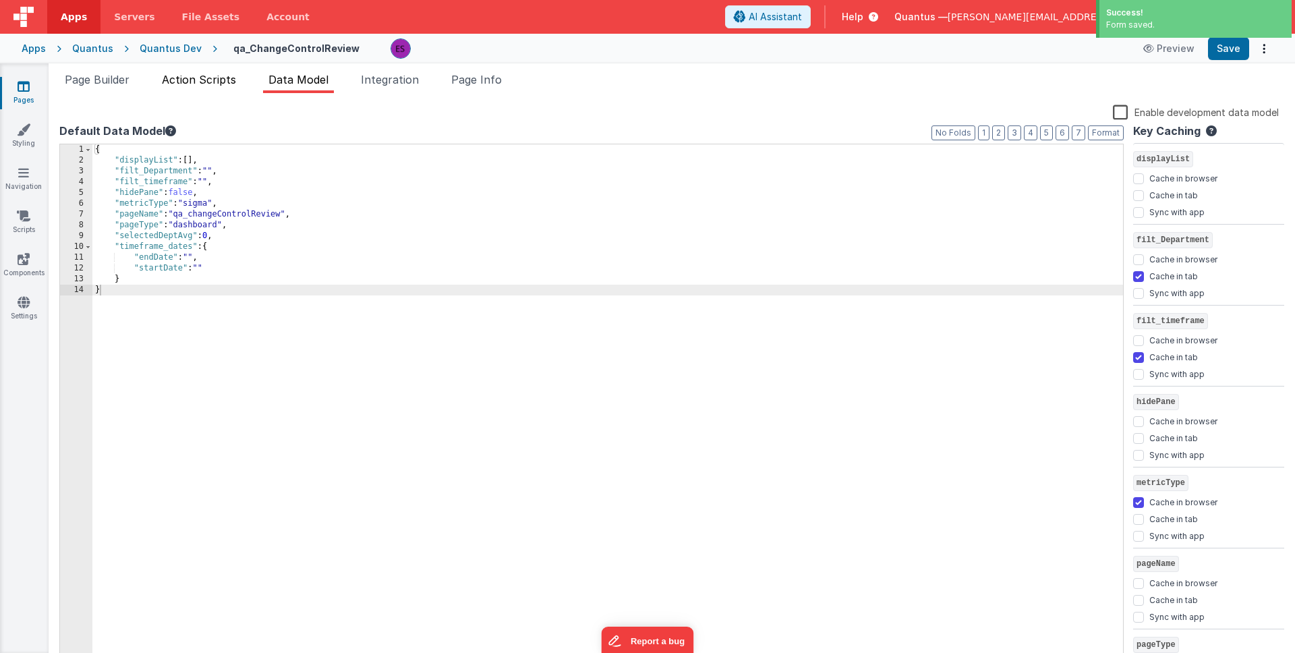
click at [195, 83] on span "Action Scripts" at bounding box center [199, 79] width 74 height 13
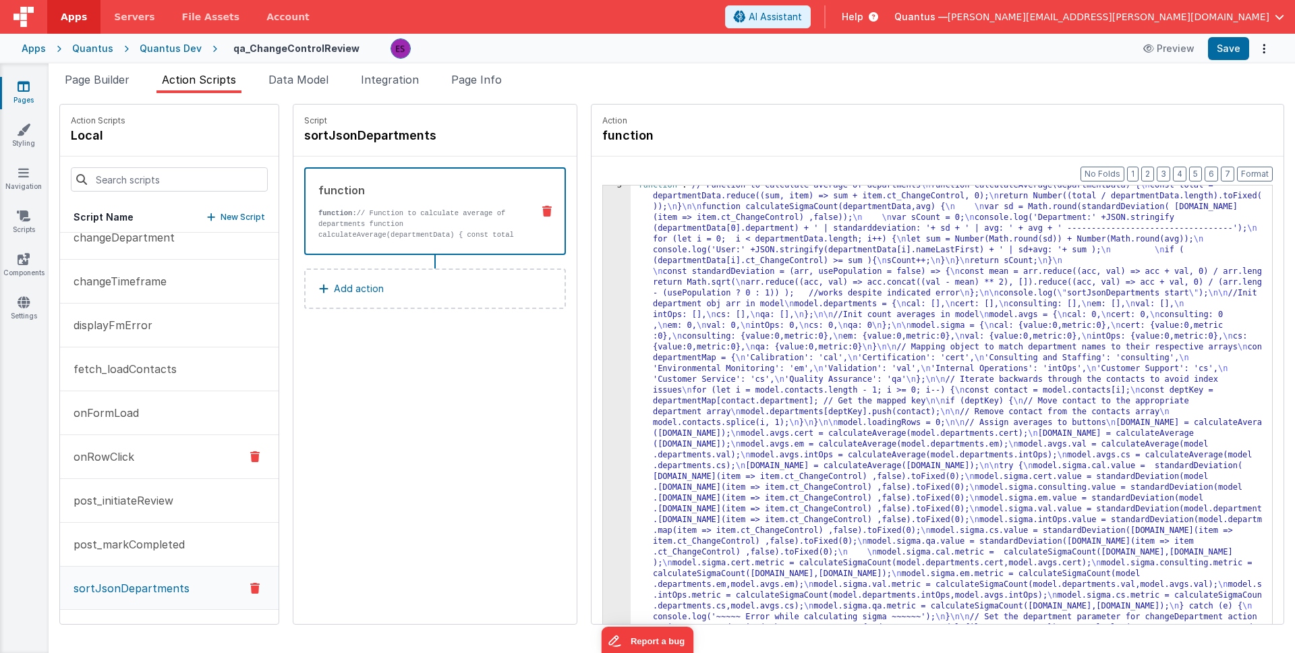
scroll to position [0, 0]
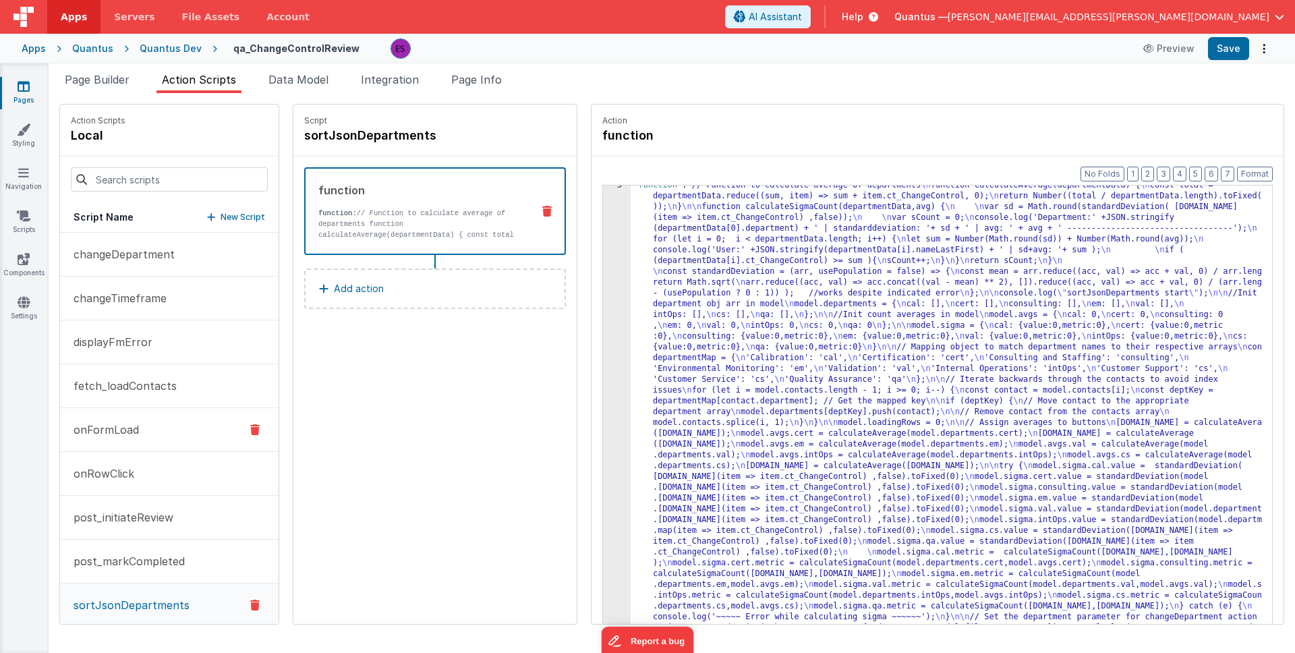
click at [110, 421] on p "onFormLoad" at bounding box center [101, 429] width 73 height 16
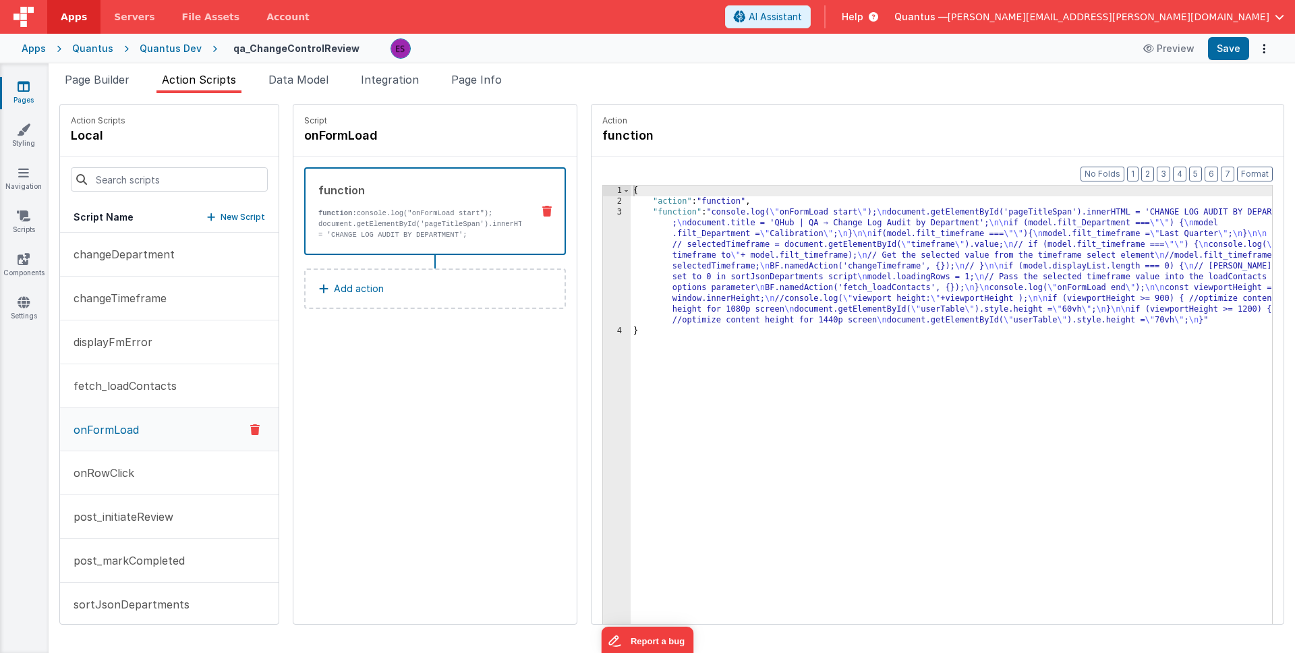
click at [645, 268] on div "{ "action" : "function" , "function" : "console.log( \" onFormLoad start \" ); …" at bounding box center [968, 436] width 676 height 502
click at [603, 271] on div "3" at bounding box center [617, 266] width 28 height 119
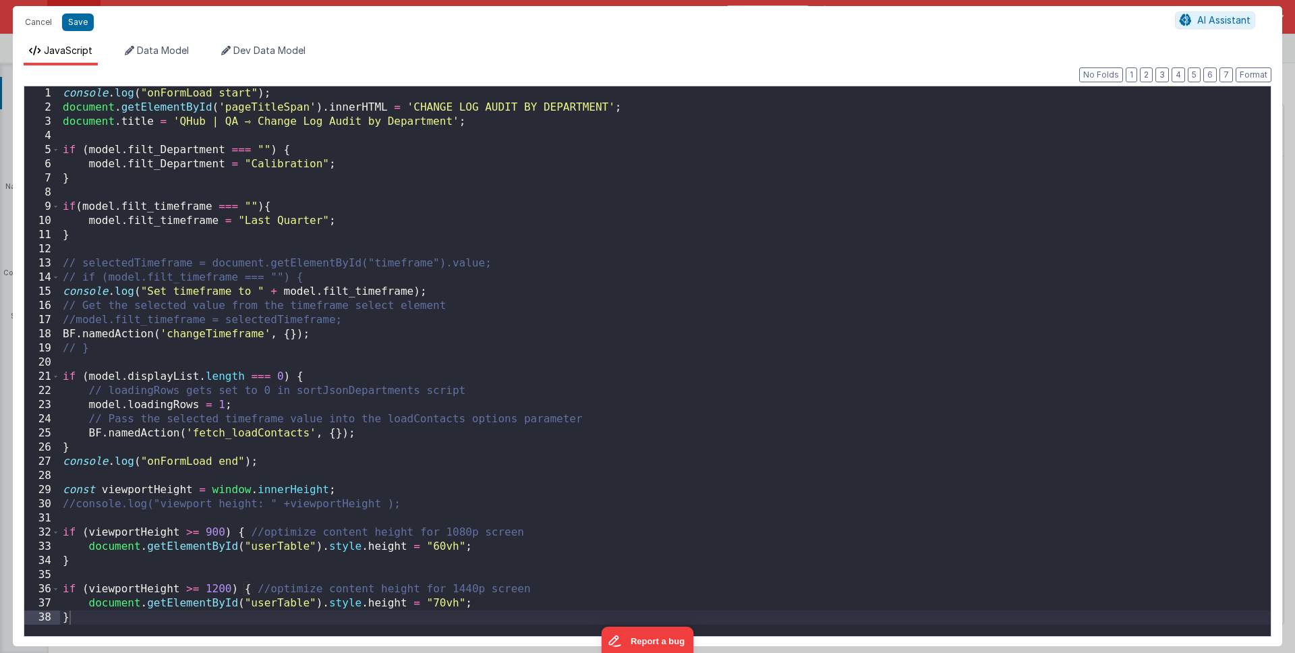
click at [199, 138] on div "console . log ( "onFormLoad start" ) ; document . getElementById ( 'pageTitleSp…" at bounding box center [665, 375] width 1210 height 578
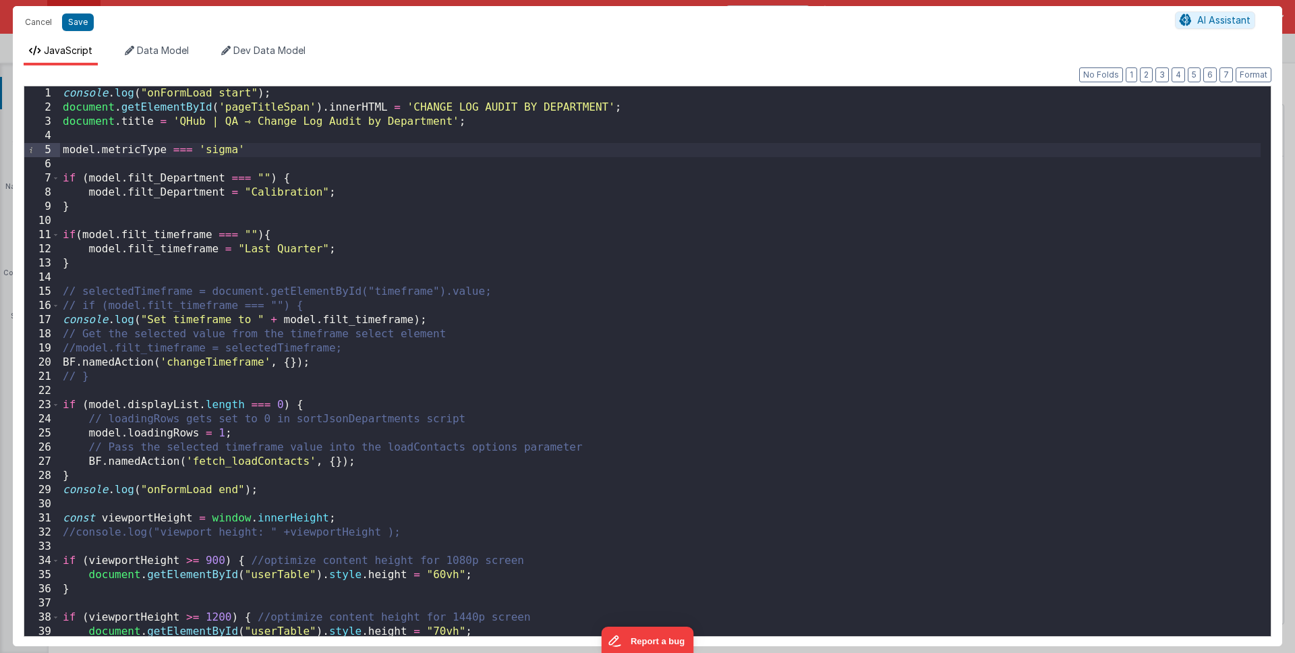
click at [193, 152] on div "console . log ( "onFormLoad start" ) ; document . getElementById ( 'pageTitleSp…" at bounding box center [660, 375] width 1200 height 578
click at [245, 150] on div "console . log ( "onFormLoad start" ) ; document . getElementById ( 'pageTitleSp…" at bounding box center [660, 375] width 1200 height 578
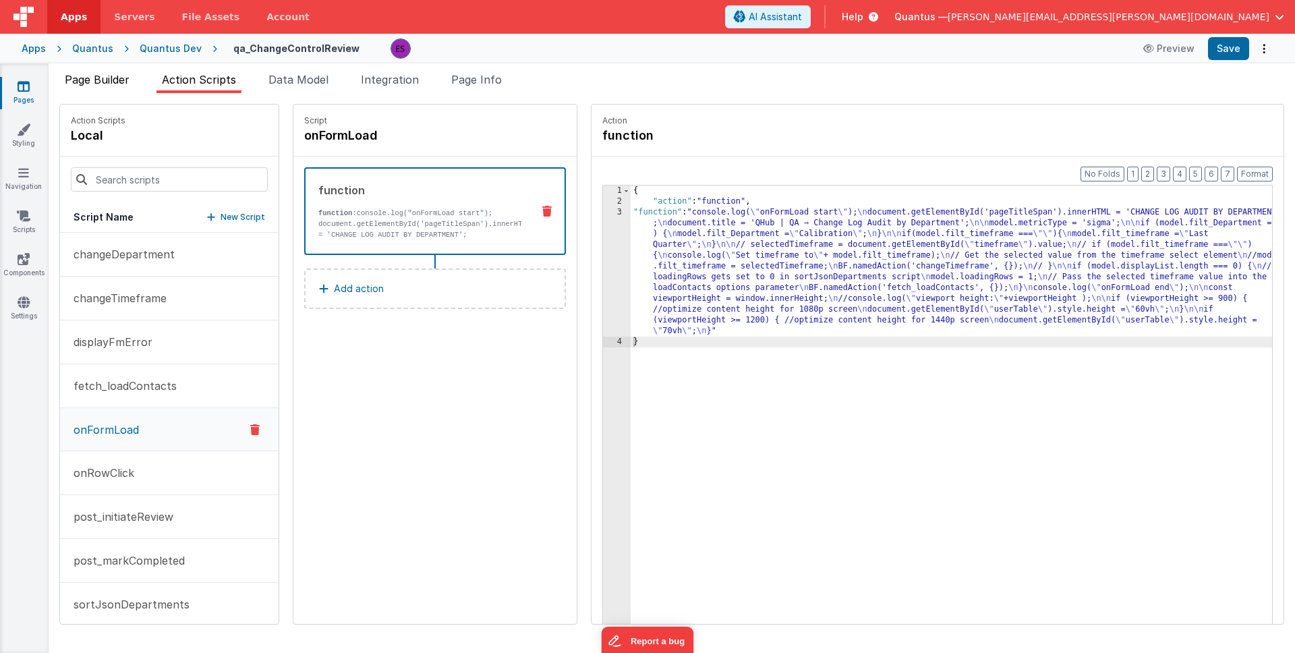
click at [96, 84] on span "Page Builder" at bounding box center [97, 79] width 65 height 13
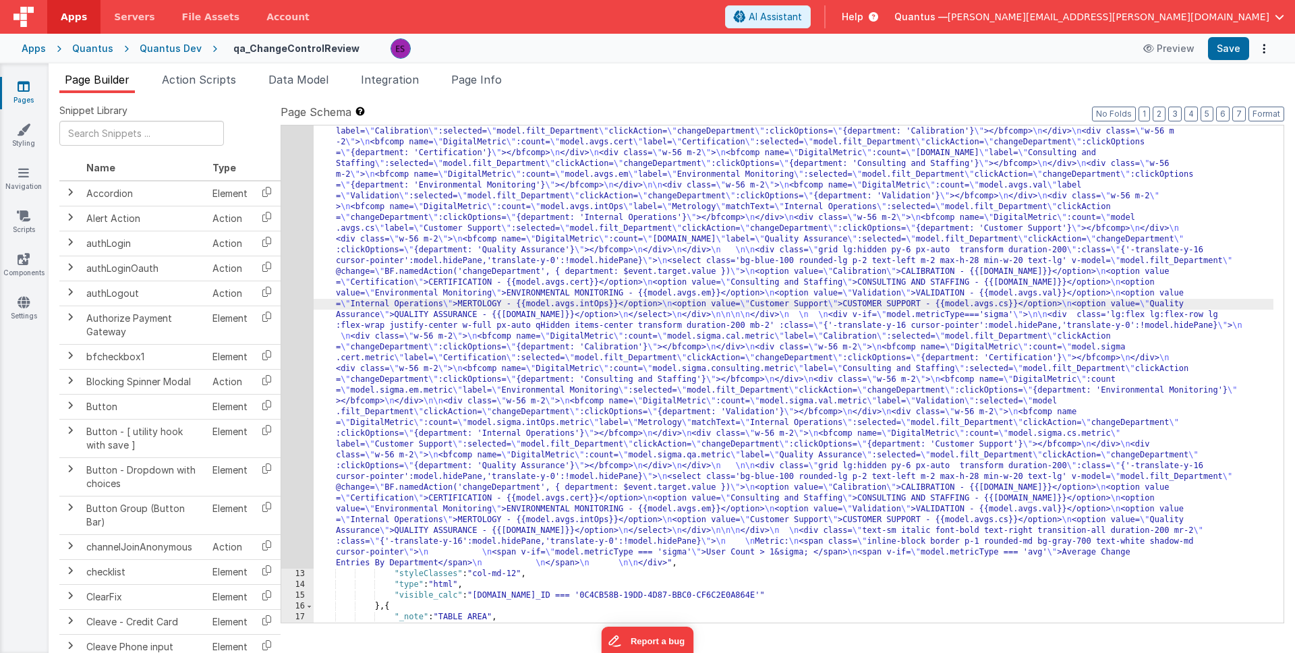
click at [283, 291] on div "12" at bounding box center [297, 337] width 32 height 464
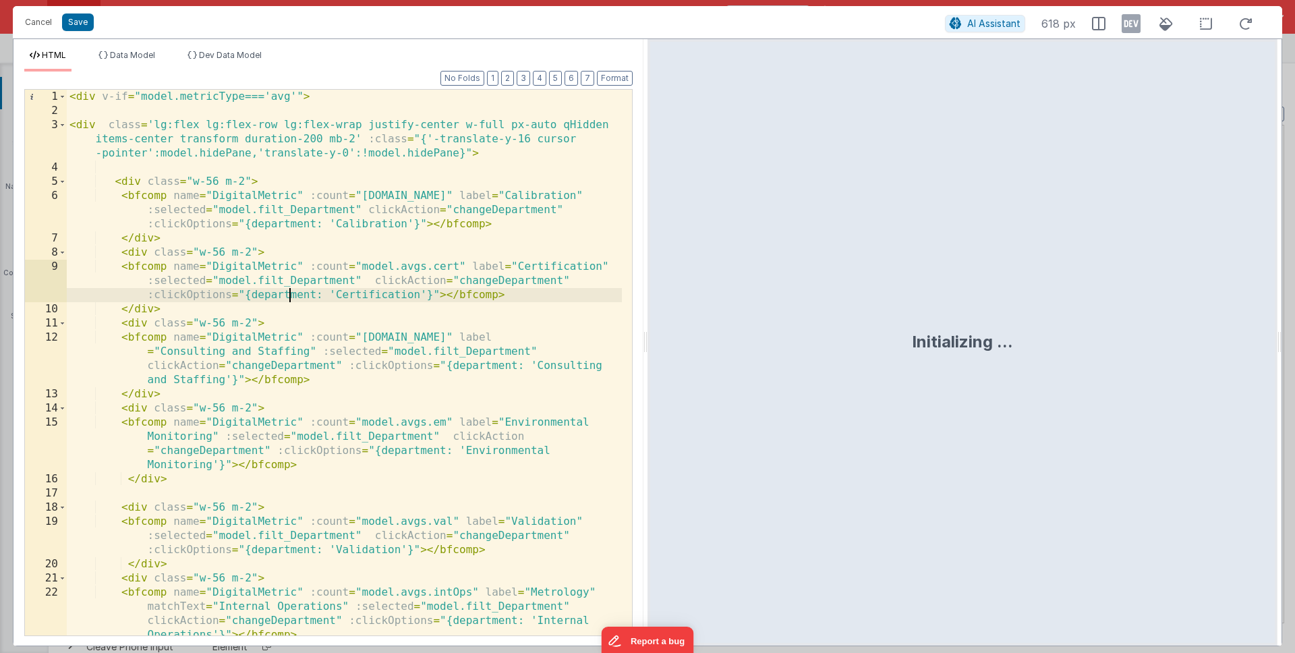
click at [287, 291] on div "< div v-if = "model.metricType==='avg'" > < div class = 'lg:flex lg:flex-row lg…" at bounding box center [344, 377] width 555 height 574
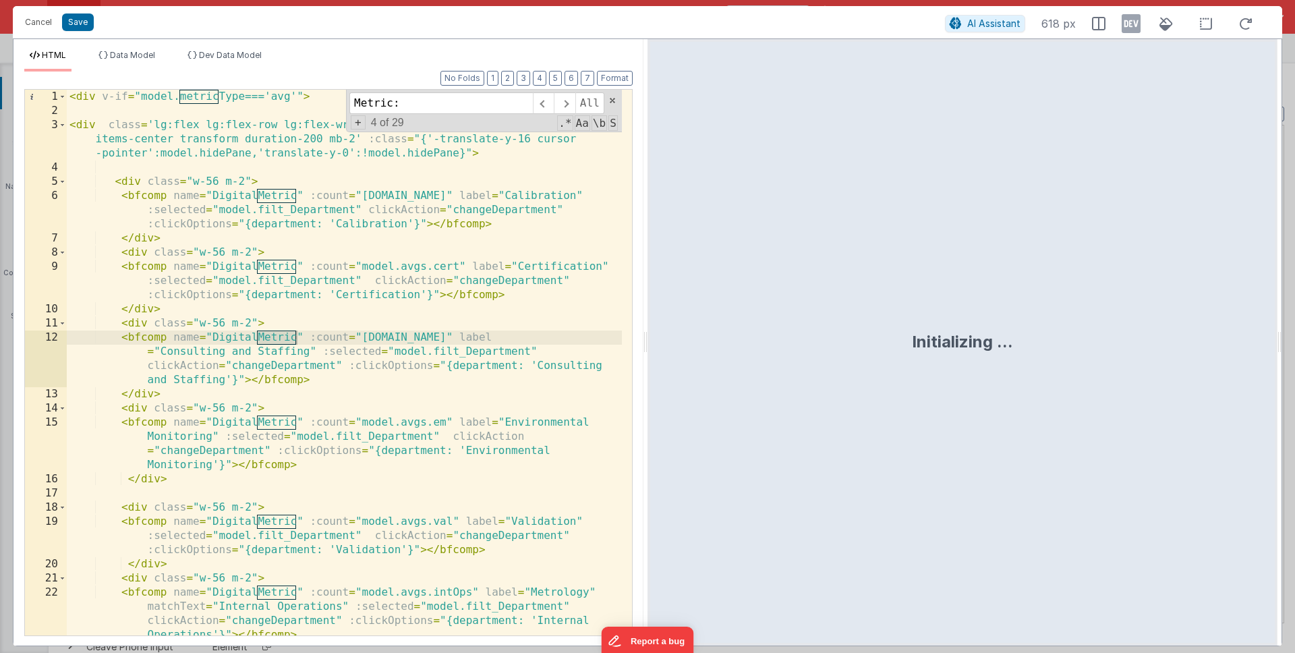
scroll to position [1975, 0]
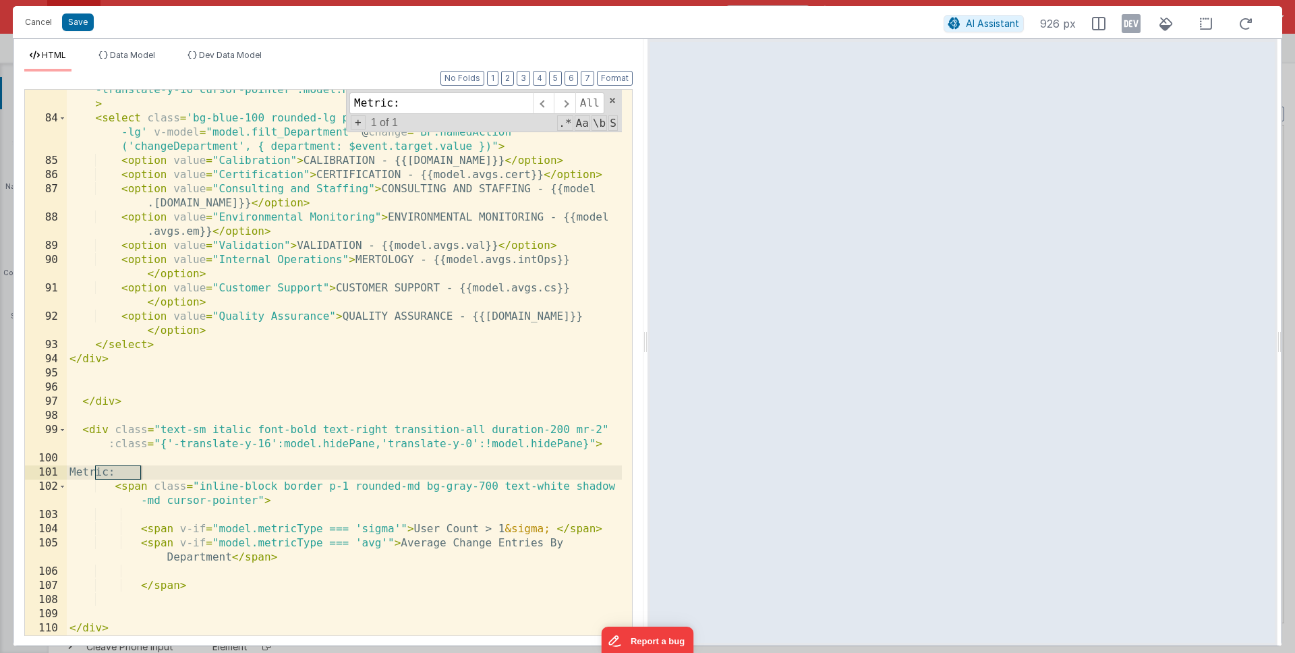
type input "Metric:"
drag, startPoint x: 285, startPoint y: 488, endPoint x: 327, endPoint y: 483, distance: 42.8
click at [327, 483] on div "< div class = "grid lg:hidden py-6 px-auto transform duration-200 " :class = "{…" at bounding box center [344, 370] width 555 height 602
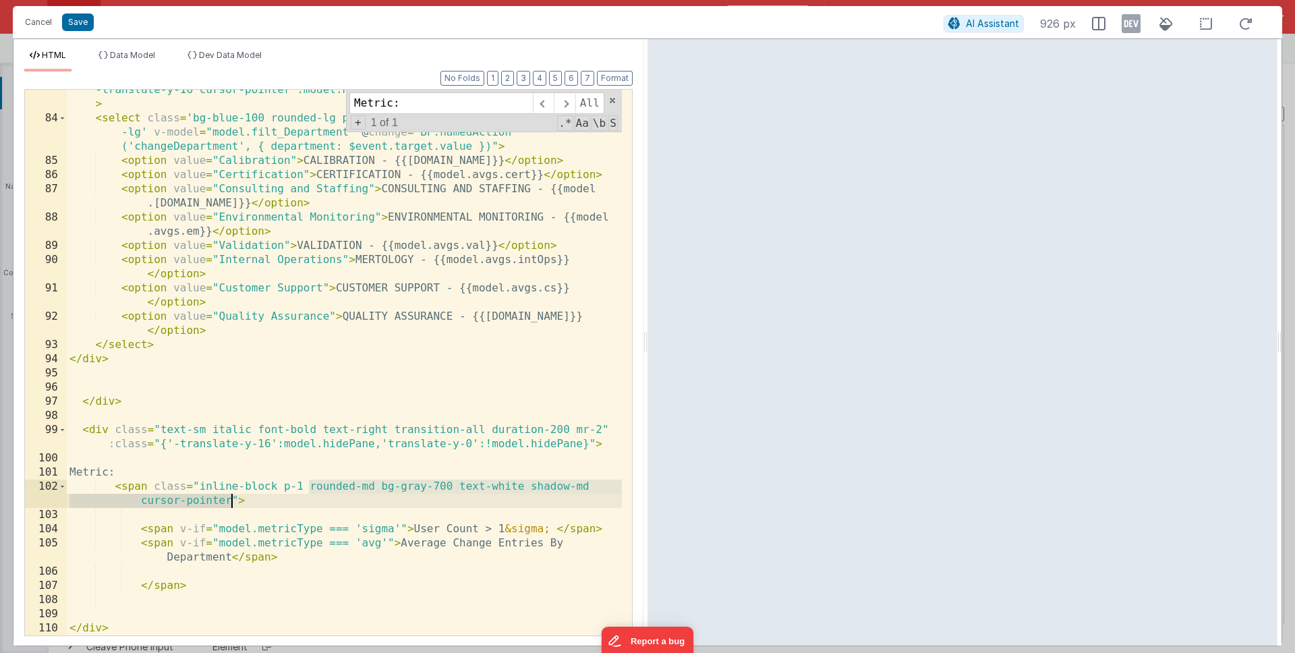
drag, startPoint x: 307, startPoint y: 486, endPoint x: 231, endPoint y: 498, distance: 77.0
click at [231, 498] on div "< div class = "grid lg:hidden py-6 px-auto transform duration-200 " :class = "{…" at bounding box center [344, 370] width 555 height 602
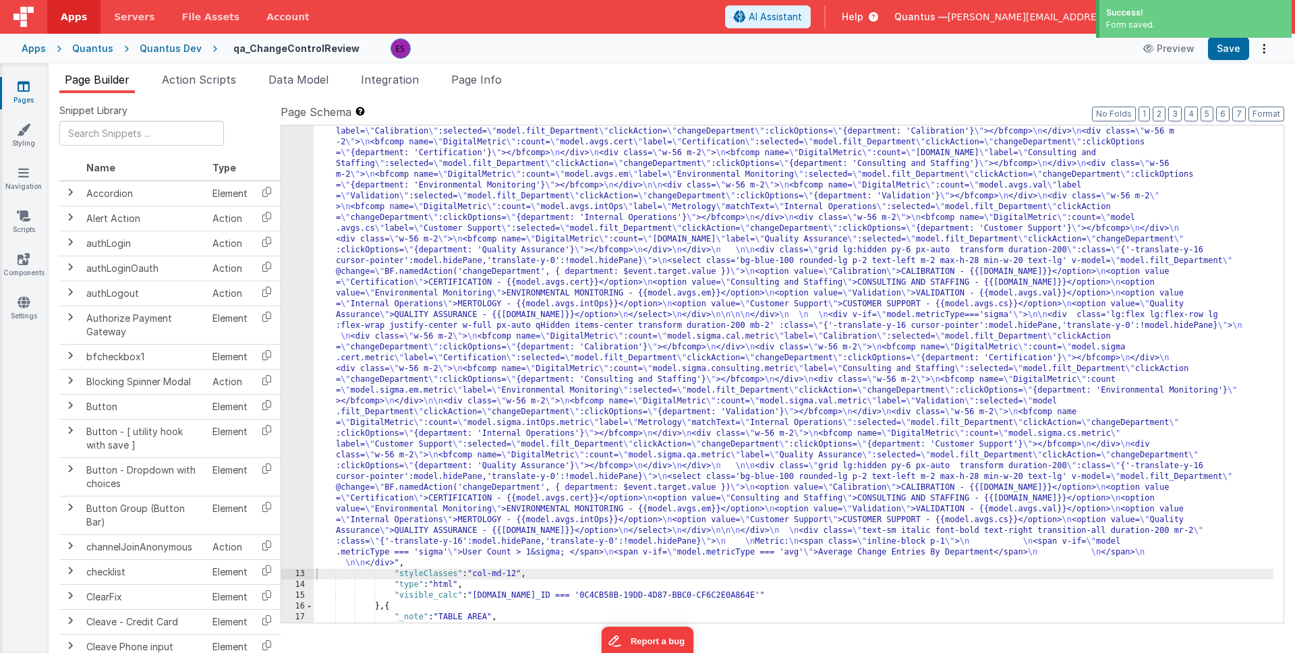
click at [287, 389] on div "12" at bounding box center [297, 337] width 32 height 464
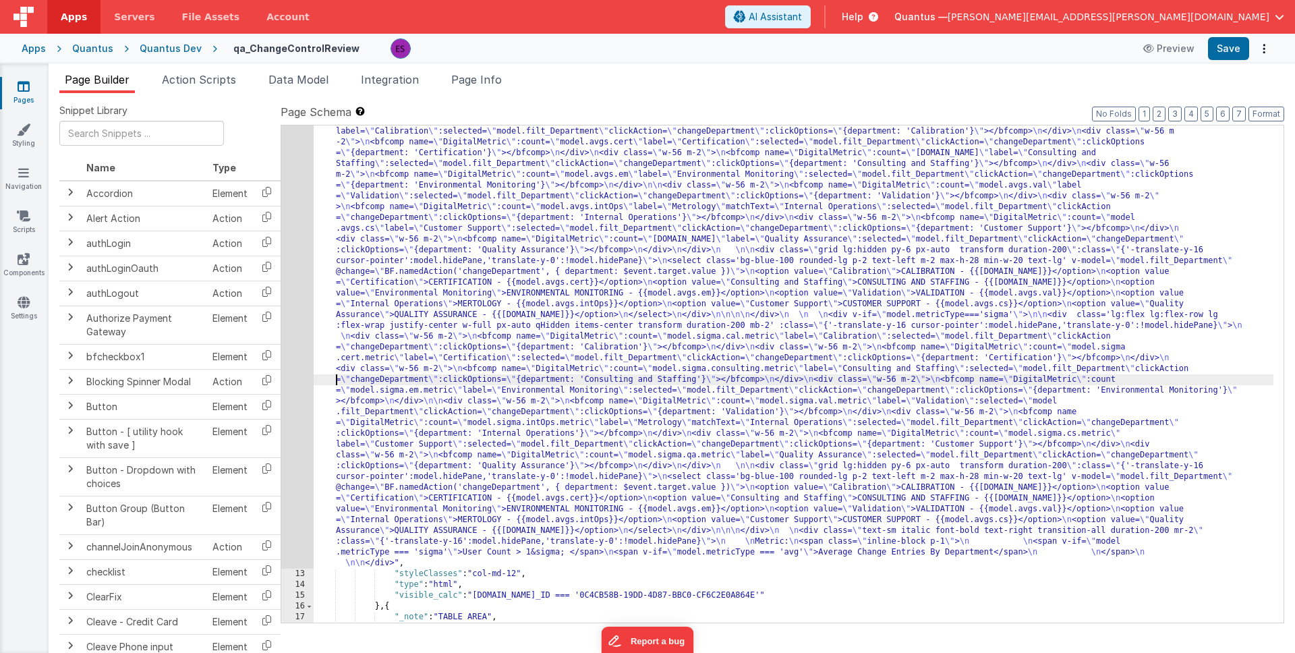
drag, startPoint x: 334, startPoint y: 377, endPoint x: 324, endPoint y: 380, distance: 10.7
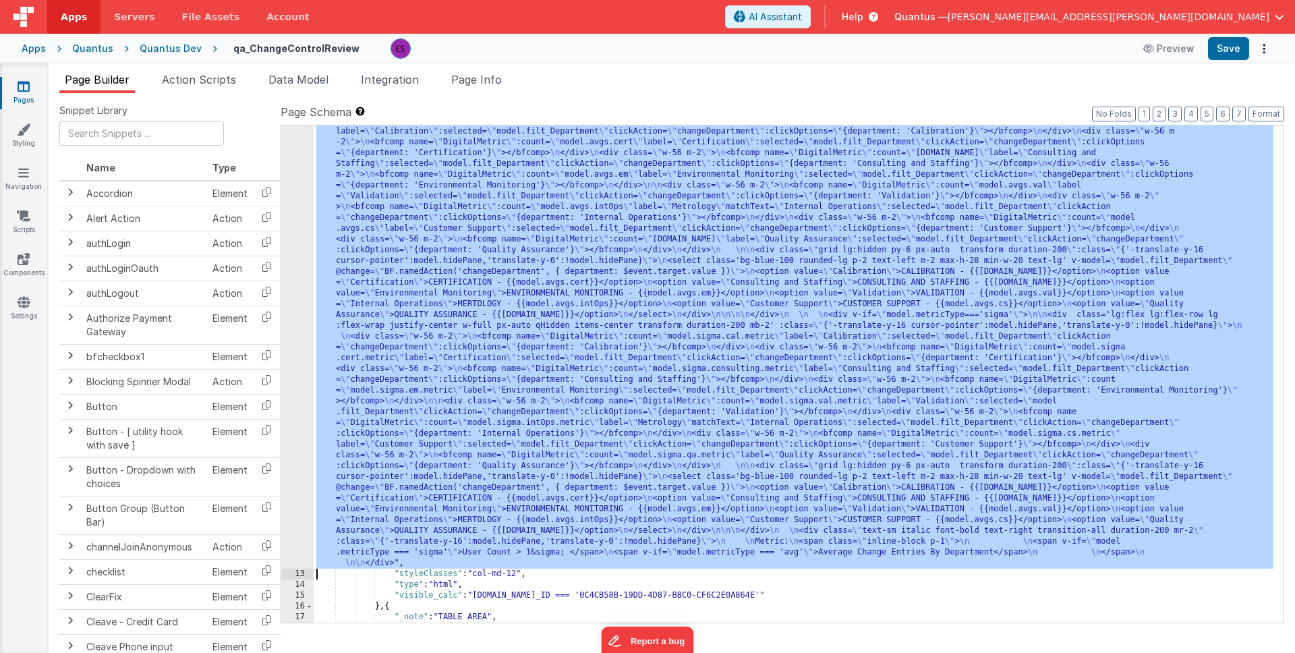
click at [292, 396] on div "12" at bounding box center [297, 337] width 32 height 464
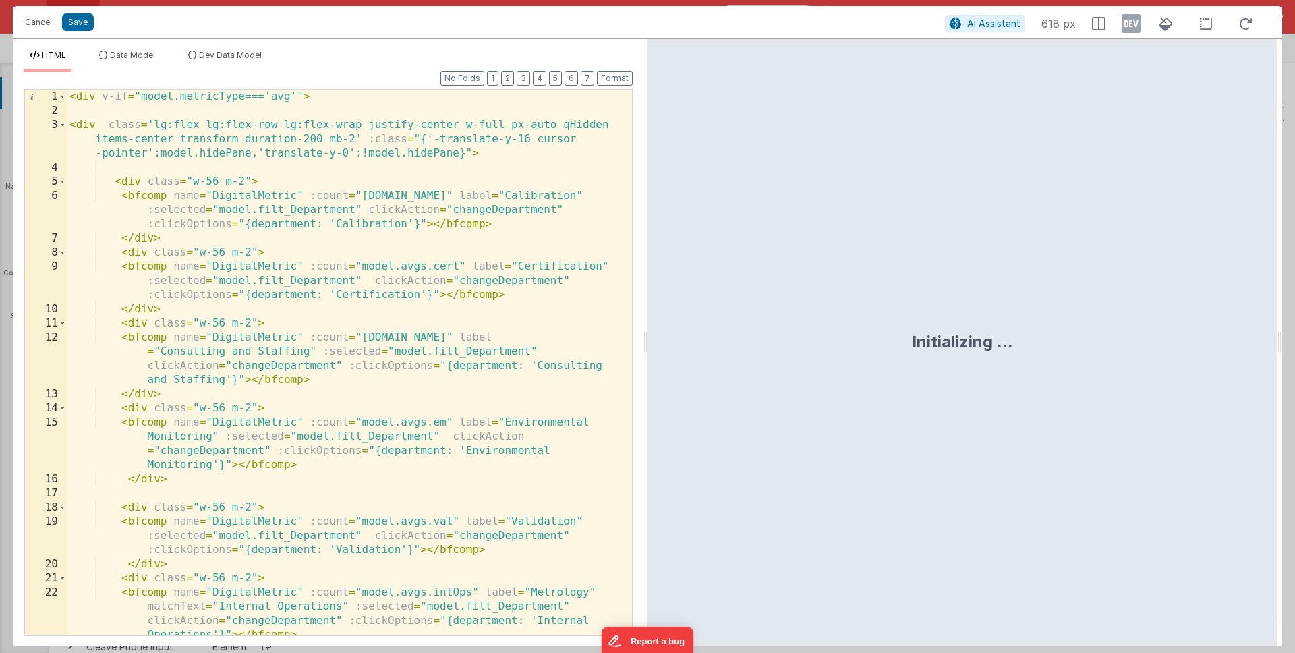
click at [292, 396] on div "< div v-if = "model.metricType==='avg'" > < div class = 'lg:flex lg:flex-row lg…" at bounding box center [344, 377] width 555 height 574
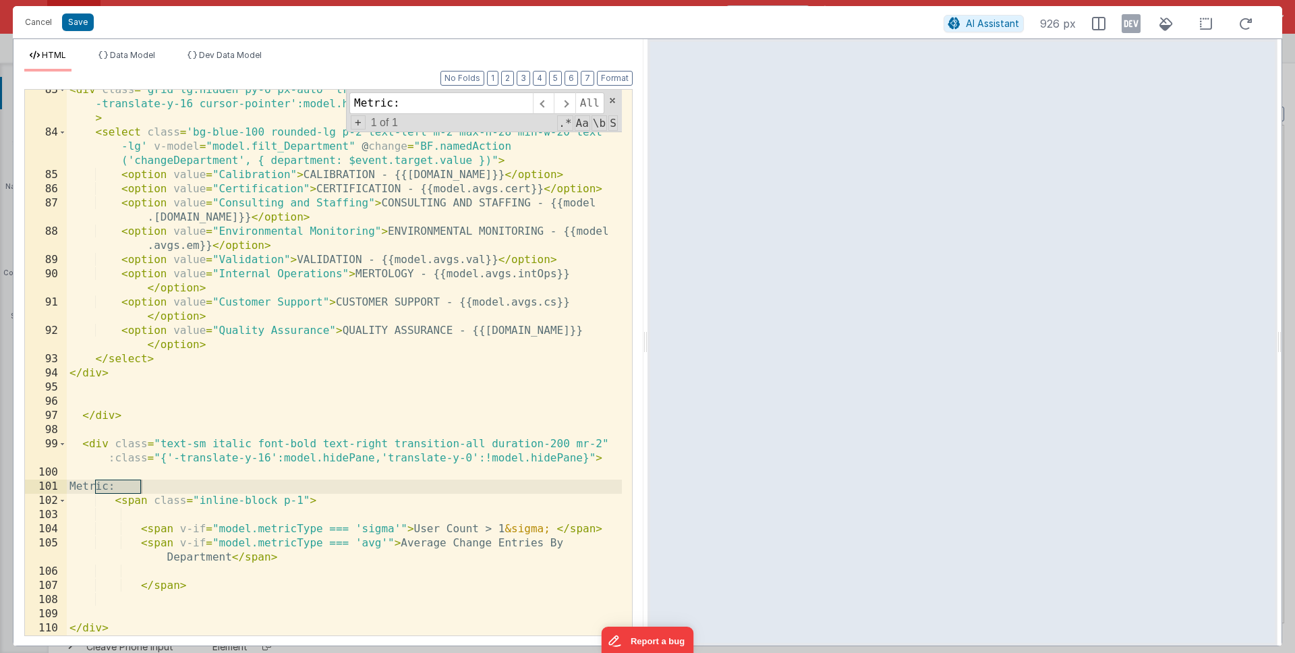
type input "Metric:"
click at [306, 500] on div "< div class = "grid lg:hidden py-6 px-auto transform duration-200 " :class = "{…" at bounding box center [344, 384] width 555 height 602
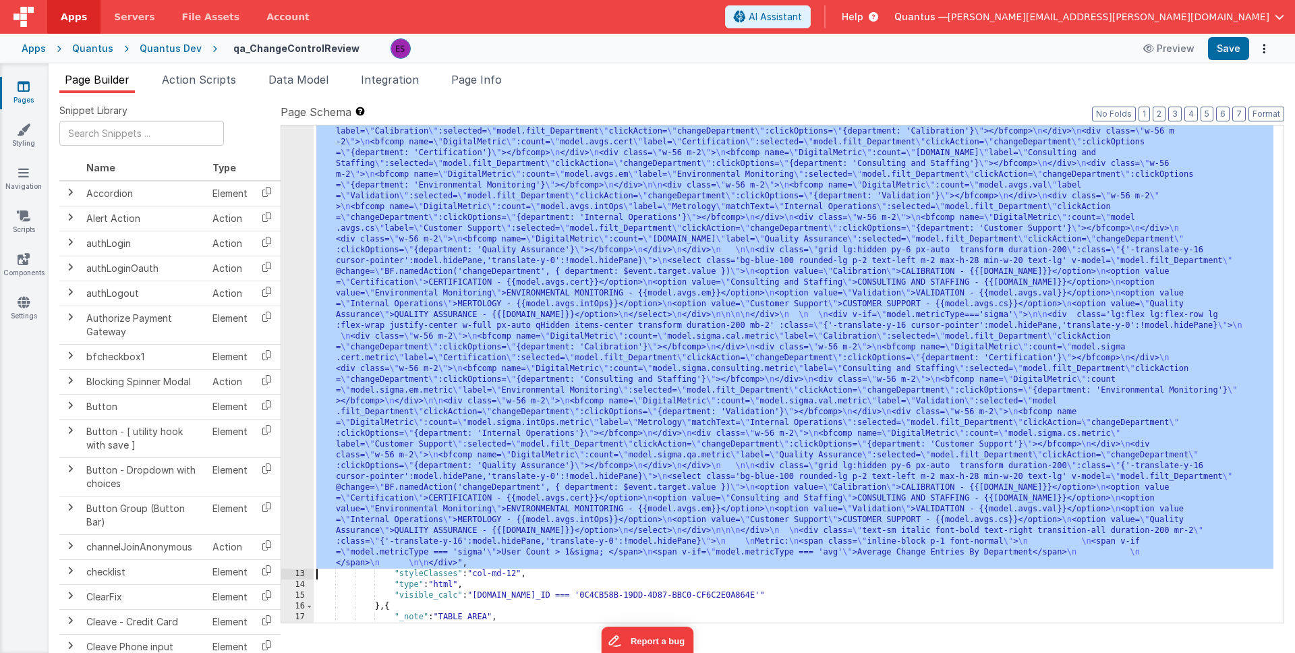
click at [300, 440] on div "12" at bounding box center [297, 337] width 32 height 464
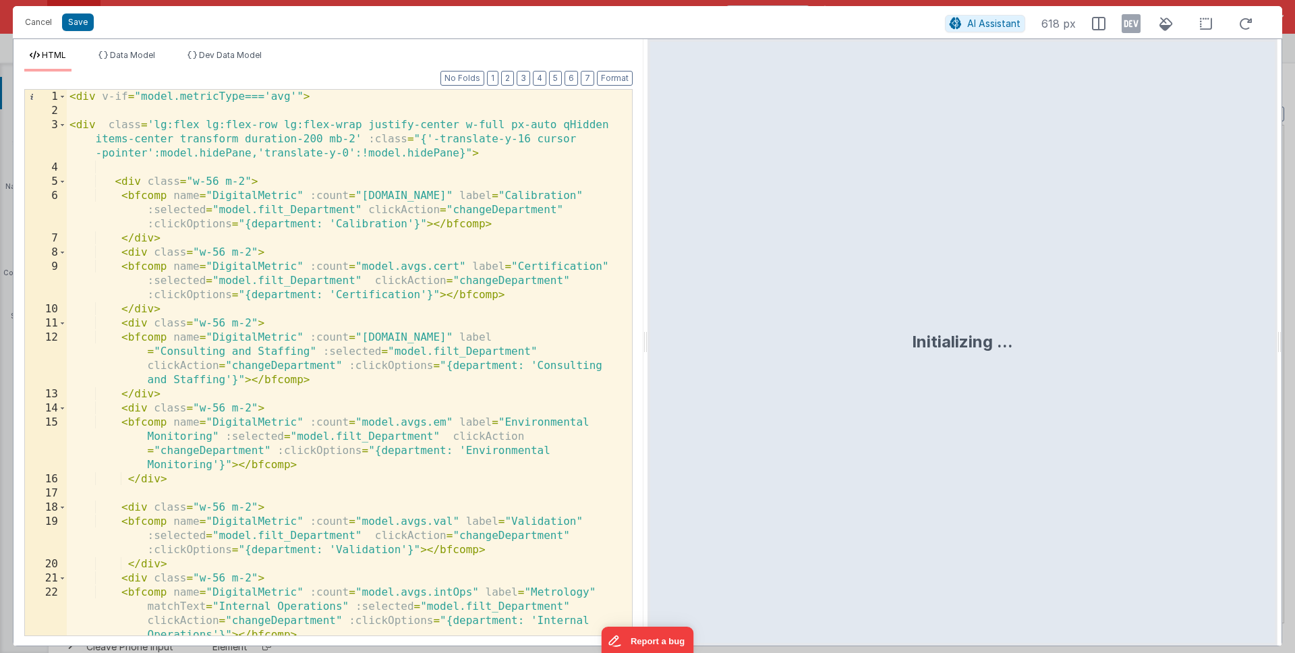
click at [343, 418] on div "< div v-if = "model.metricType==='avg'" > < div class = 'lg:flex lg:flex-row lg…" at bounding box center [344, 377] width 555 height 574
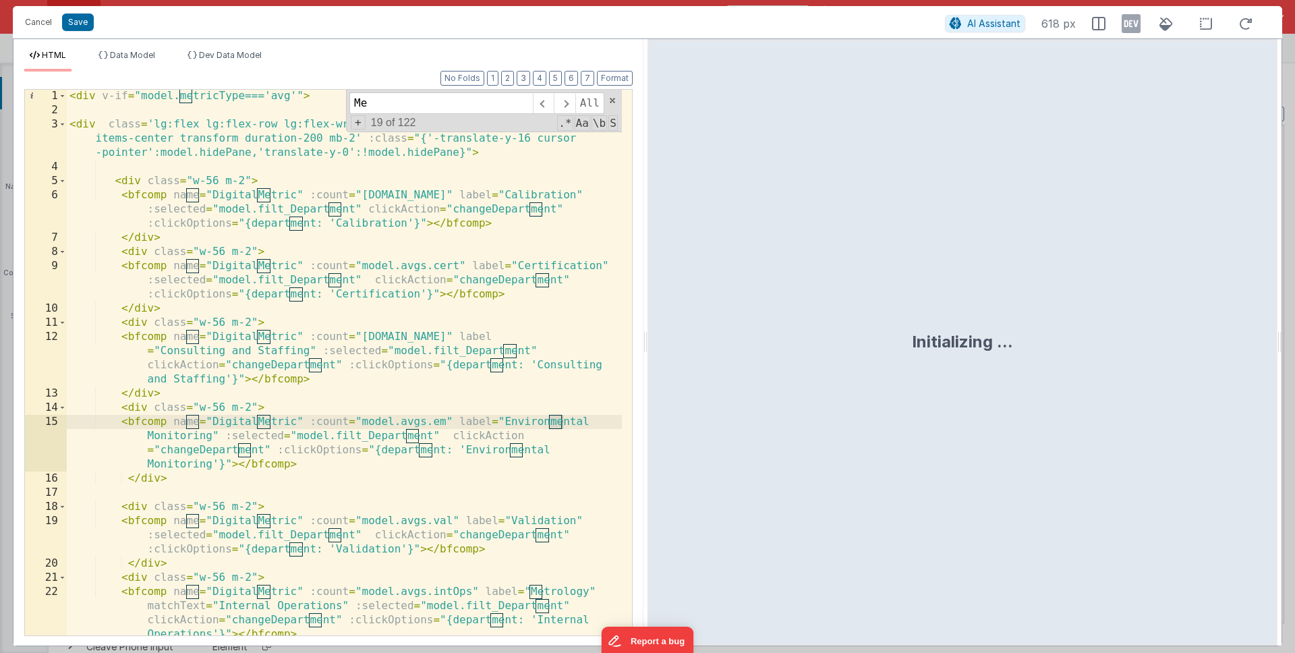
type input "M"
click at [37, 24] on button "Cancel" at bounding box center [38, 22] width 40 height 19
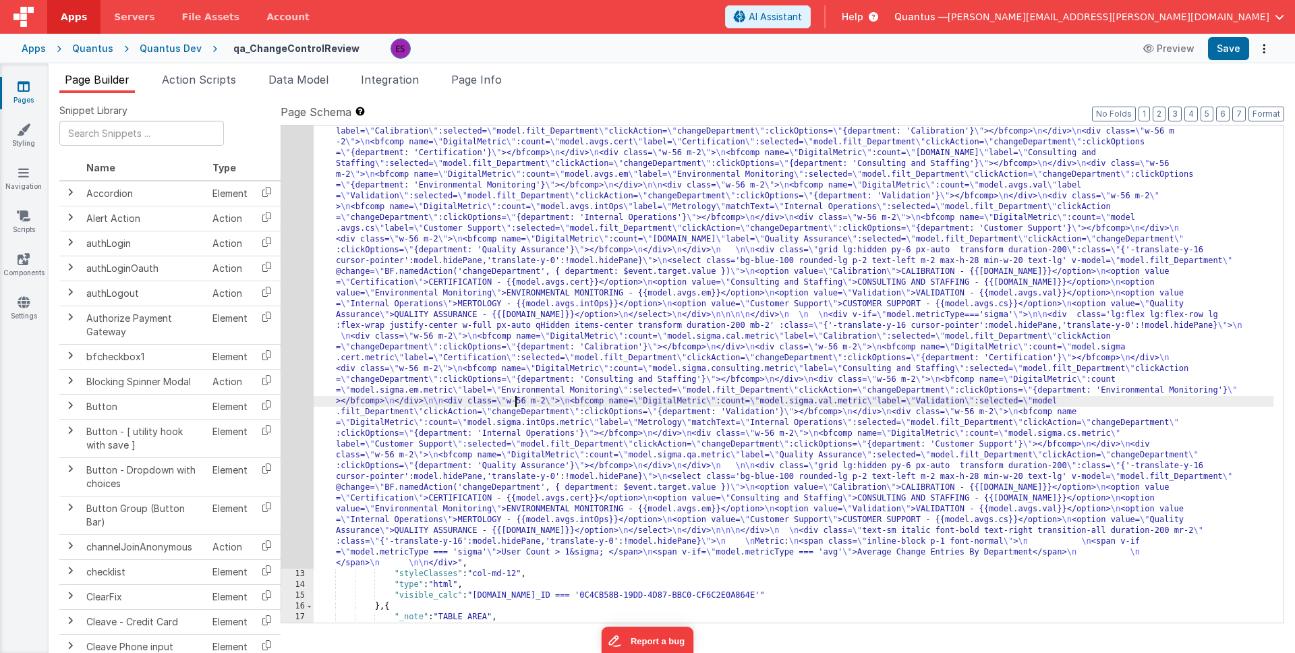
click at [292, 500] on div "12" at bounding box center [297, 337] width 32 height 464
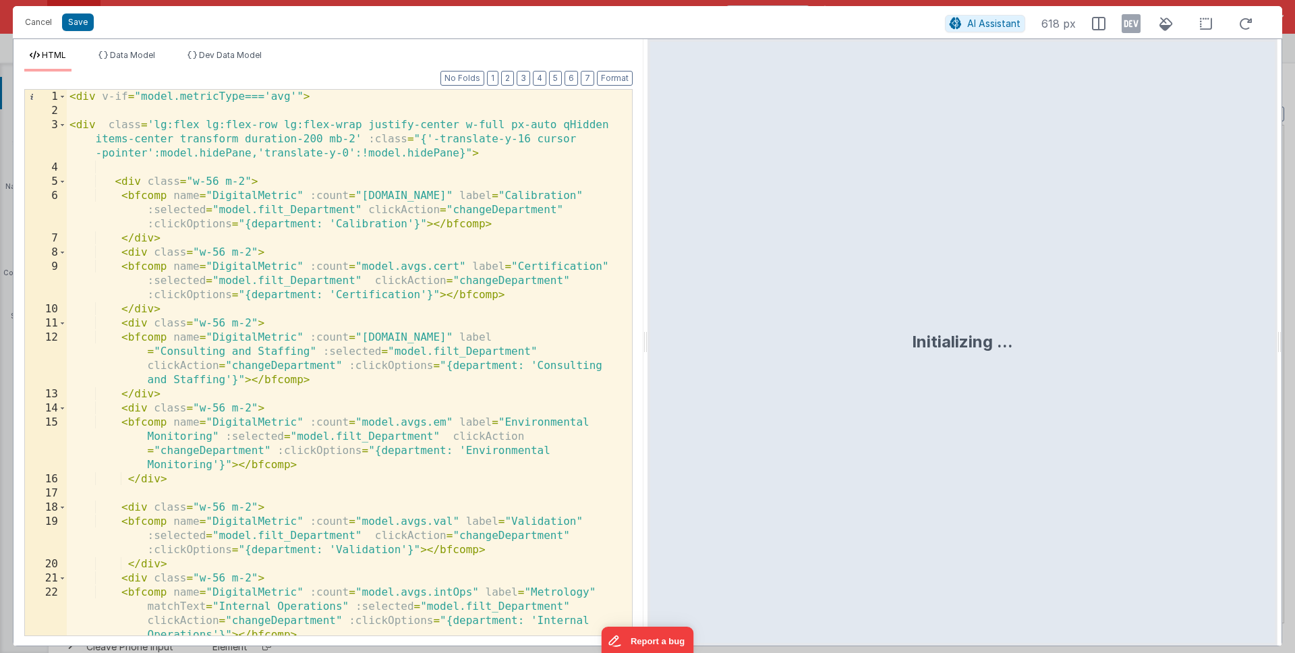
click at [362, 500] on div "< div v-if = "model.metricType==='avg'" > < div class = 'lg:flex lg:flex-row lg…" at bounding box center [344, 377] width 555 height 574
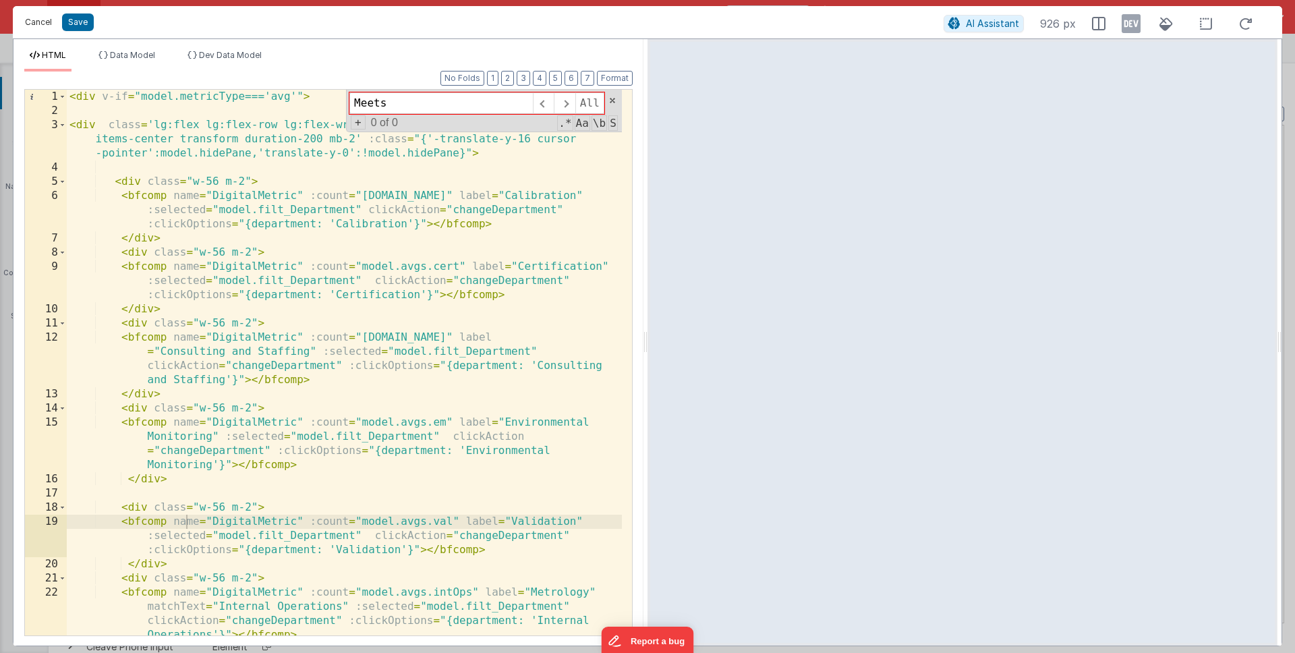
type input "Meets"
click at [34, 20] on button "Cancel" at bounding box center [38, 22] width 40 height 19
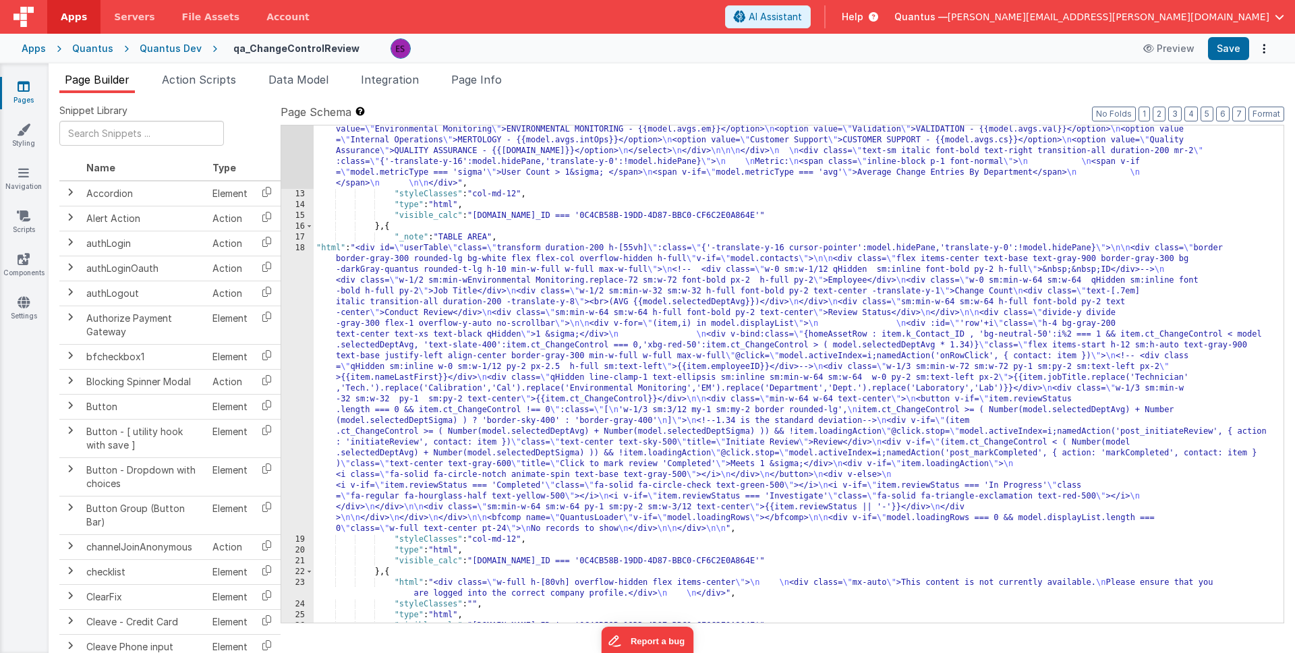
scroll to position [690, 0]
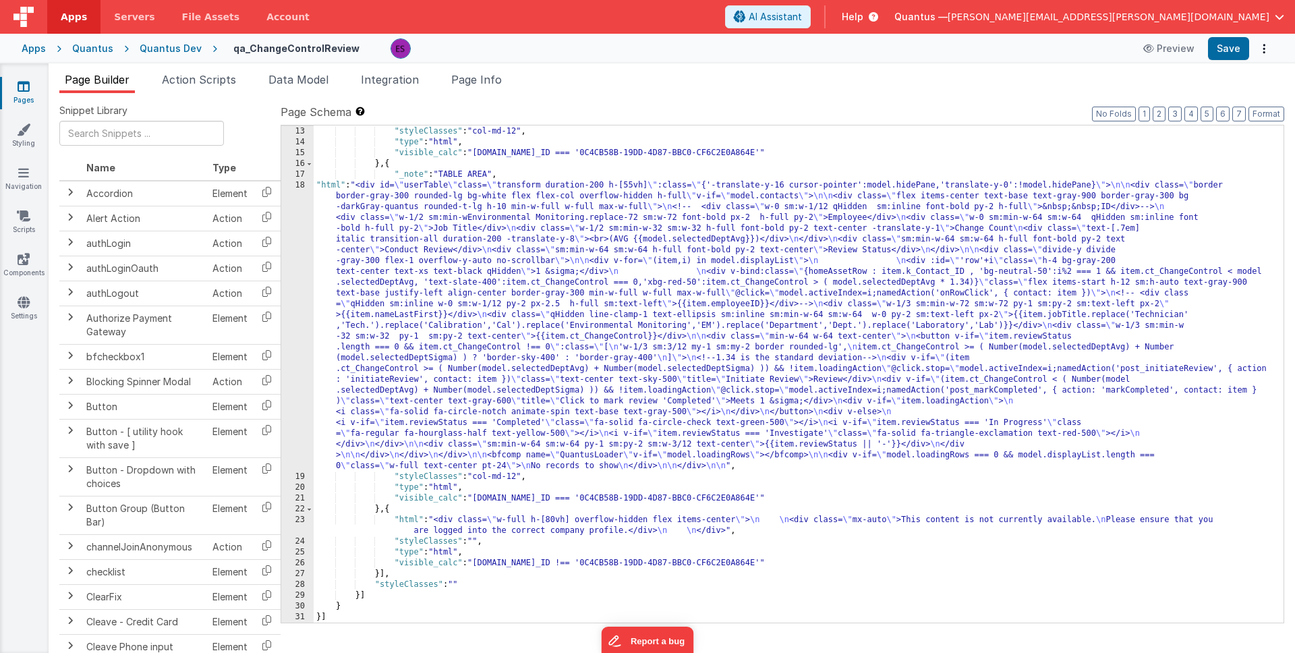
click at [380, 263] on div ""html" : "<div v-if= \" model.metricType==='avg' \" > \n\n <div class='lg:flex …" at bounding box center [793, 148] width 959 height 972
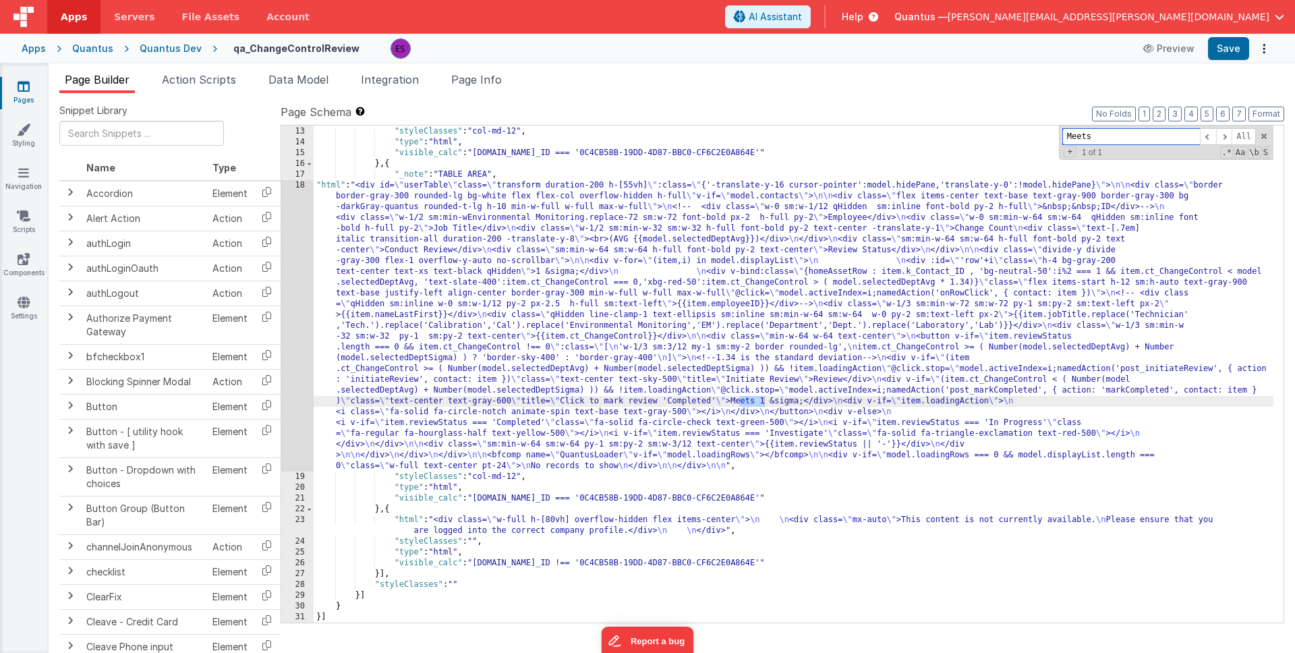
type input "Meets"
click at [394, 313] on div ""html" : "<div v-if= \" model.metricType==='avg' \" > \n\n <div class='lg:flex …" at bounding box center [793, 148] width 959 height 972
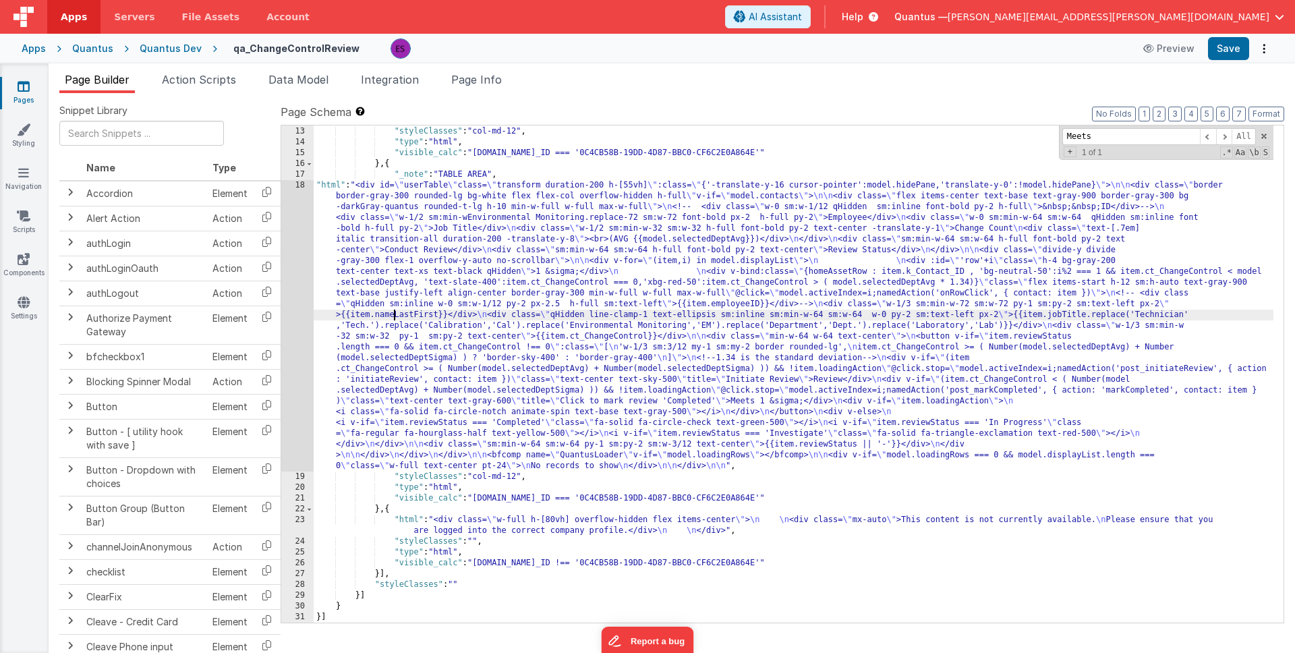
click at [301, 355] on div "18" at bounding box center [297, 325] width 32 height 291
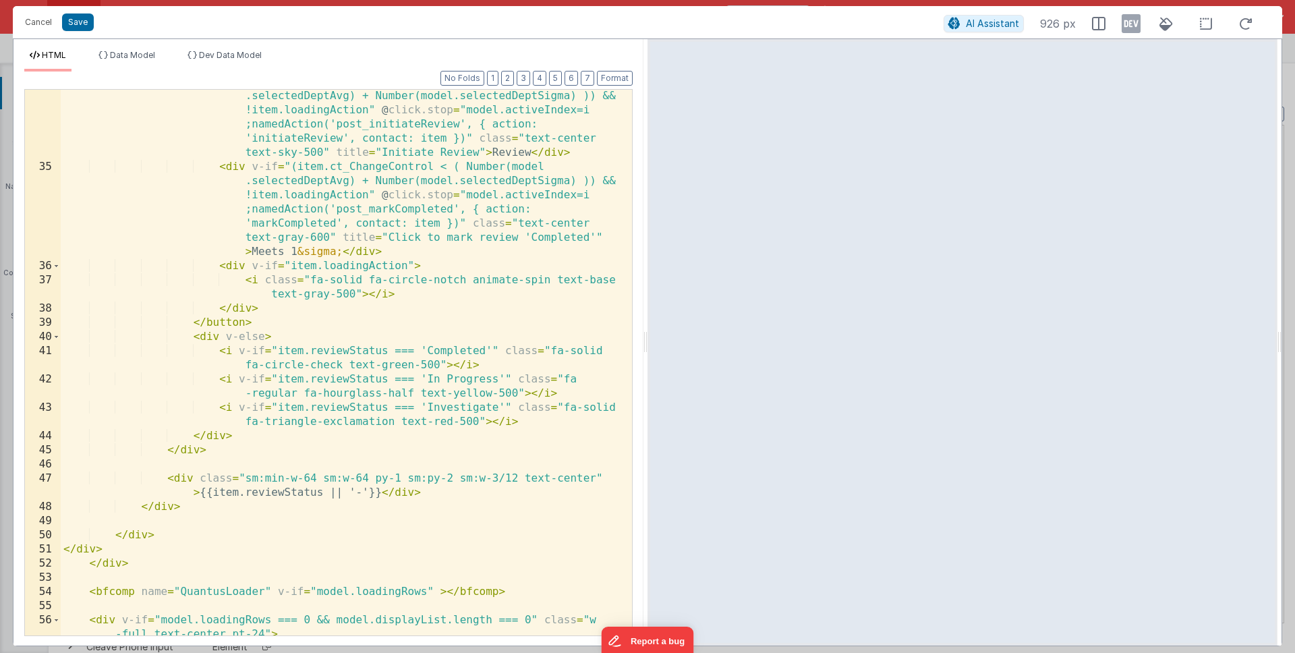
scroll to position [835, 0]
click at [270, 407] on div "< div v-if = "(item.ct_ChangeControl >= ( Number(model .selectedDeptAvg) + Numb…" at bounding box center [341, 405] width 561 height 659
click at [422, 236] on div "< div v-if = "(item.ct_ChangeControl >= ( Number(model .selectedDeptAvg) + Numb…" at bounding box center [341, 405] width 561 height 659
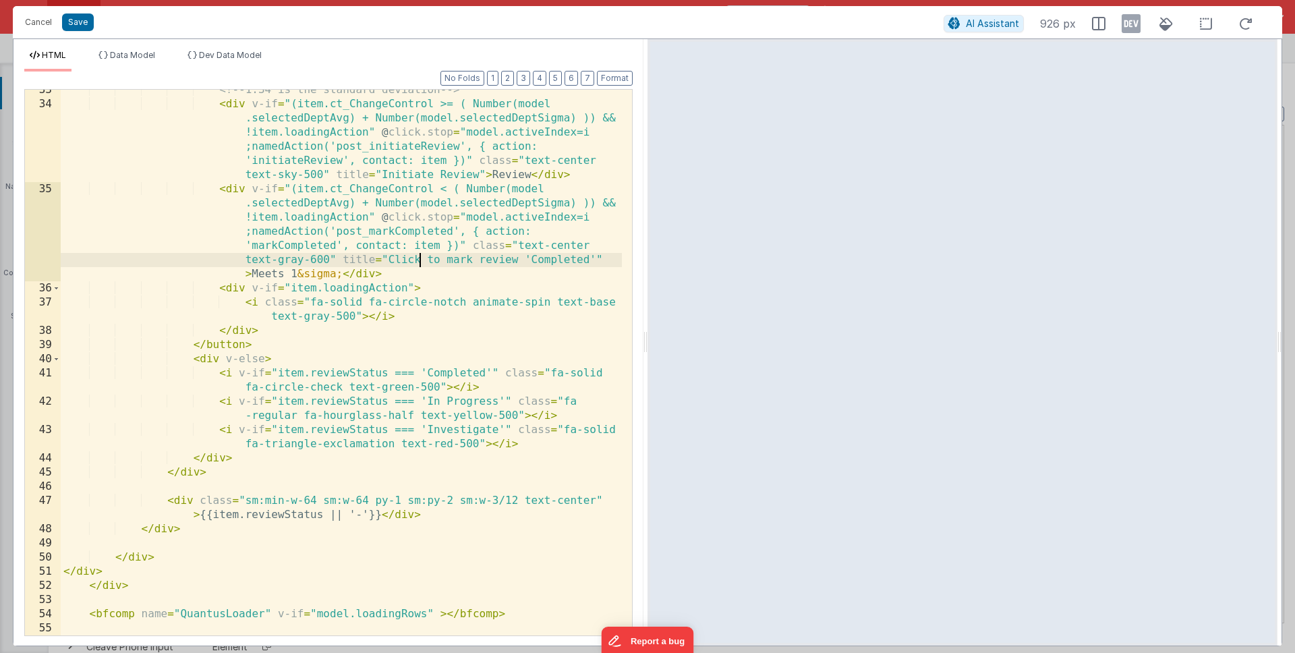
scroll to position [814, 0]
